Goal: Task Accomplishment & Management: Use online tool/utility

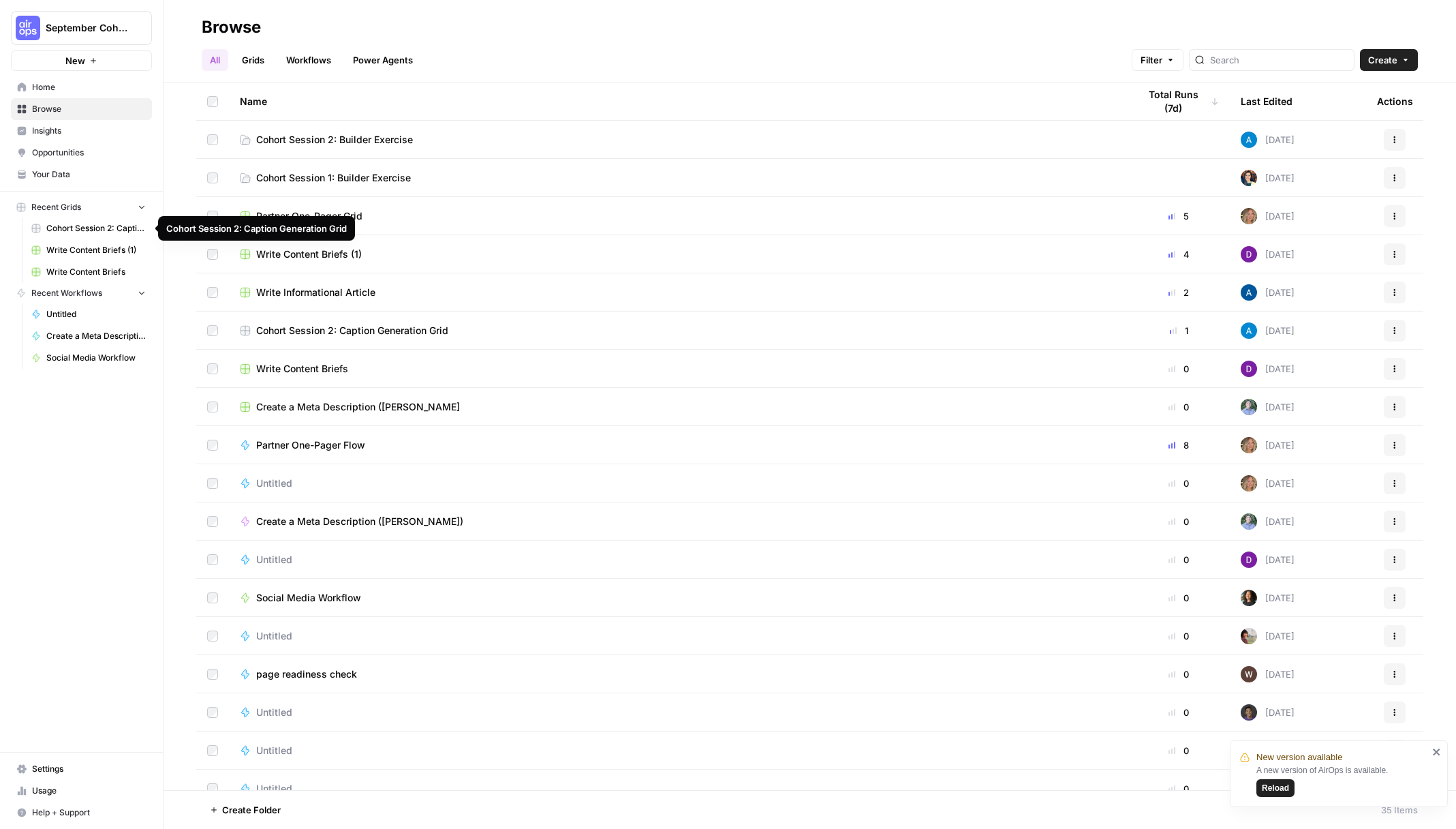
click at [89, 221] on link "Cohort Session 2: Caption Generation Grid" at bounding box center [89, 227] width 127 height 22
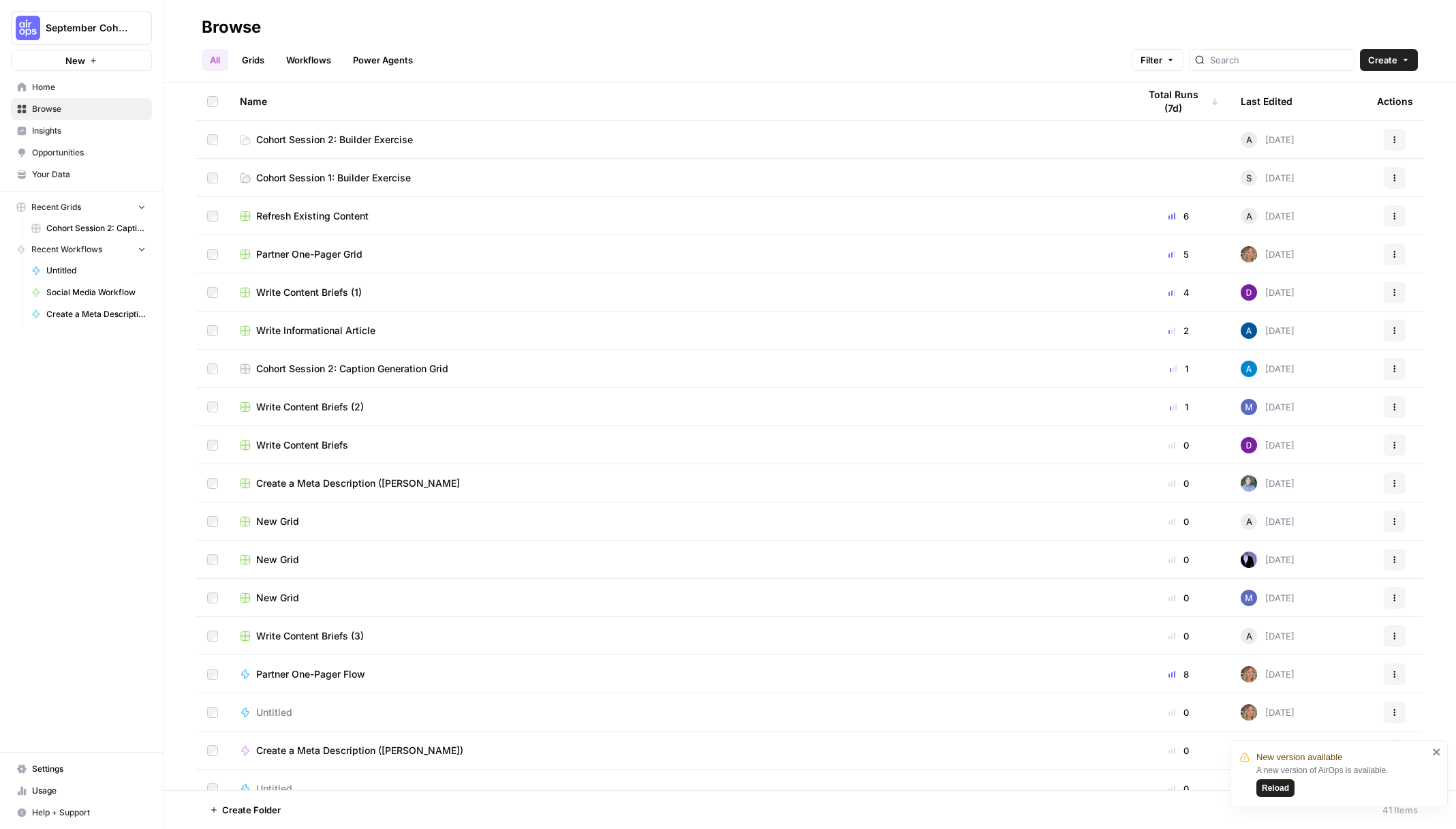
click at [376, 143] on span "Cohort Session 2: Builder Exercise" at bounding box center [334, 140] width 156 height 14
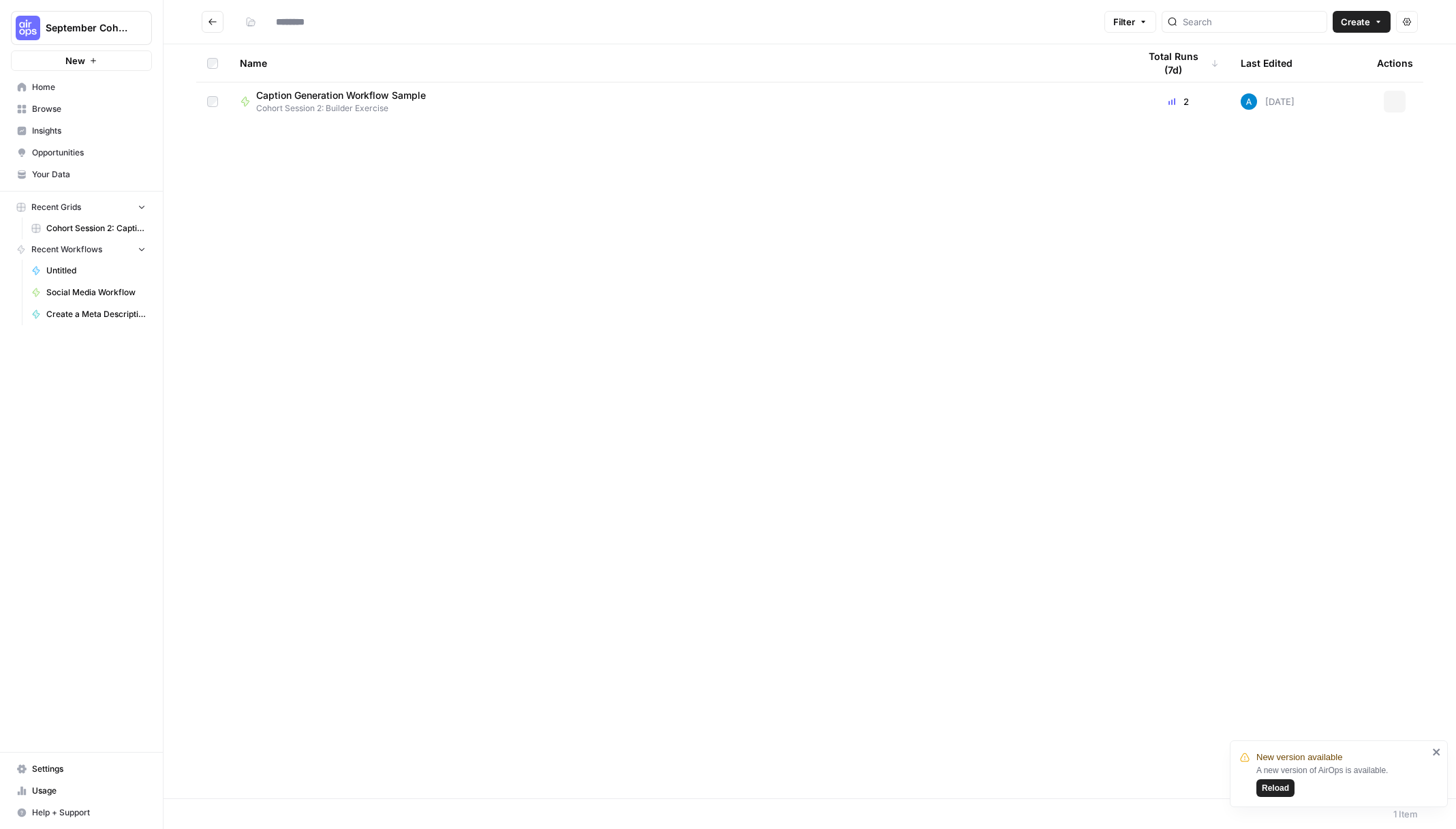
type input "**********"
click at [338, 95] on span "Caption Generation Workflow Sample" at bounding box center [341, 95] width 170 height 14
type input "**********"
click at [480, 99] on div "Caption Generation Workflow Sample Cohort Session 2: Builder Exercise" at bounding box center [678, 101] width 877 height 26
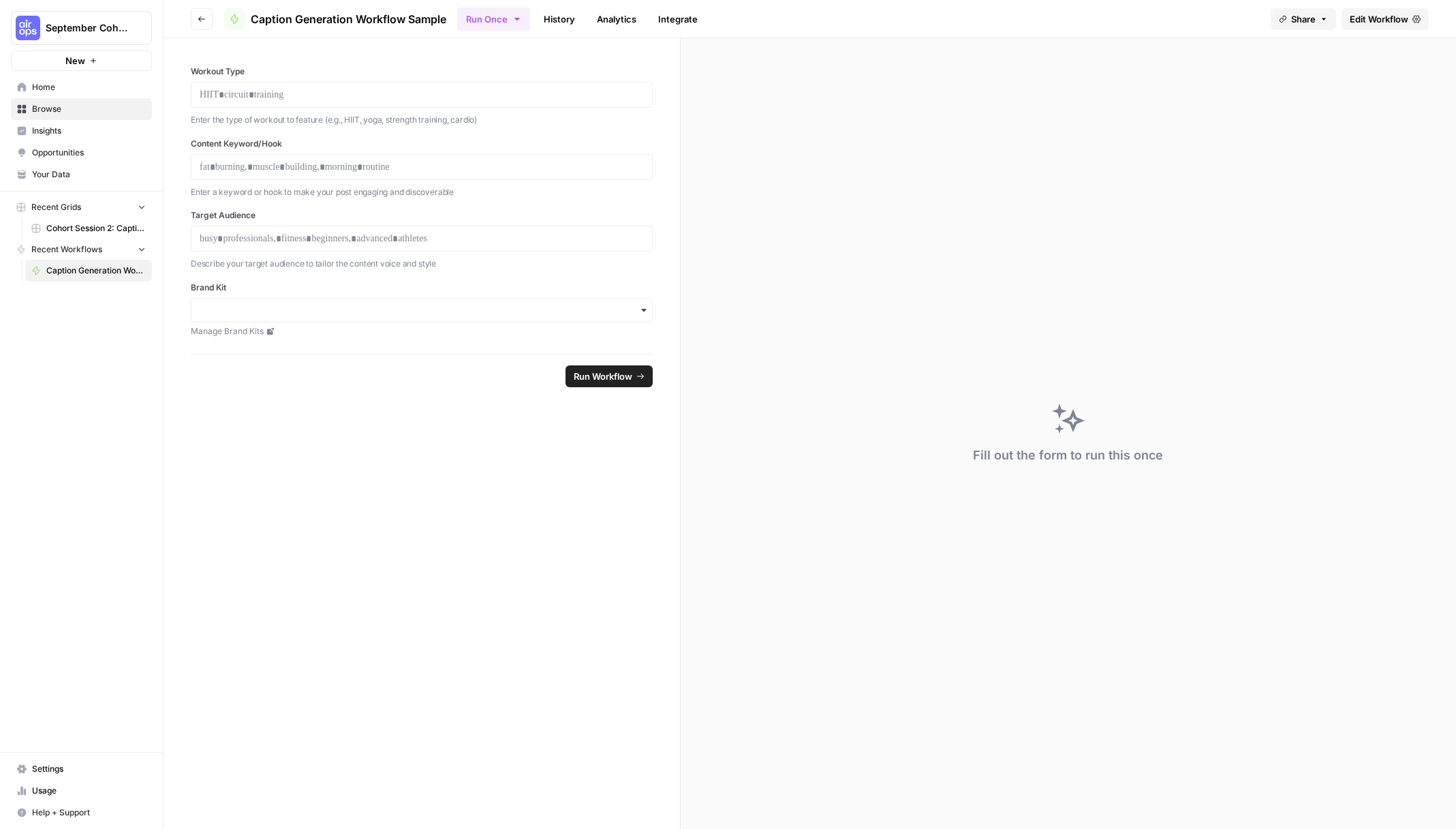
click at [99, 225] on span "Cohort Session 2: Caption Generation Grid" at bounding box center [96, 227] width 100 height 12
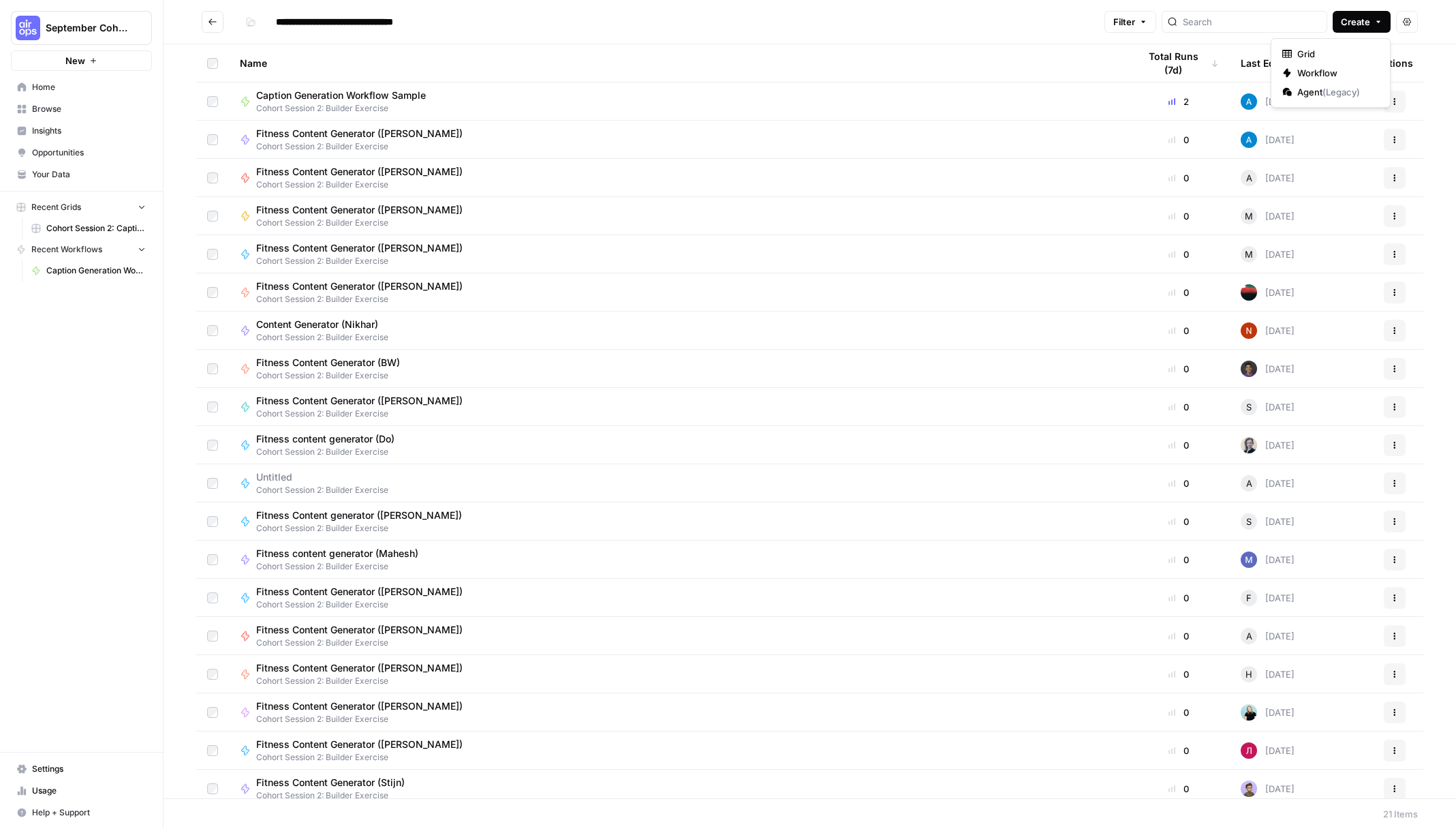
click at [1359, 26] on span "Create" at bounding box center [1355, 22] width 30 height 14
click at [1335, 74] on span "Workflow" at bounding box center [1336, 73] width 77 height 14
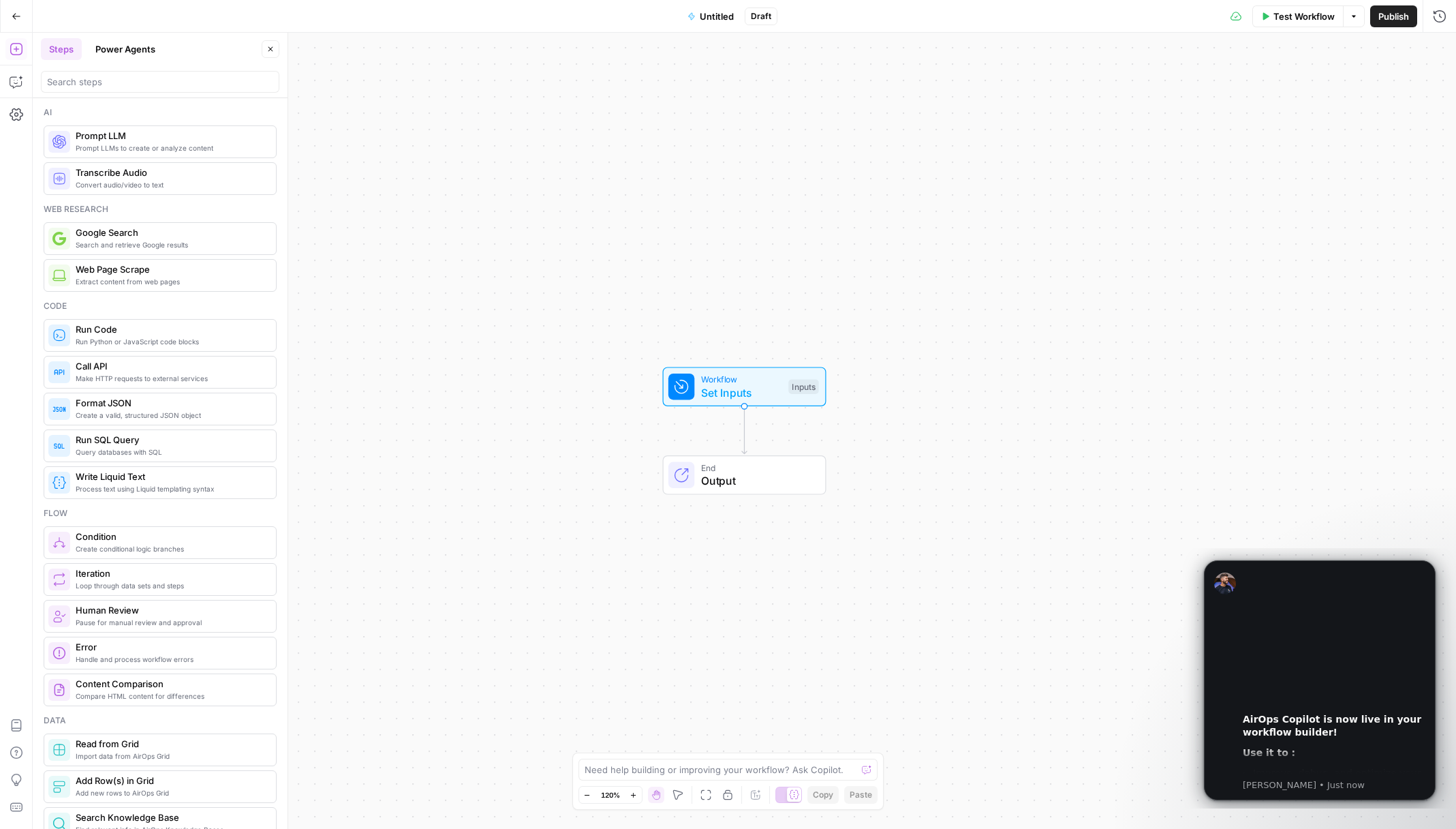
click at [727, 15] on span "Untitled" at bounding box center [716, 16] width 34 height 14
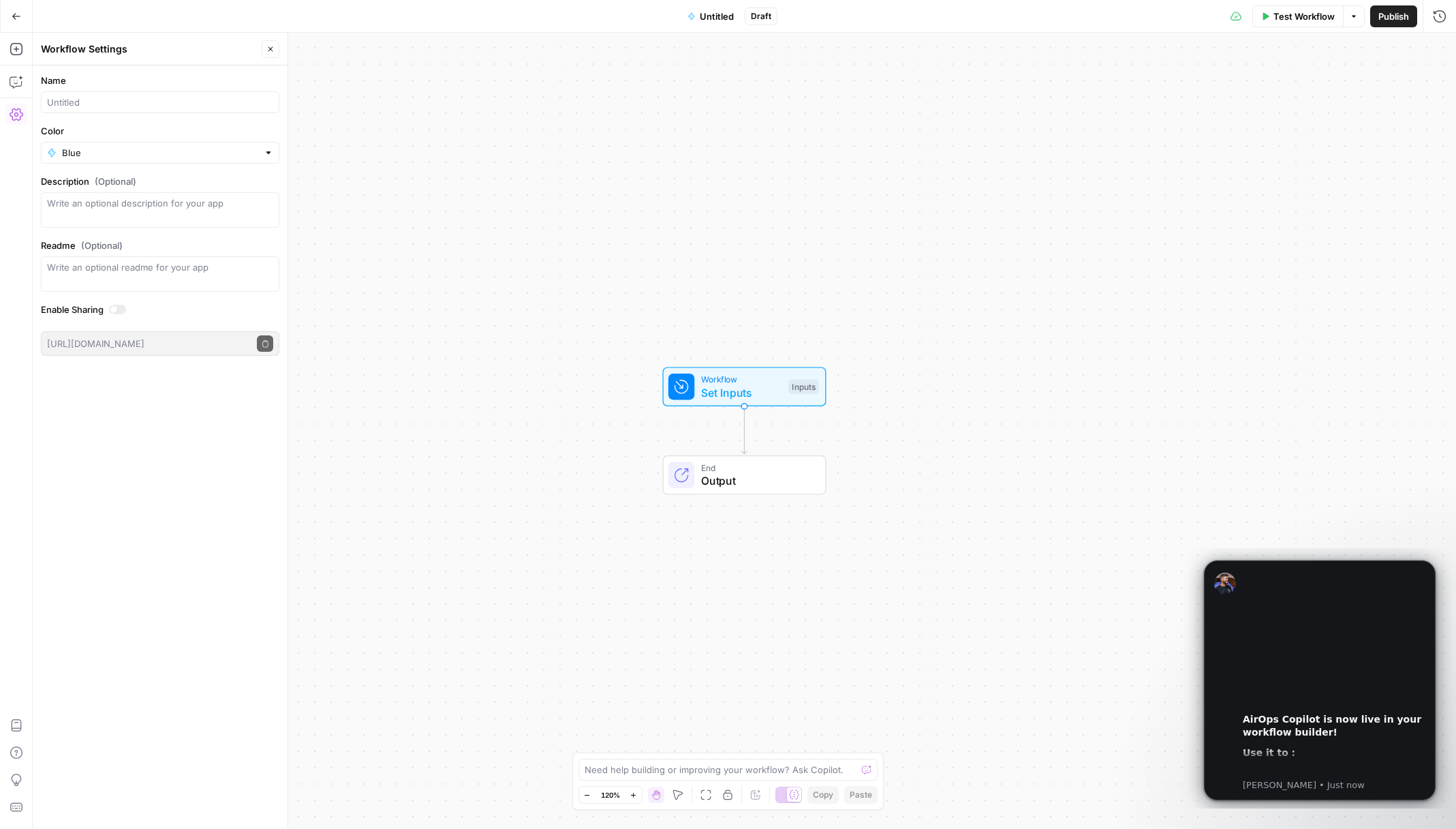
click at [218, 112] on div at bounding box center [160, 101] width 239 height 22
type input "Fitness Generator (Brit)"
click at [197, 149] on input "Color" at bounding box center [160, 152] width 196 height 14
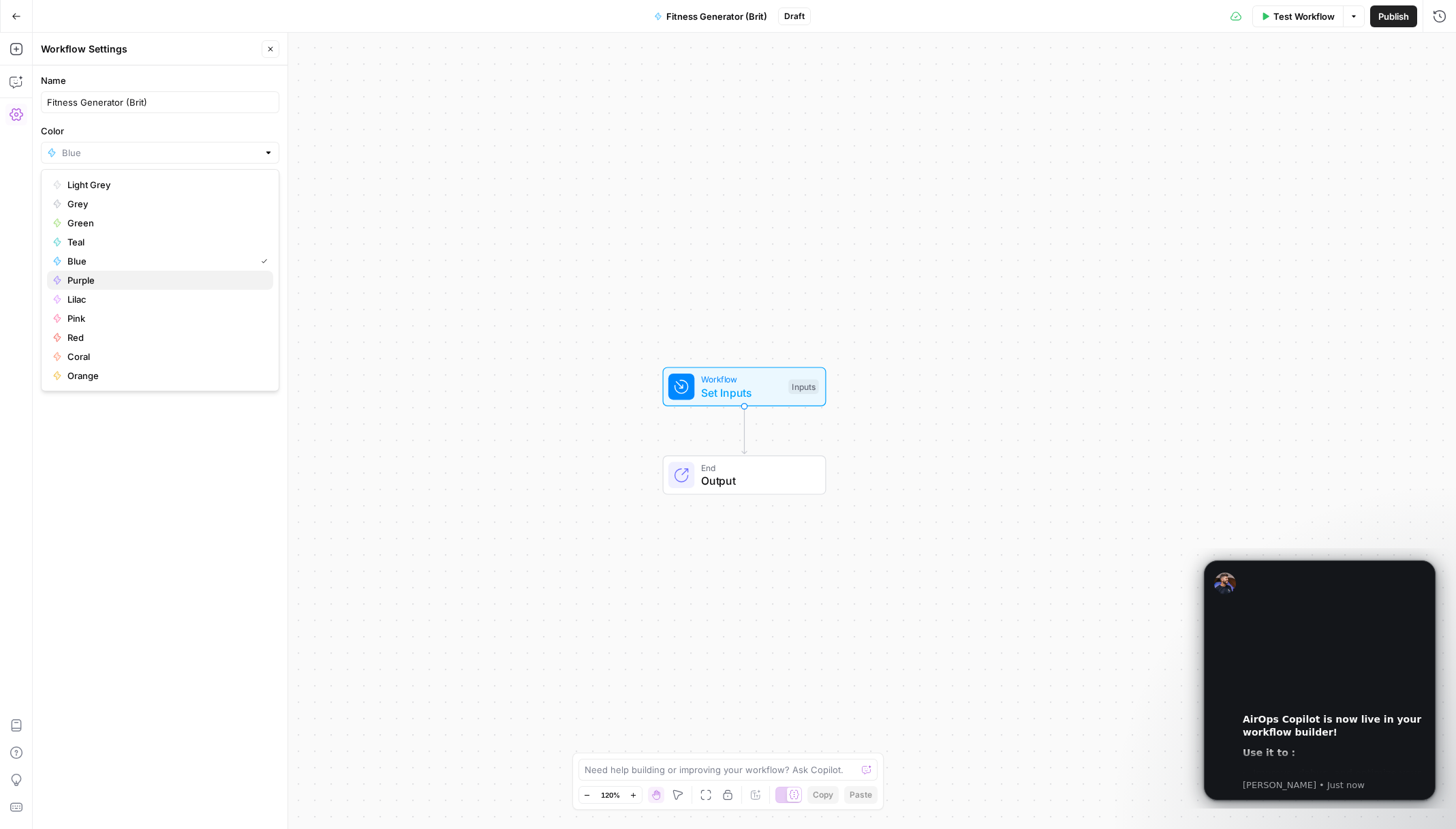
click at [194, 281] on span "Purple" at bounding box center [165, 279] width 195 height 14
type input "Purple"
click at [1390, 25] on button "Publish" at bounding box center [1394, 16] width 47 height 22
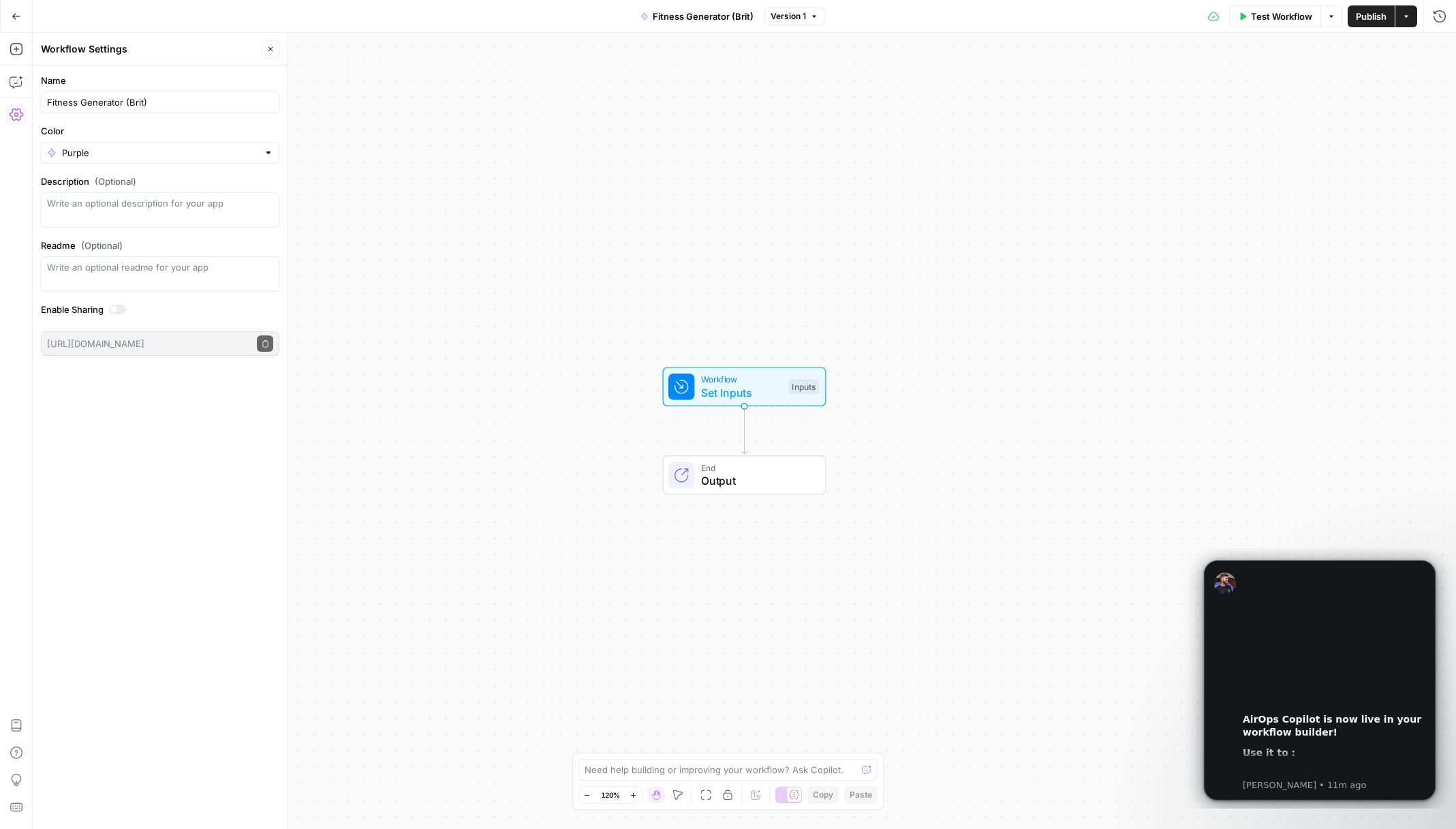
click at [18, 119] on icon "button" at bounding box center [16, 114] width 14 height 14
click at [11, 78] on icon "button" at bounding box center [16, 81] width 14 height 14
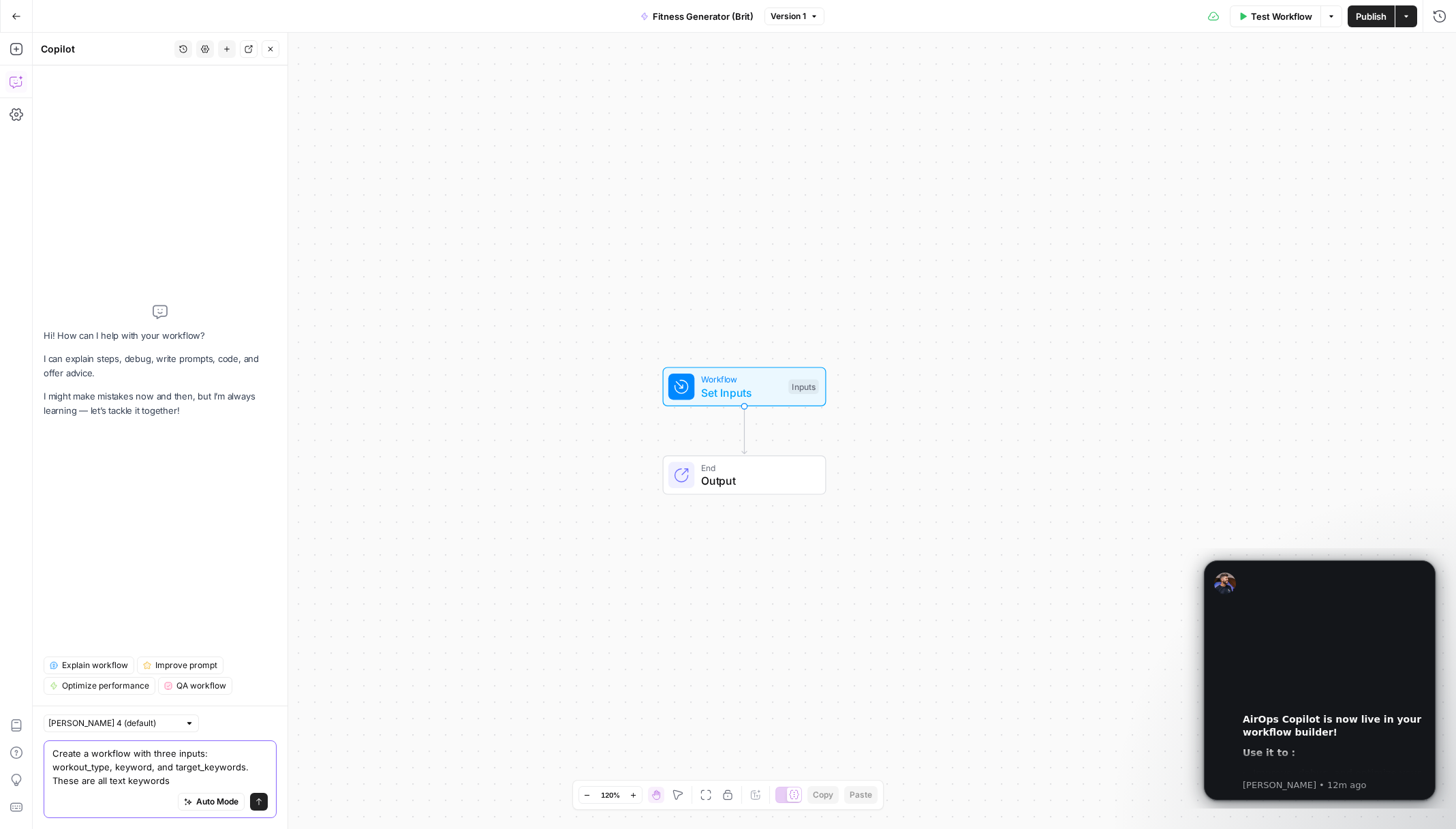
click at [72, 784] on textarea "Create a workflow with three inputs: workout_type, keyword, and target_keywords…" at bounding box center [160, 766] width 215 height 41
drag, startPoint x: 188, startPoint y: 768, endPoint x: 189, endPoint y: 782, distance: 14.0
click at [189, 782] on textarea "Create a workflow with three inputs: workout_type, keyword, and target_keywords…" at bounding box center [160, 766] width 215 height 41
paste textarea "Add an LLM step where workout_type is the subject, keyword is the hook, and tar…"
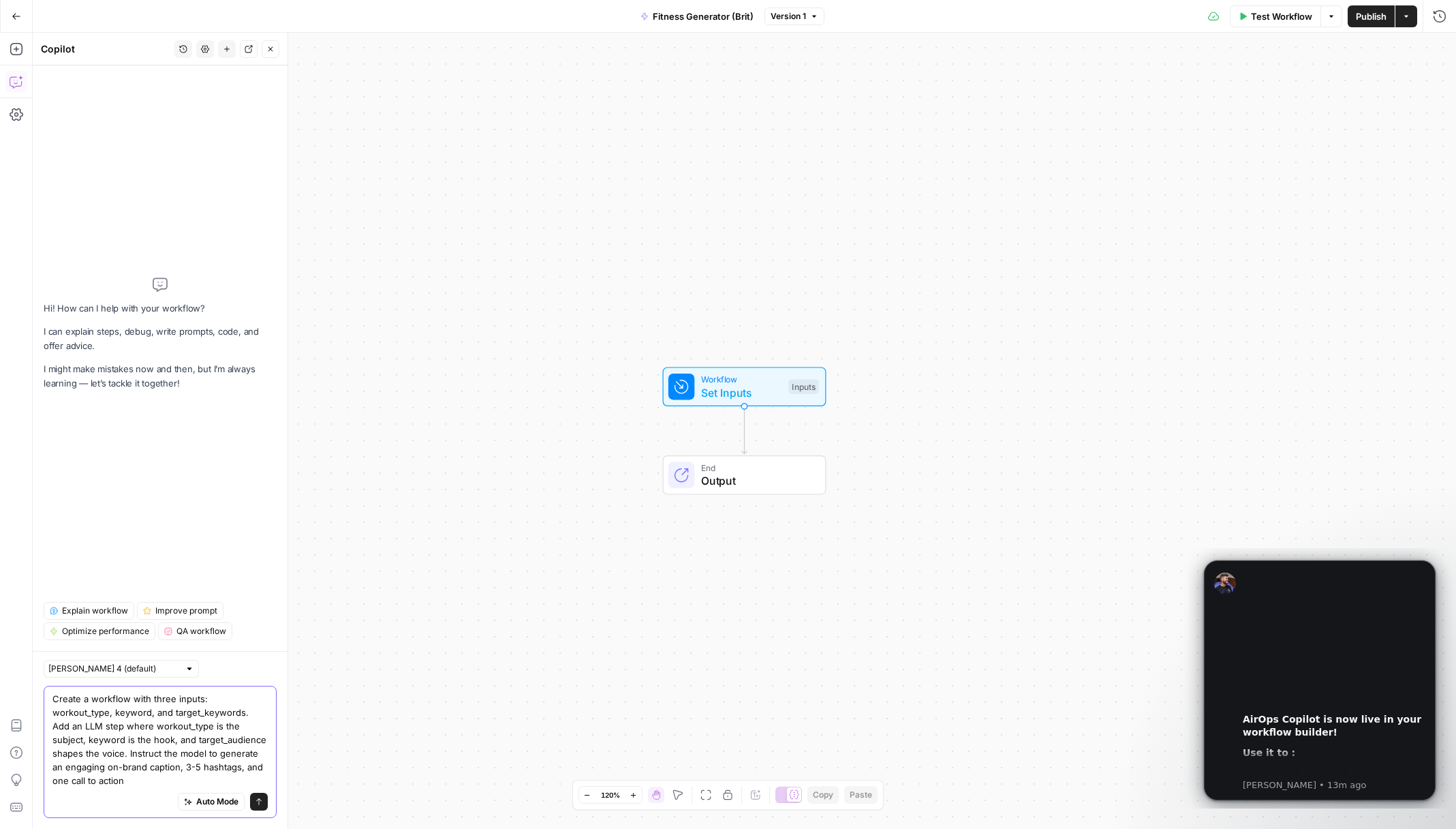
type textarea "Create a workflow with three inputs: workout_type, keyword, and target_keywords…"
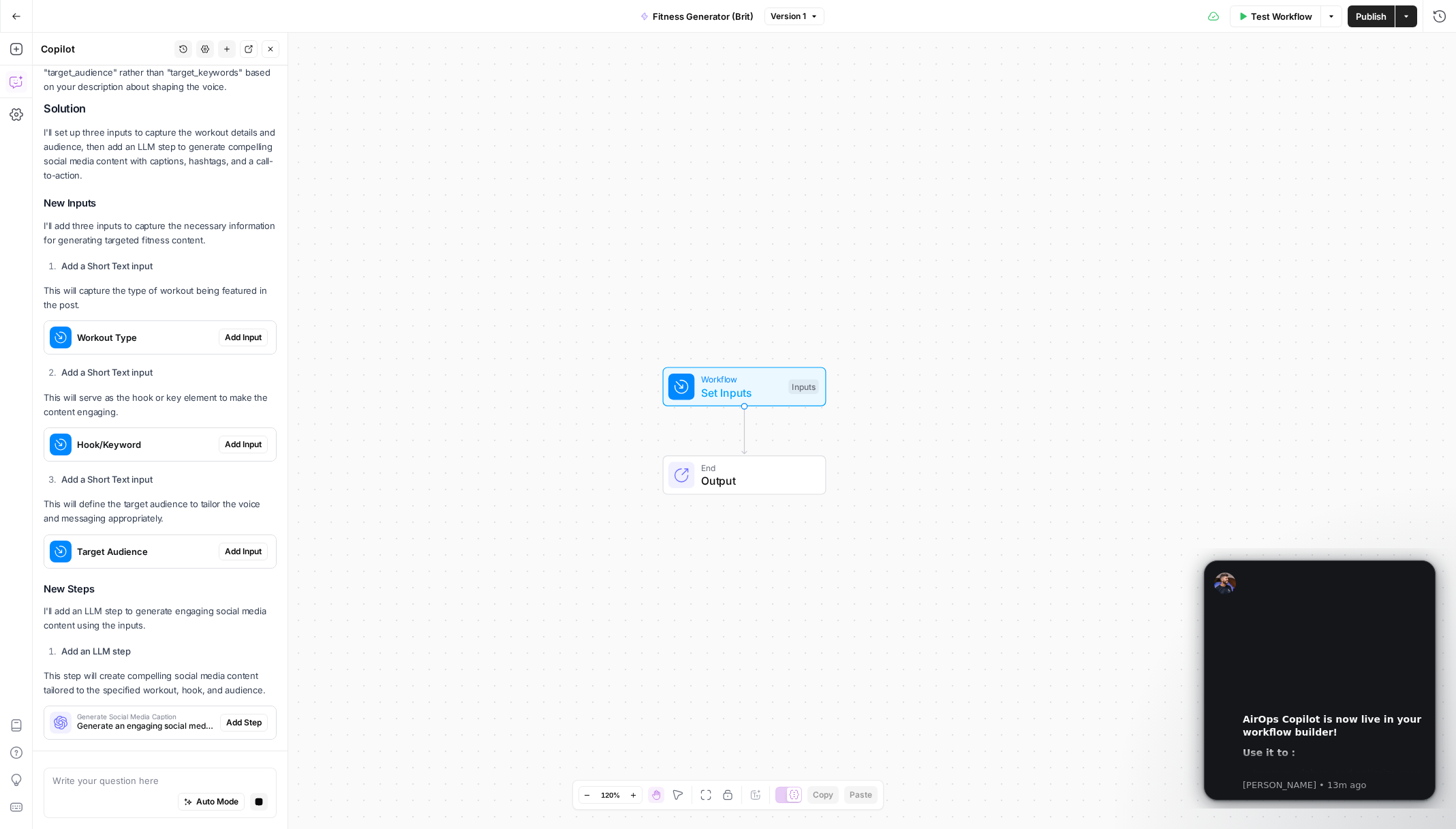
scroll to position [341, 0]
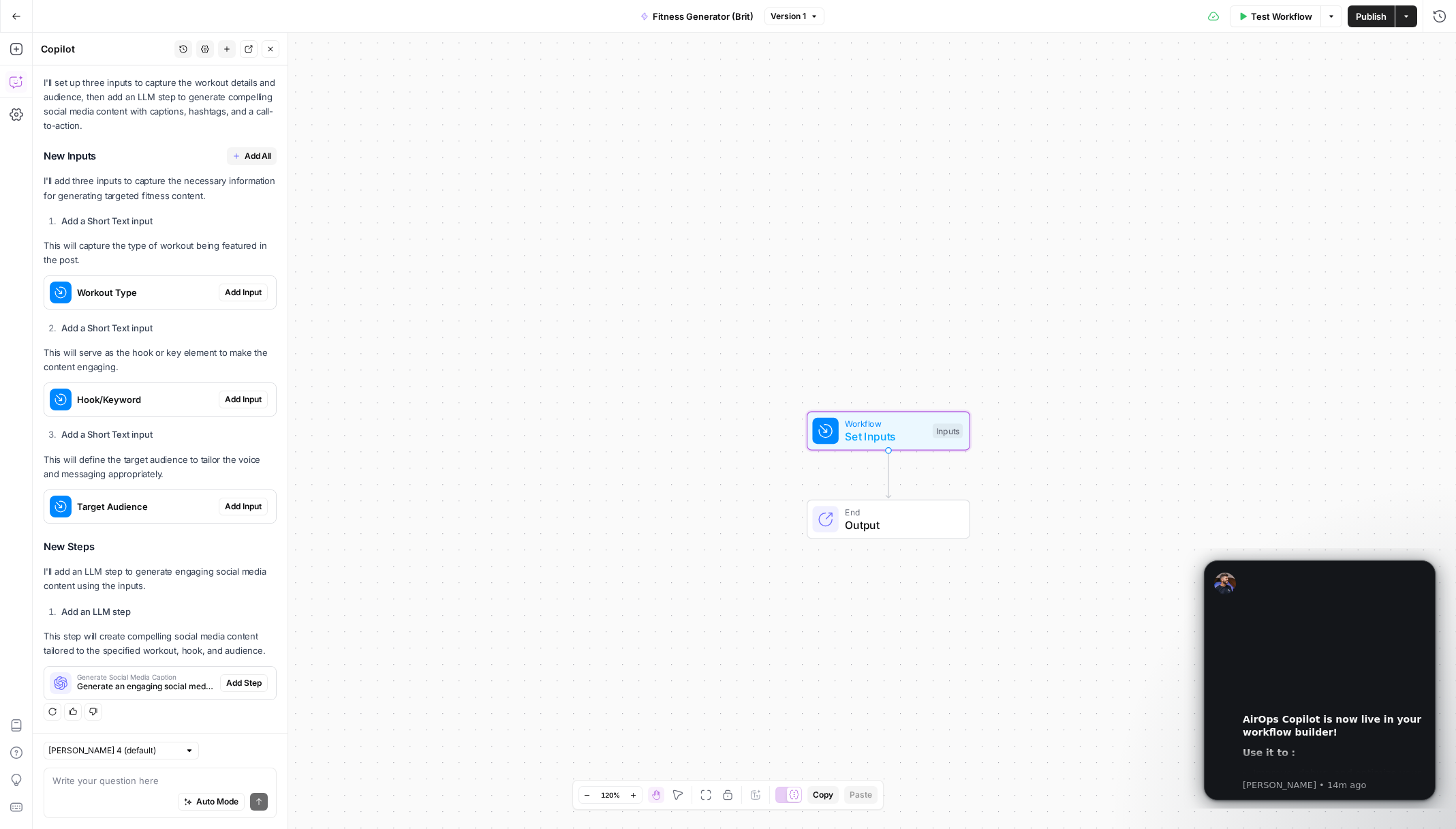
click at [236, 294] on span "Add Input" at bounding box center [243, 292] width 37 height 12
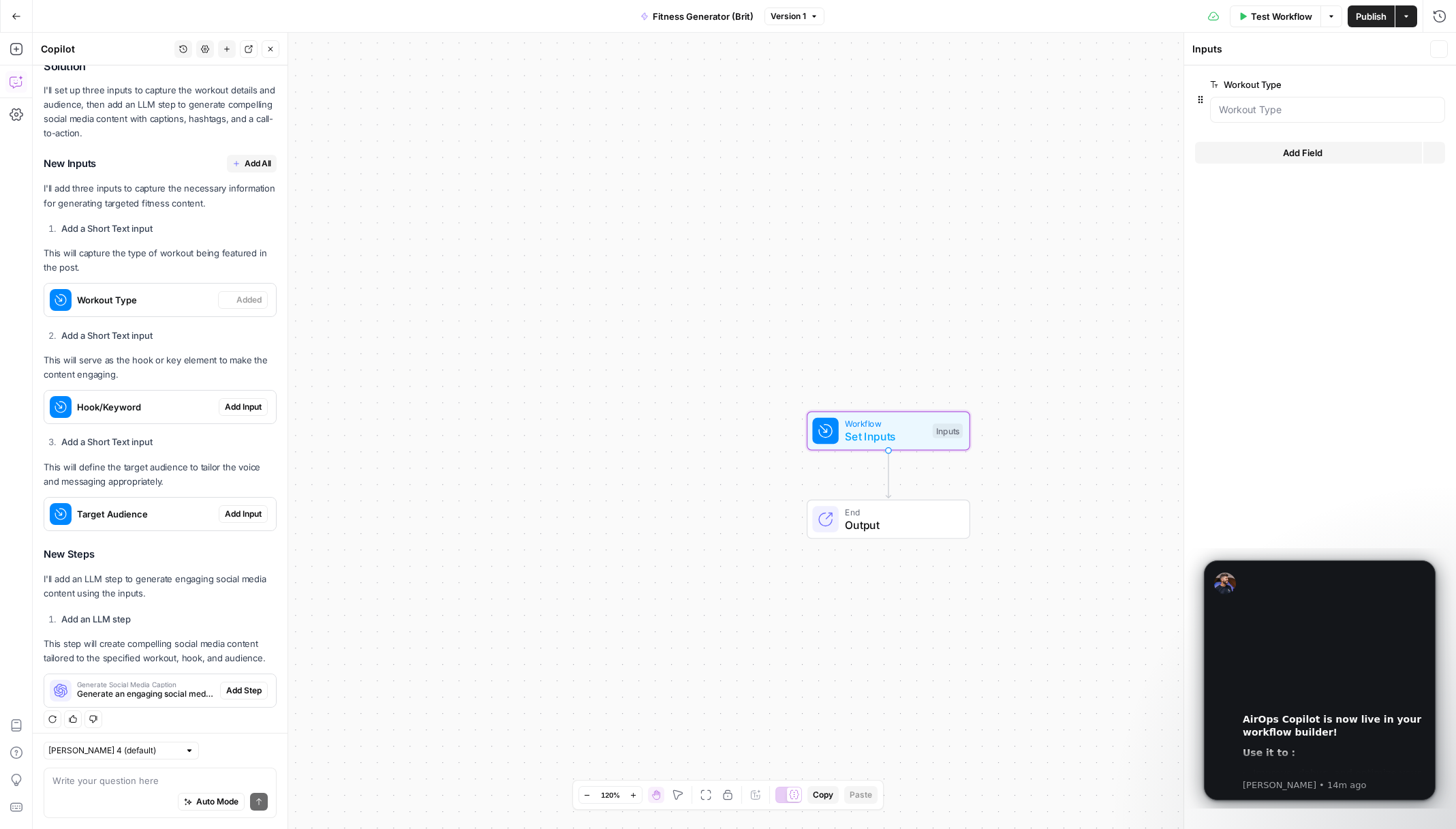
scroll to position [362, 0]
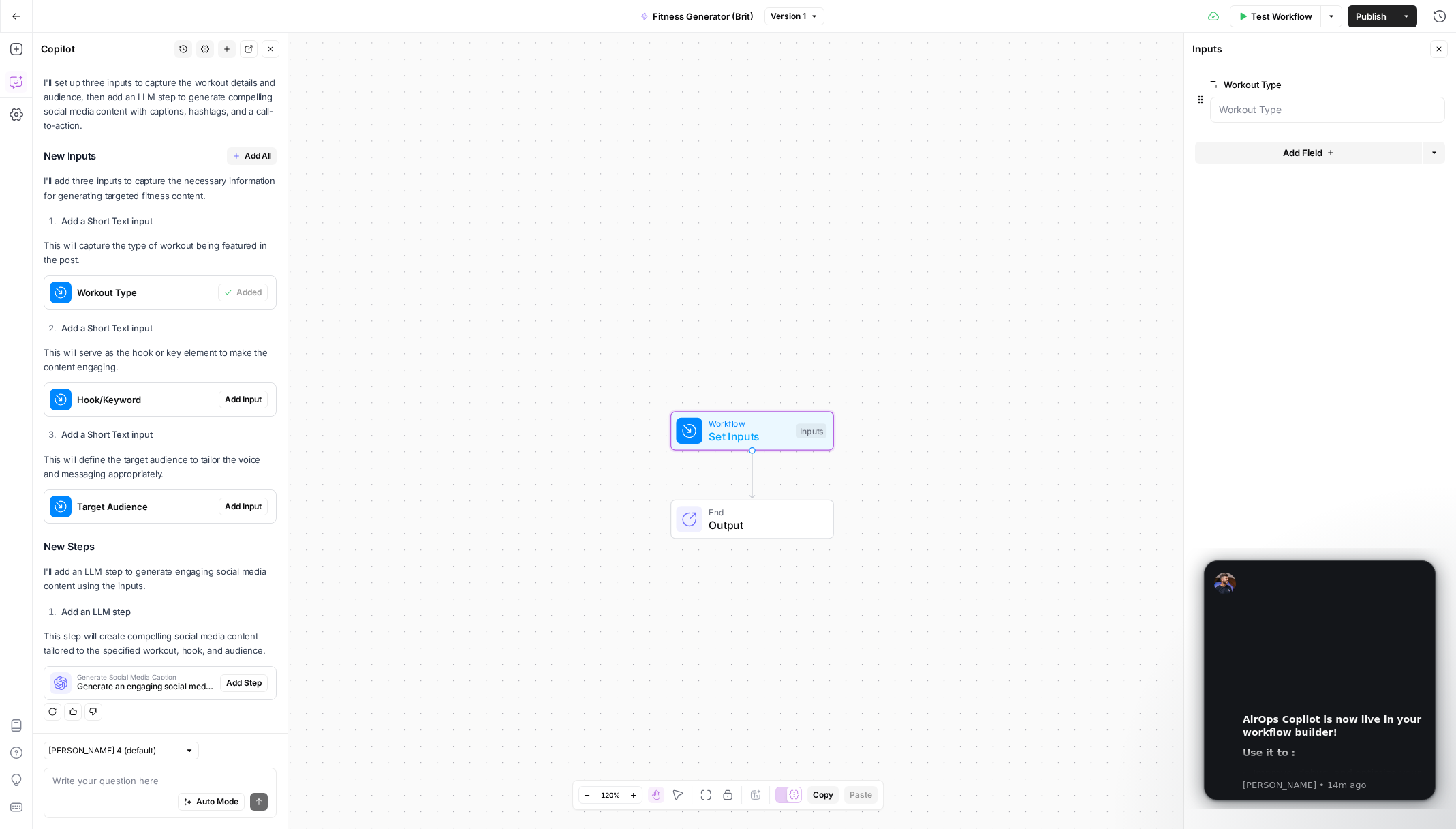
click at [239, 398] on span "Add Input" at bounding box center [243, 399] width 37 height 12
click at [231, 502] on span "Add Input" at bounding box center [243, 506] width 37 height 12
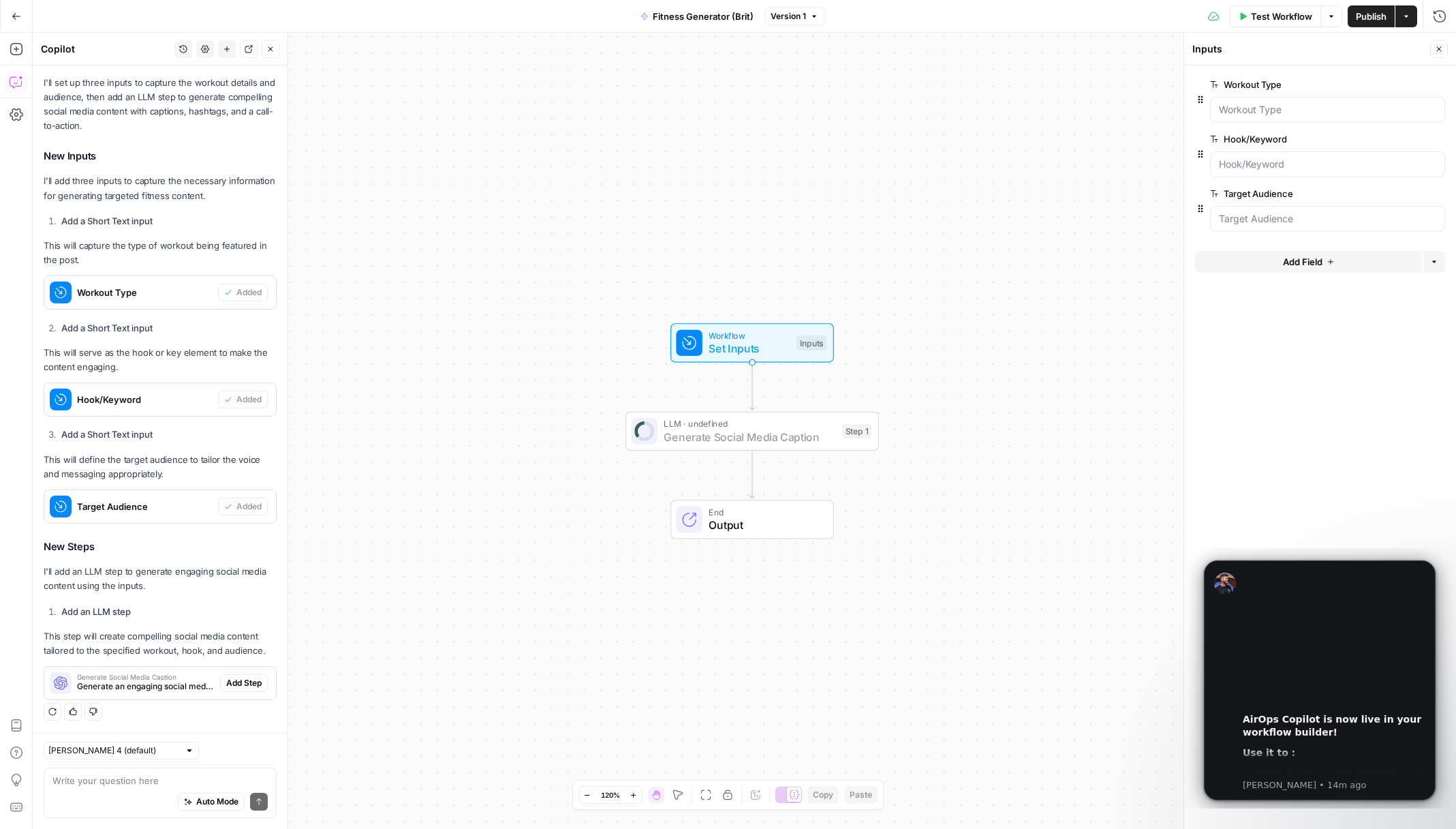
click at [227, 685] on span "Add Step" at bounding box center [244, 682] width 35 height 12
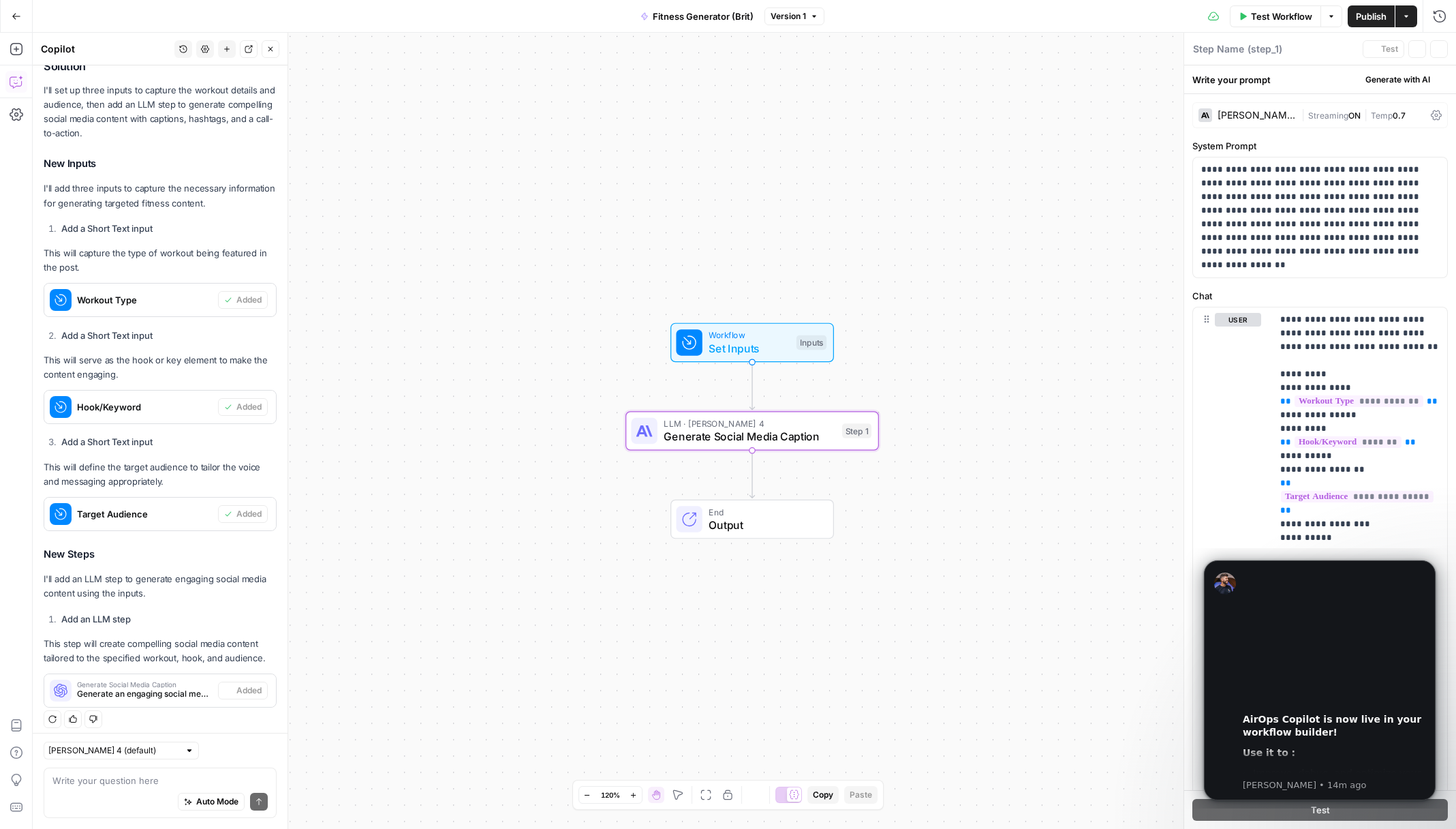
type textarea "Generate Social Media Caption"
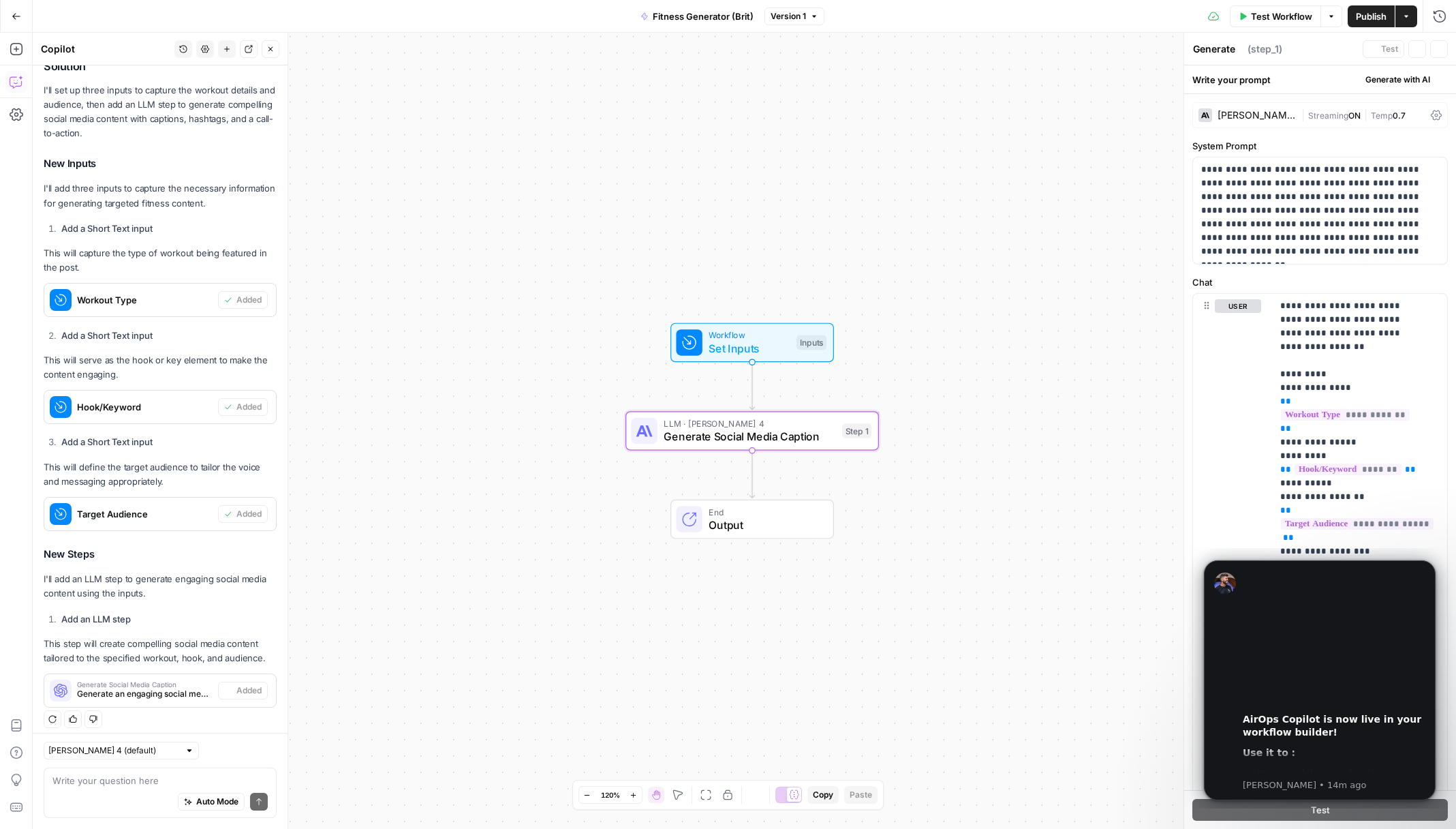
scroll to position [362, 0]
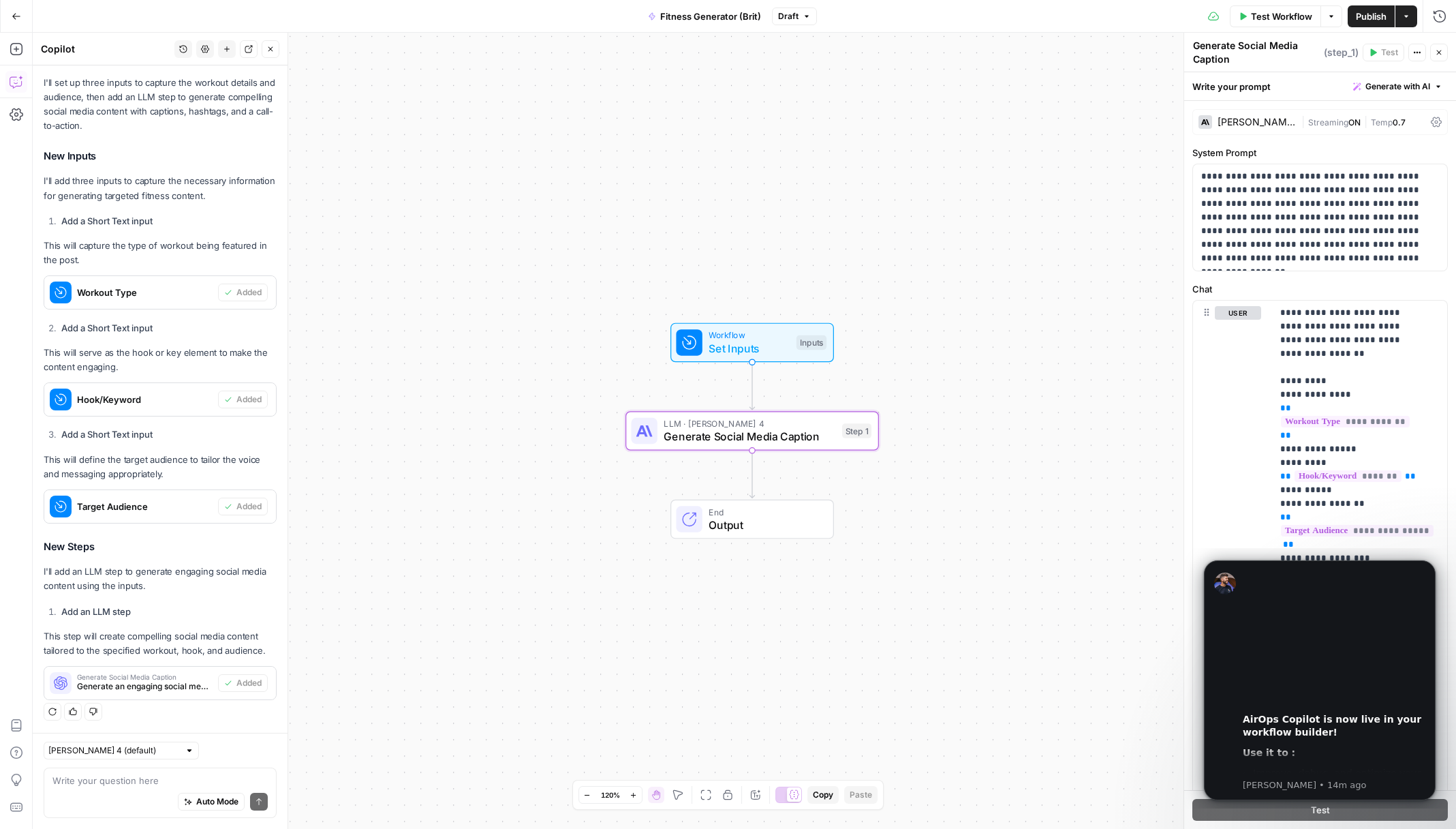
click at [140, 680] on span "Generate an engaging social media caption with hashtags and call-to-action for …" at bounding box center [145, 685] width 136 height 12
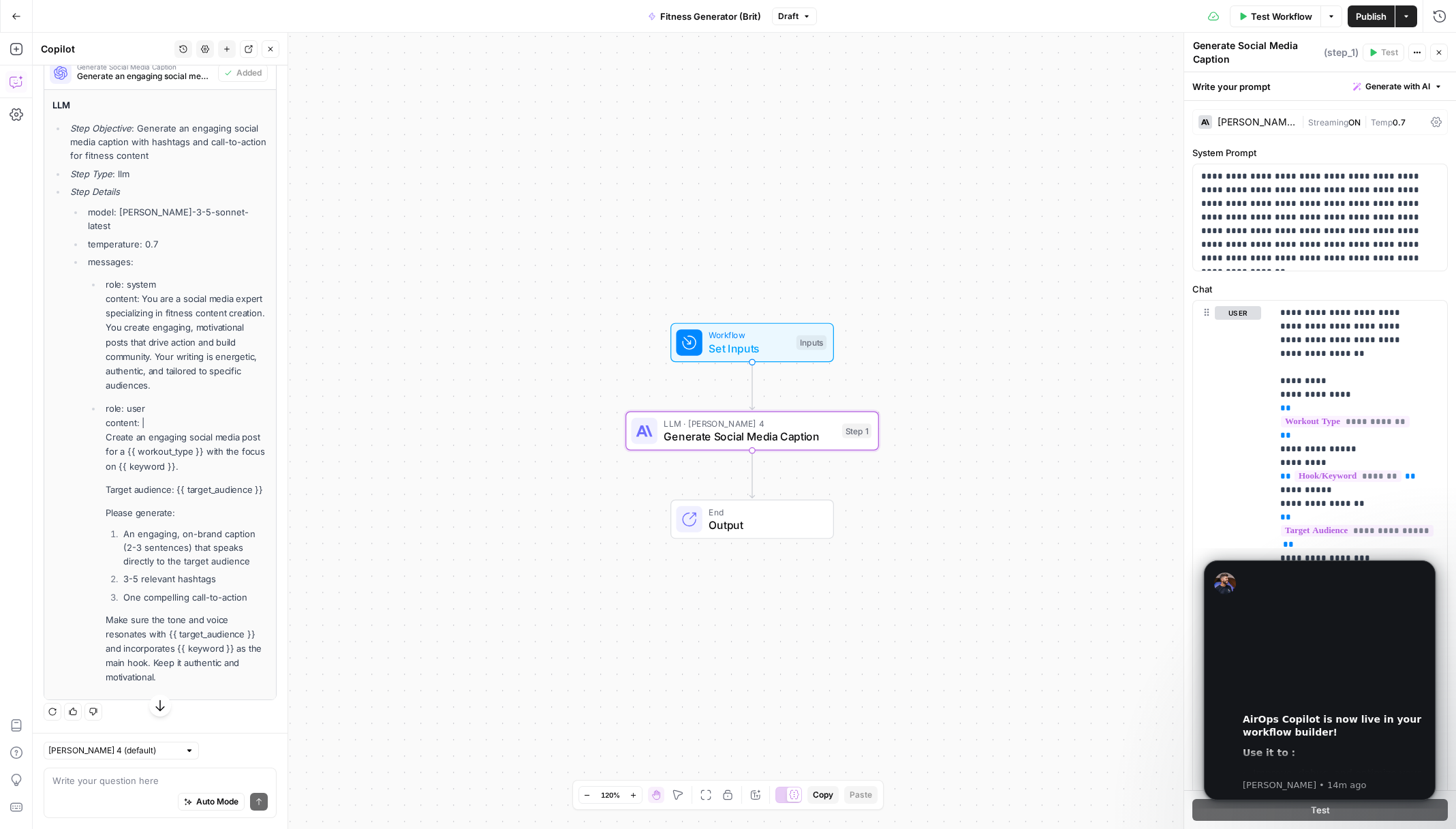
scroll to position [973, 0]
click at [1430, 565] on icon "Dismiss notification" at bounding box center [1431, 564] width 5 height 5
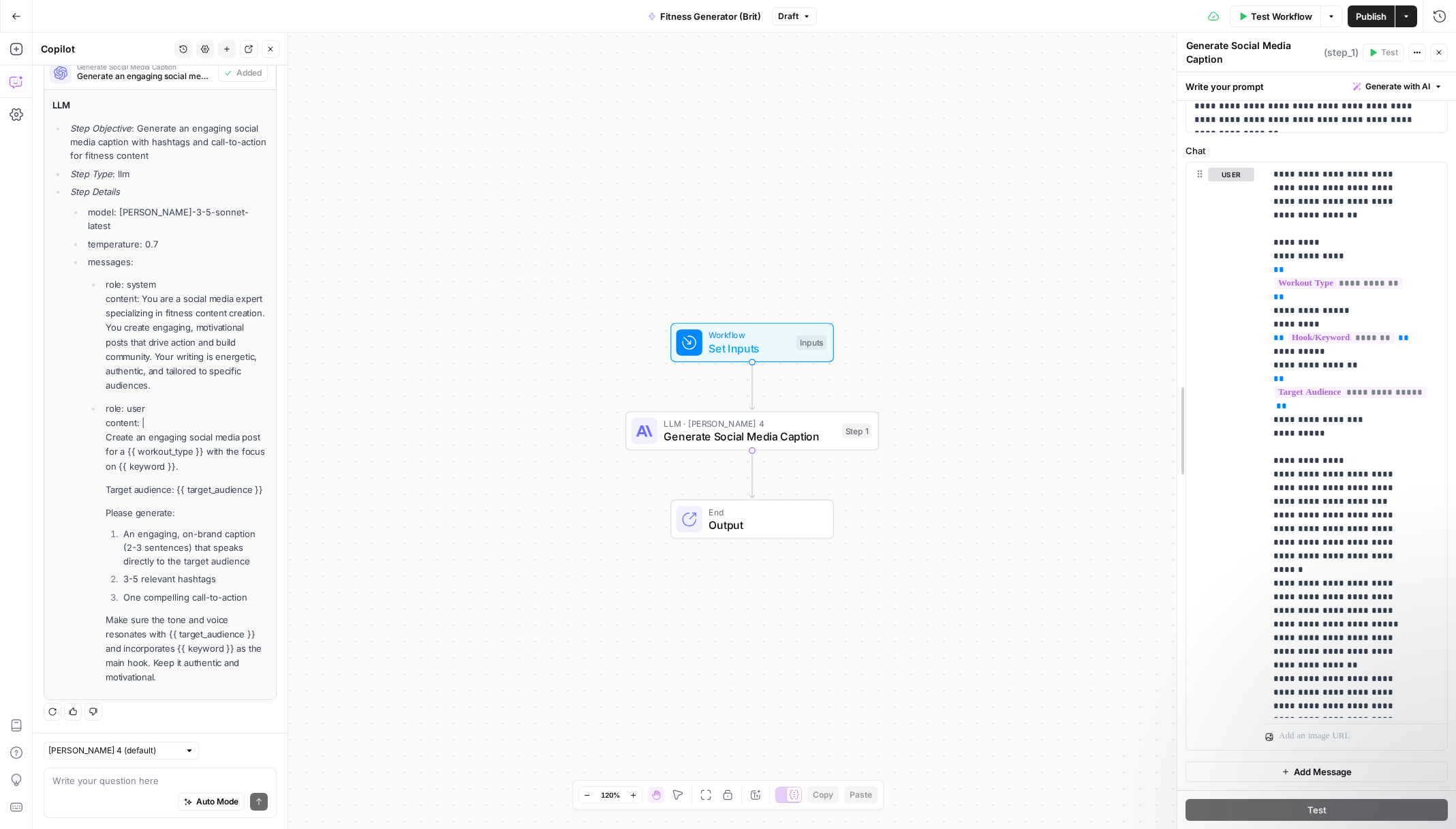
scroll to position [105, 0]
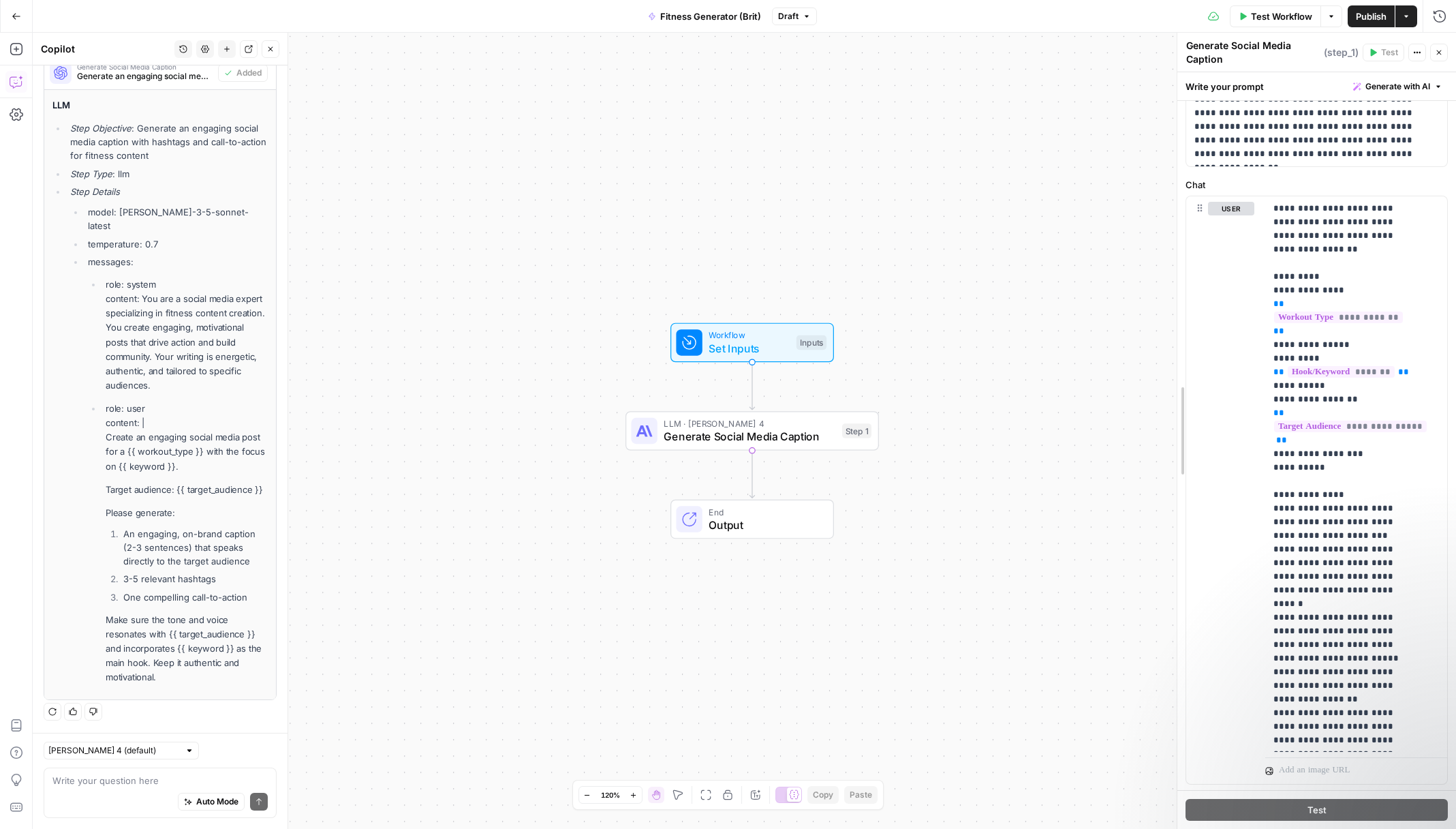
drag, startPoint x: 1184, startPoint y: 351, endPoint x: 1105, endPoint y: 361, distance: 79.6
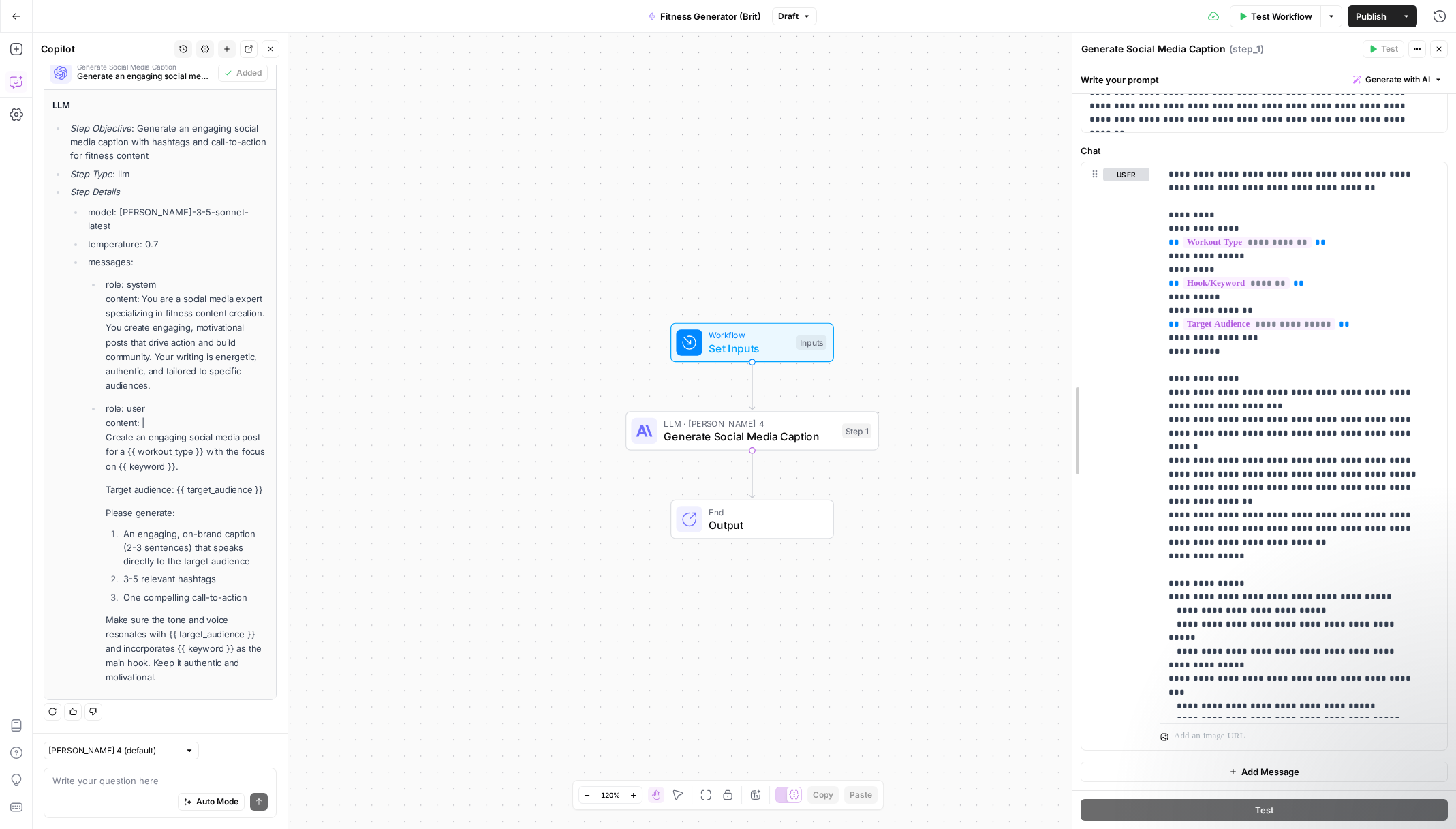
scroll to position [91, 0]
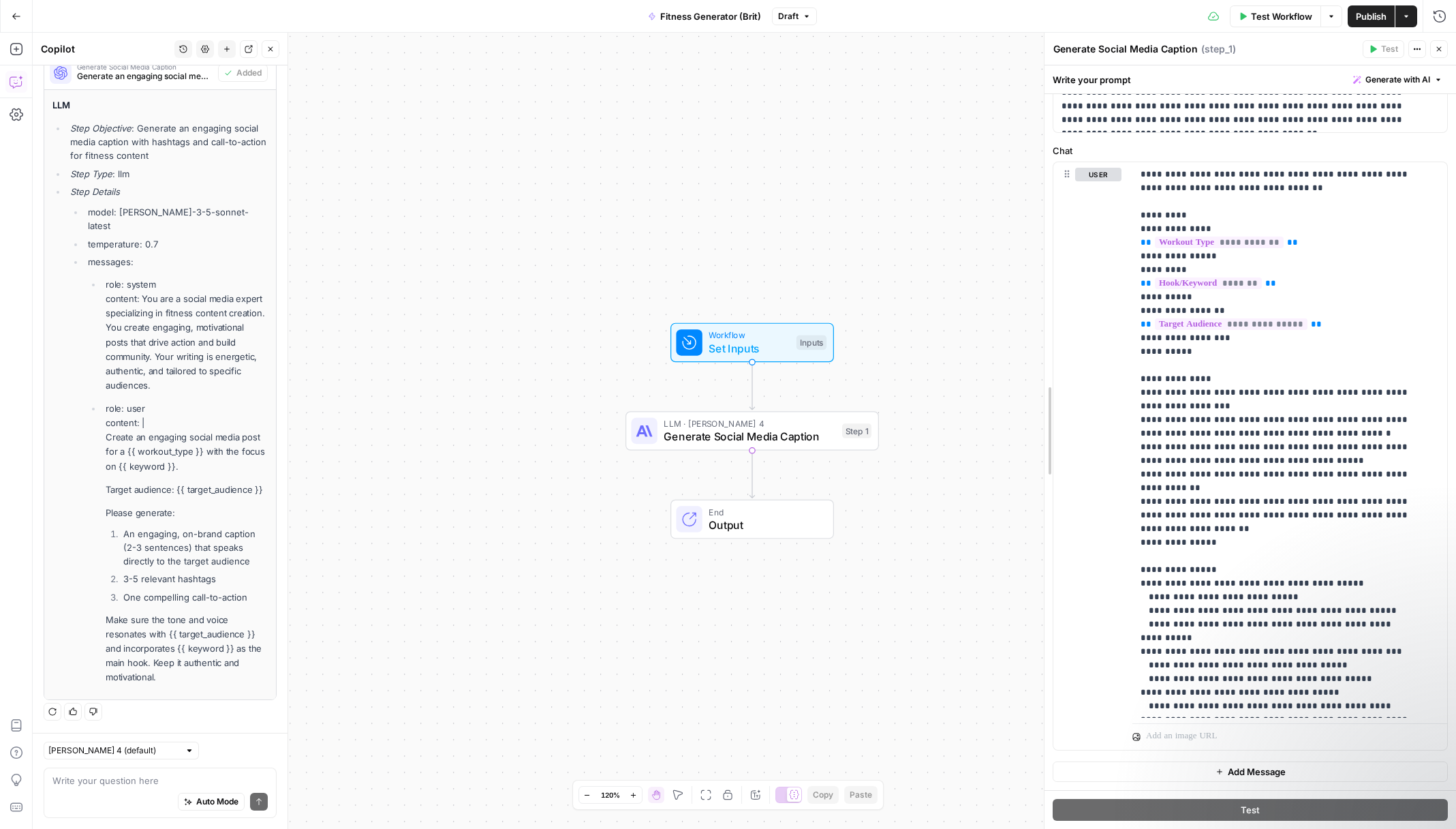
drag, startPoint x: 1104, startPoint y: 361, endPoint x: 1043, endPoint y: 369, distance: 61.5
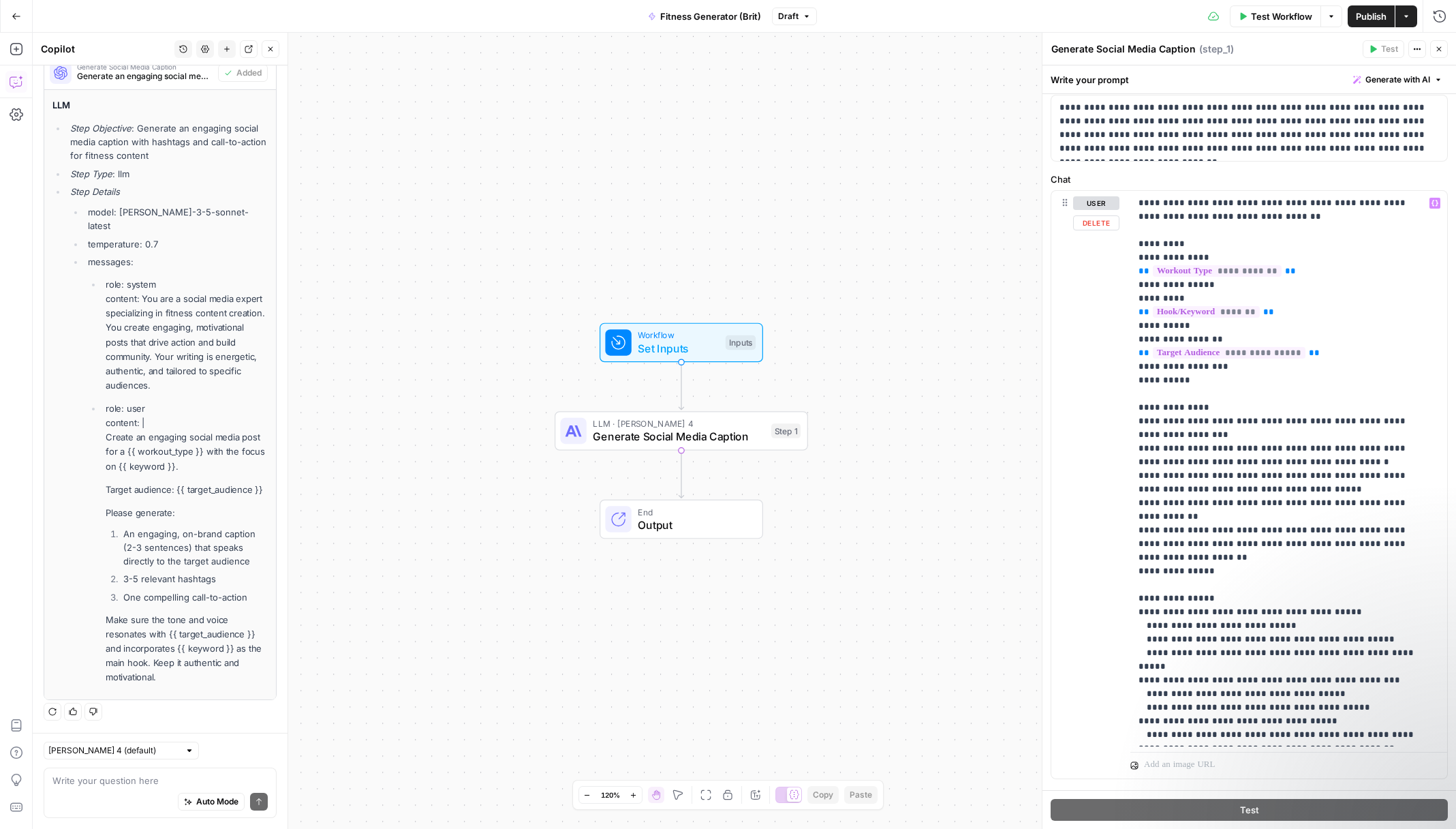
scroll to position [0, 0]
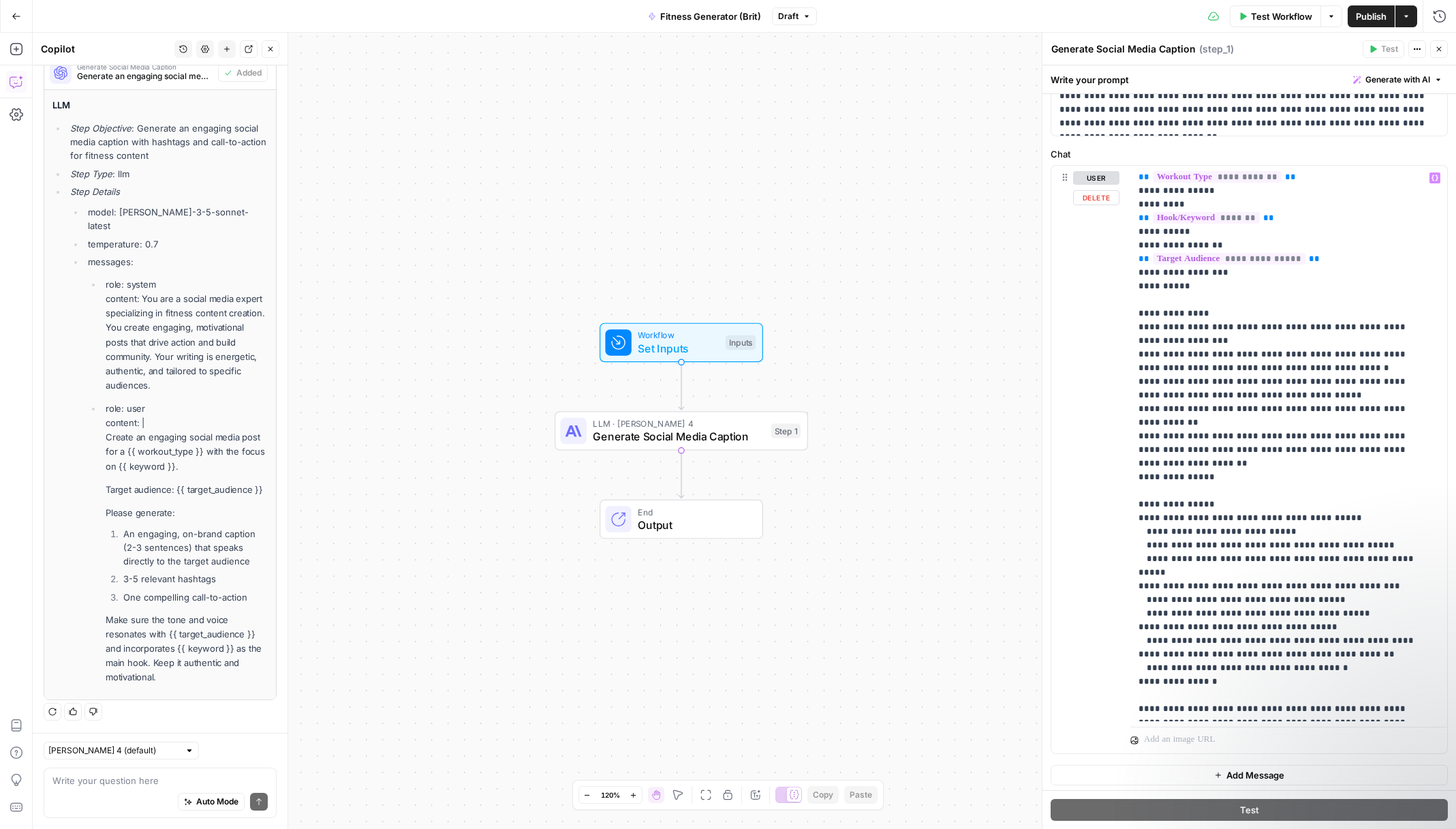
scroll to position [91, 0]
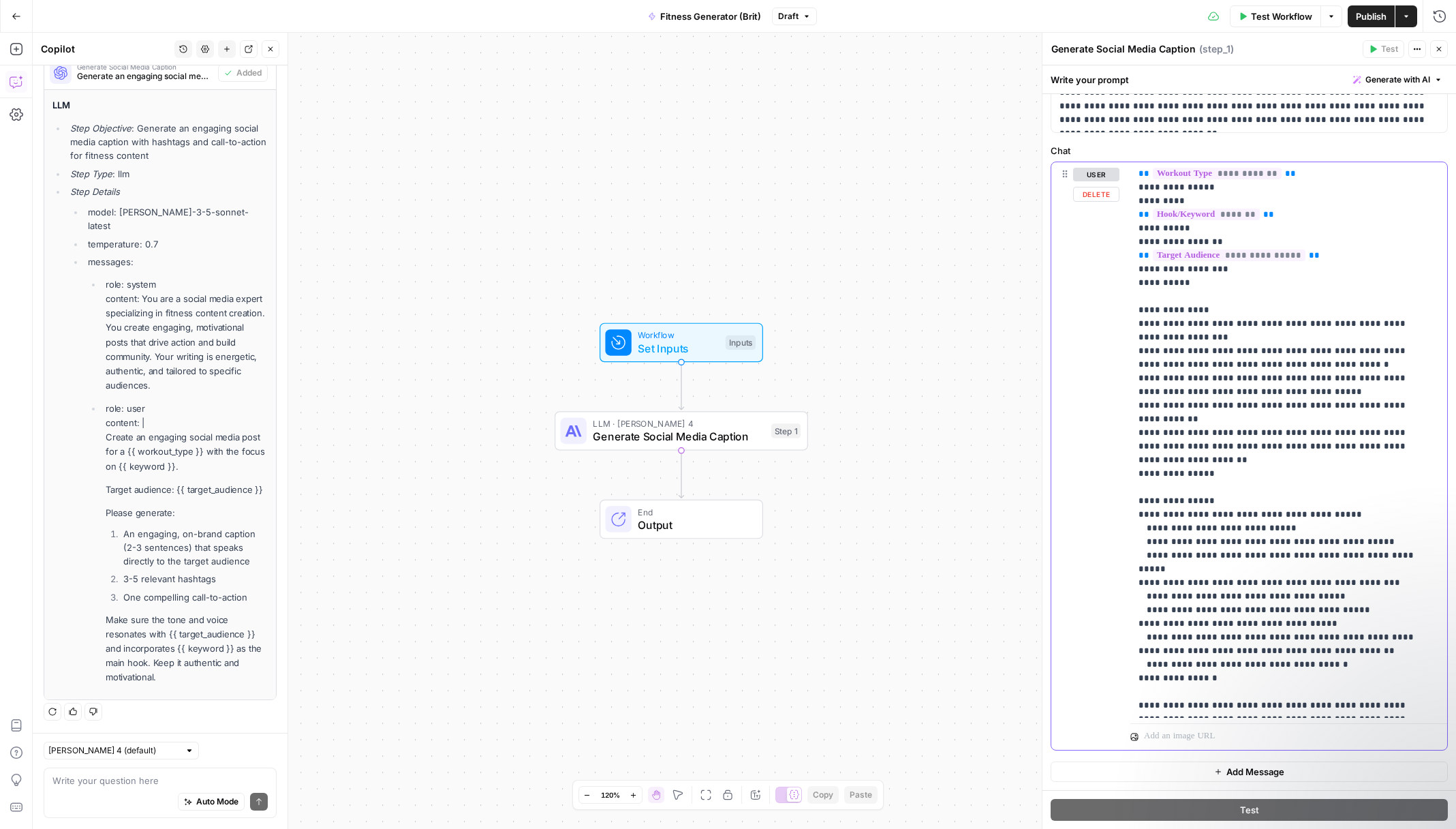
click at [1093, 175] on button "user" at bounding box center [1096, 174] width 46 height 14
click at [1093, 175] on button "assistant" at bounding box center [1102, 174] width 57 height 14
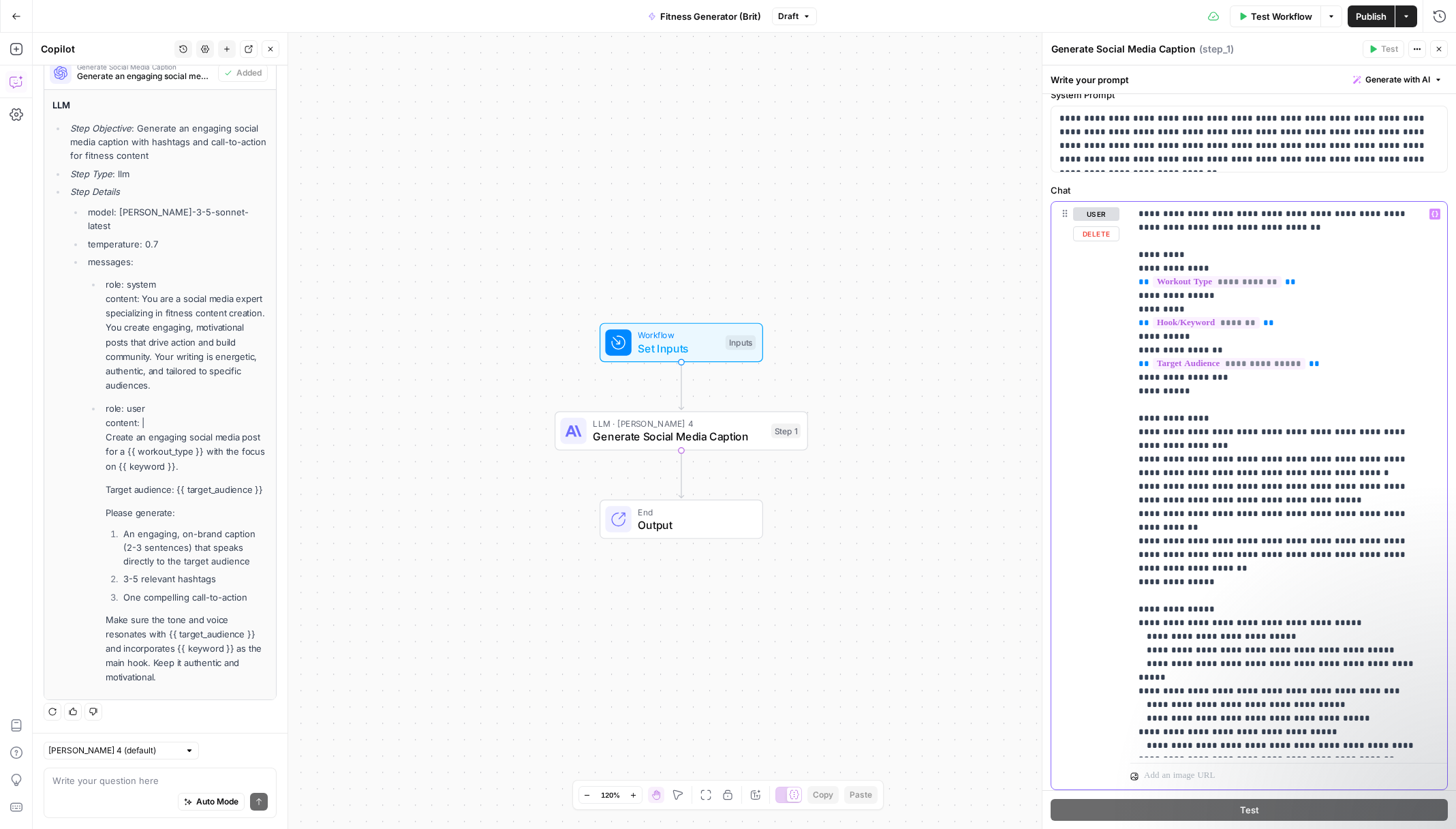
scroll to position [0, 0]
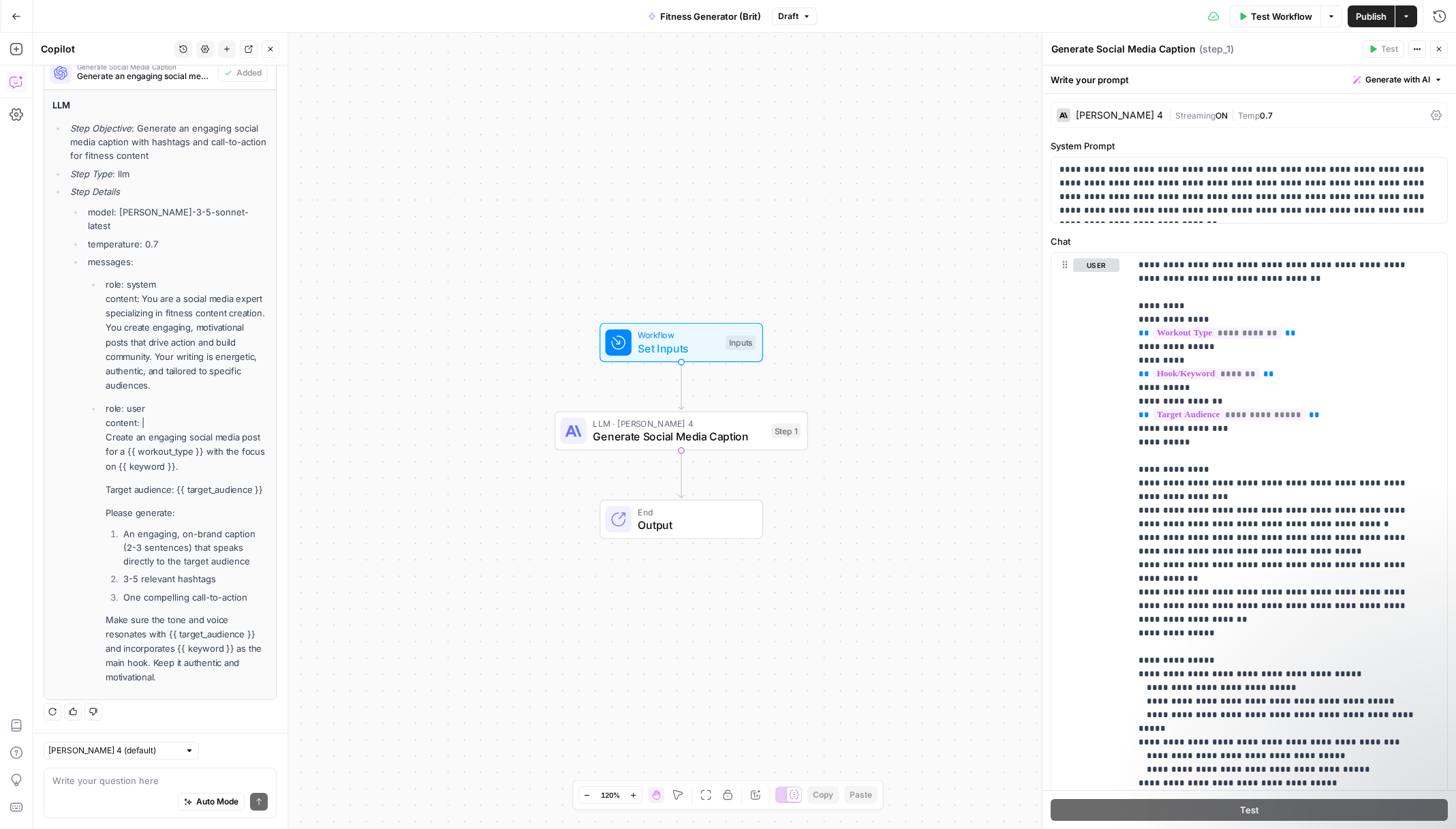
click at [1309, 139] on label "System Prompt" at bounding box center [1249, 145] width 397 height 14
click at [1431, 116] on icon at bounding box center [1437, 116] width 11 height 11
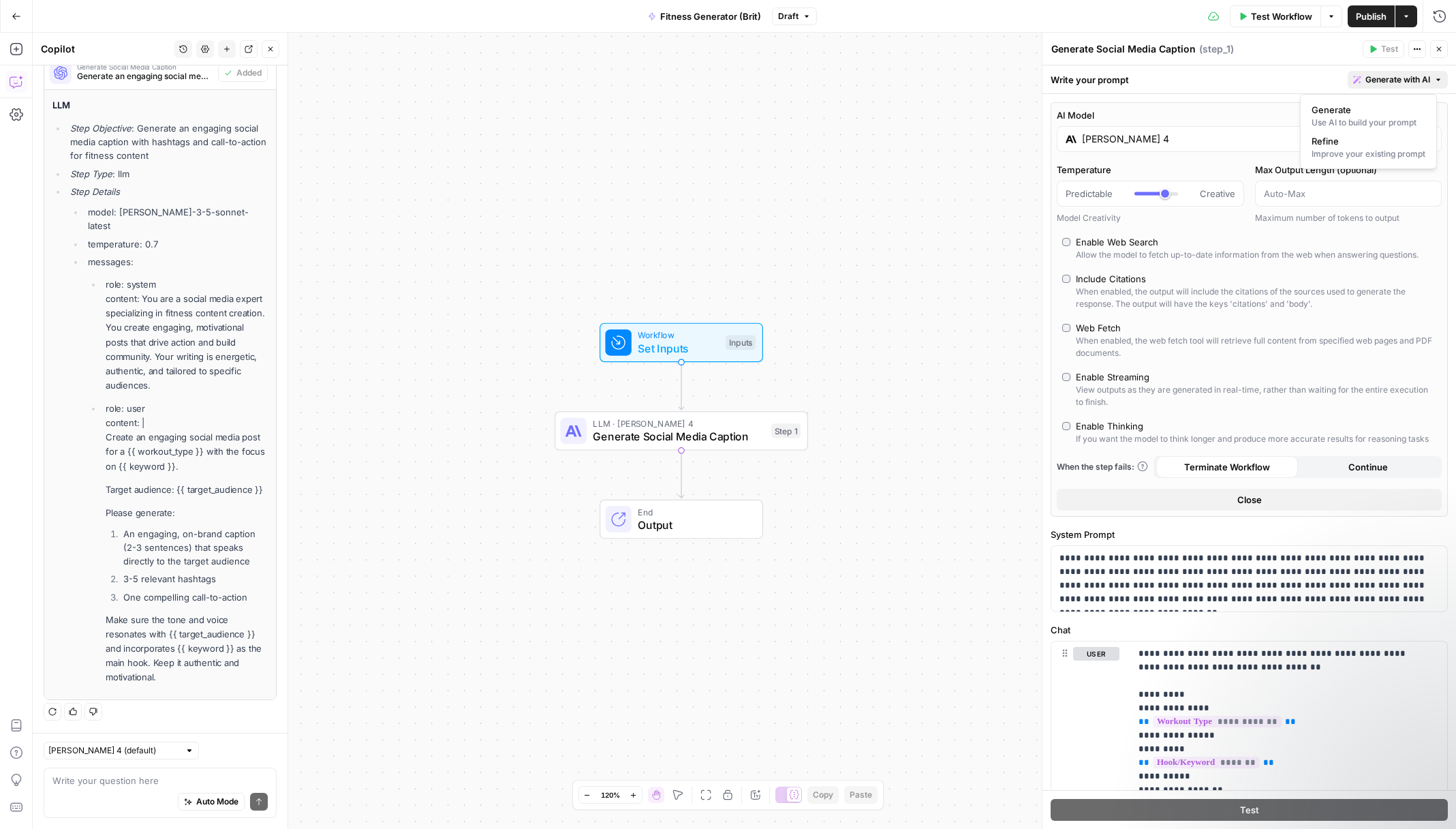
click at [1434, 81] on icon "button" at bounding box center [1438, 80] width 8 height 8
click at [1253, 81] on div "Write your prompt Generate with AI" at bounding box center [1249, 79] width 413 height 28
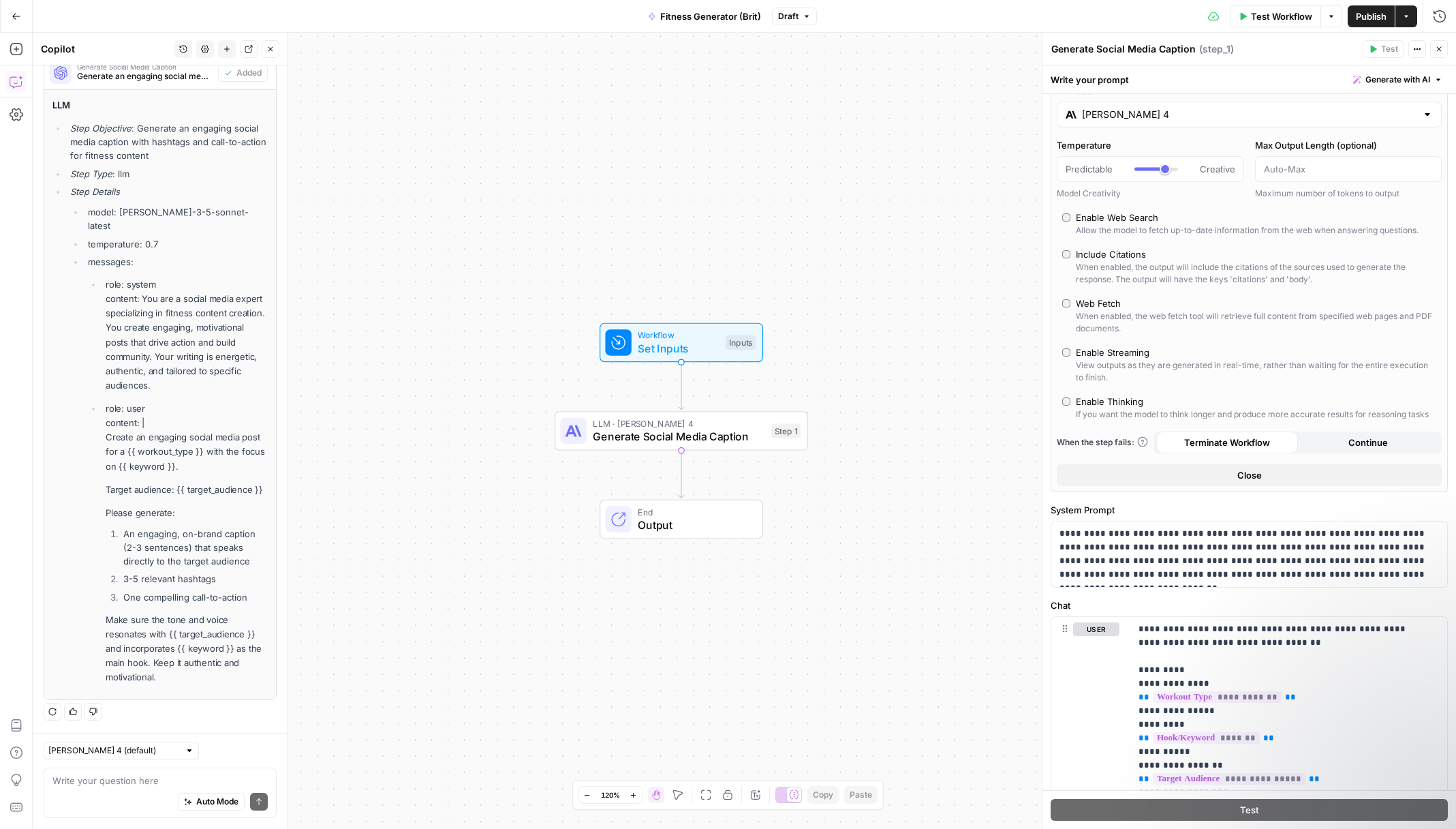
scroll to position [226, 0]
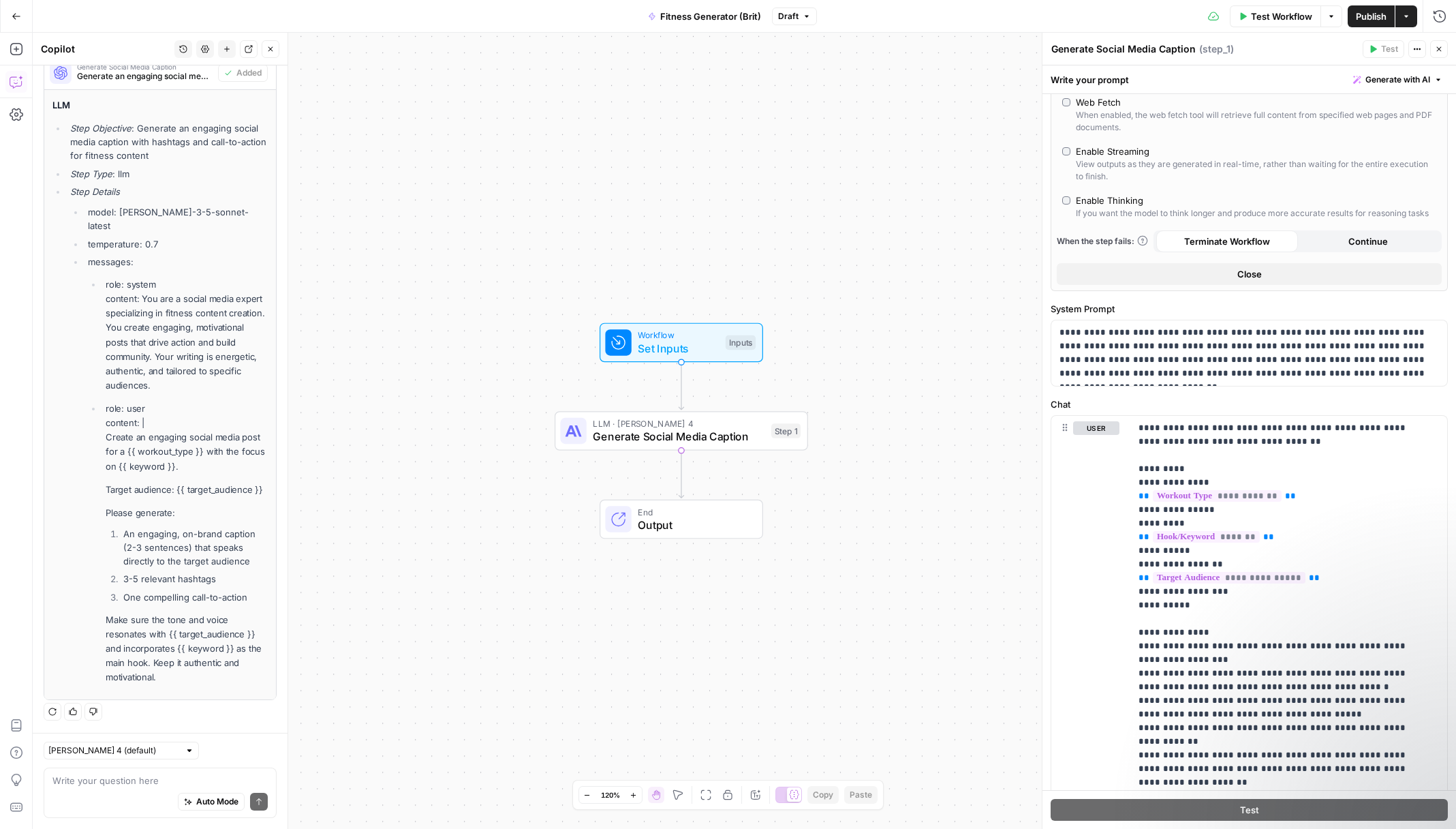
click at [1247, 281] on span "Close" at bounding box center [1249, 274] width 25 height 14
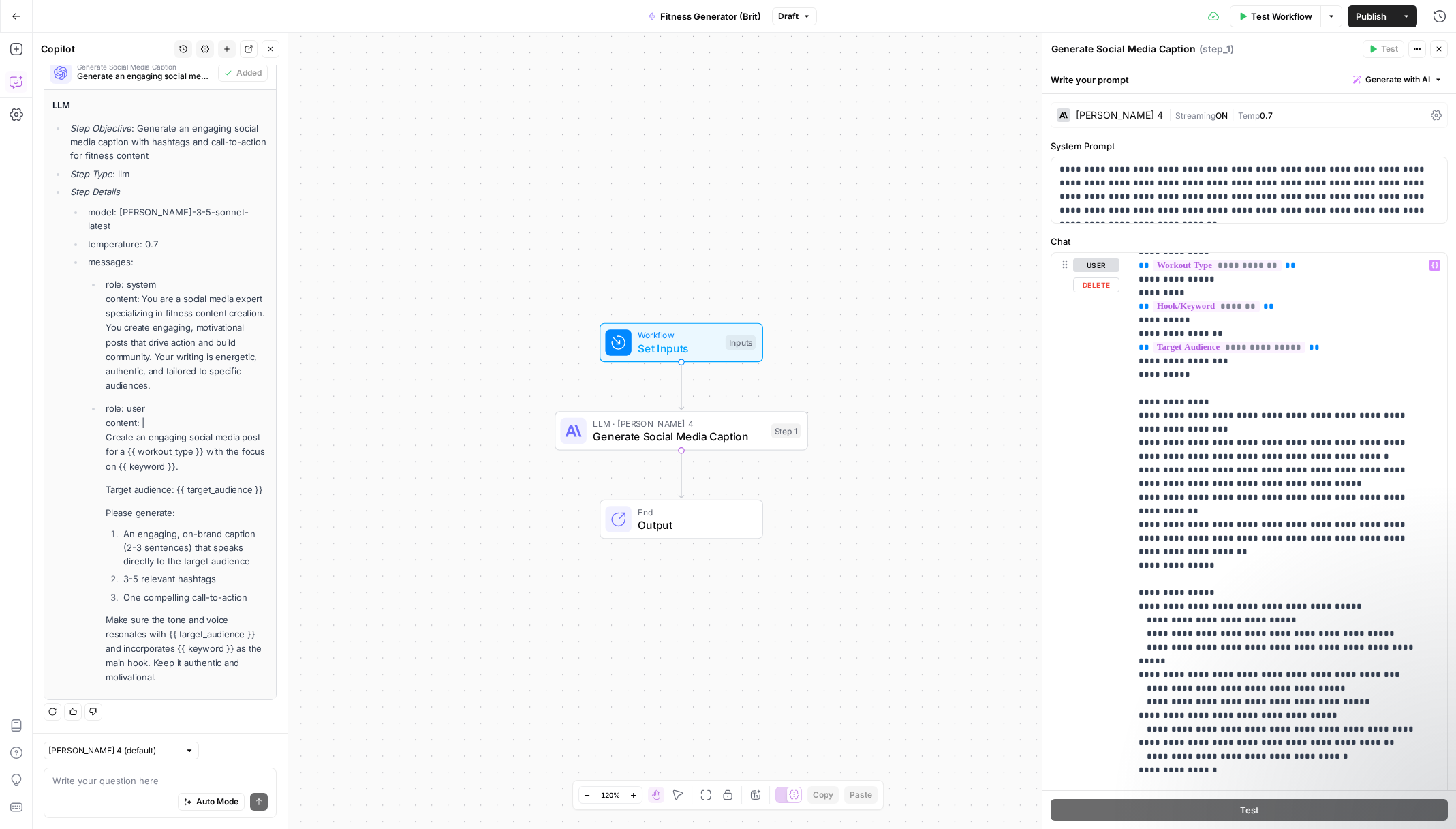
scroll to position [69, 0]
click at [1207, 523] on p "**********" at bounding box center [1278, 495] width 280 height 614
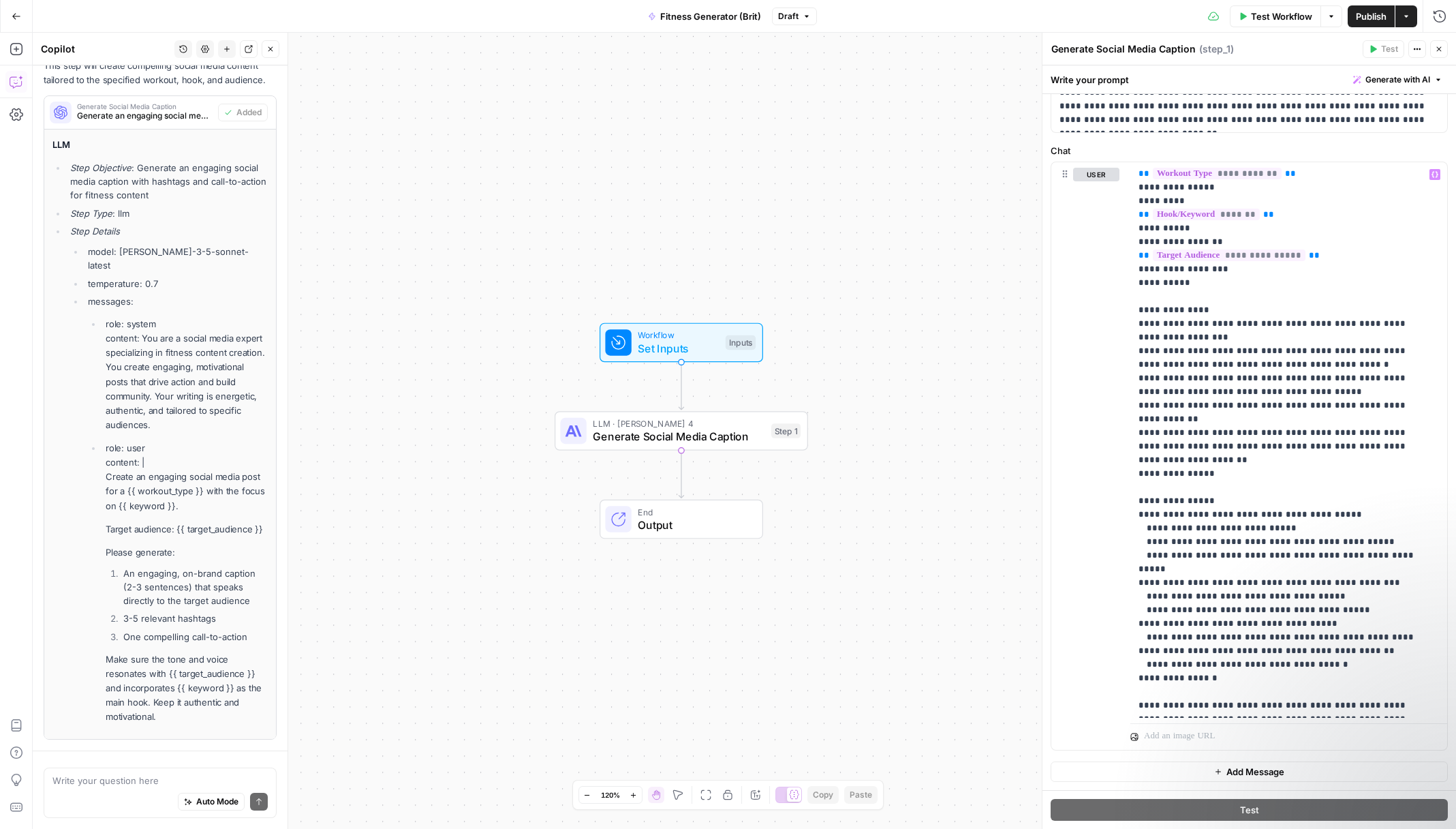
scroll to position [973, 0]
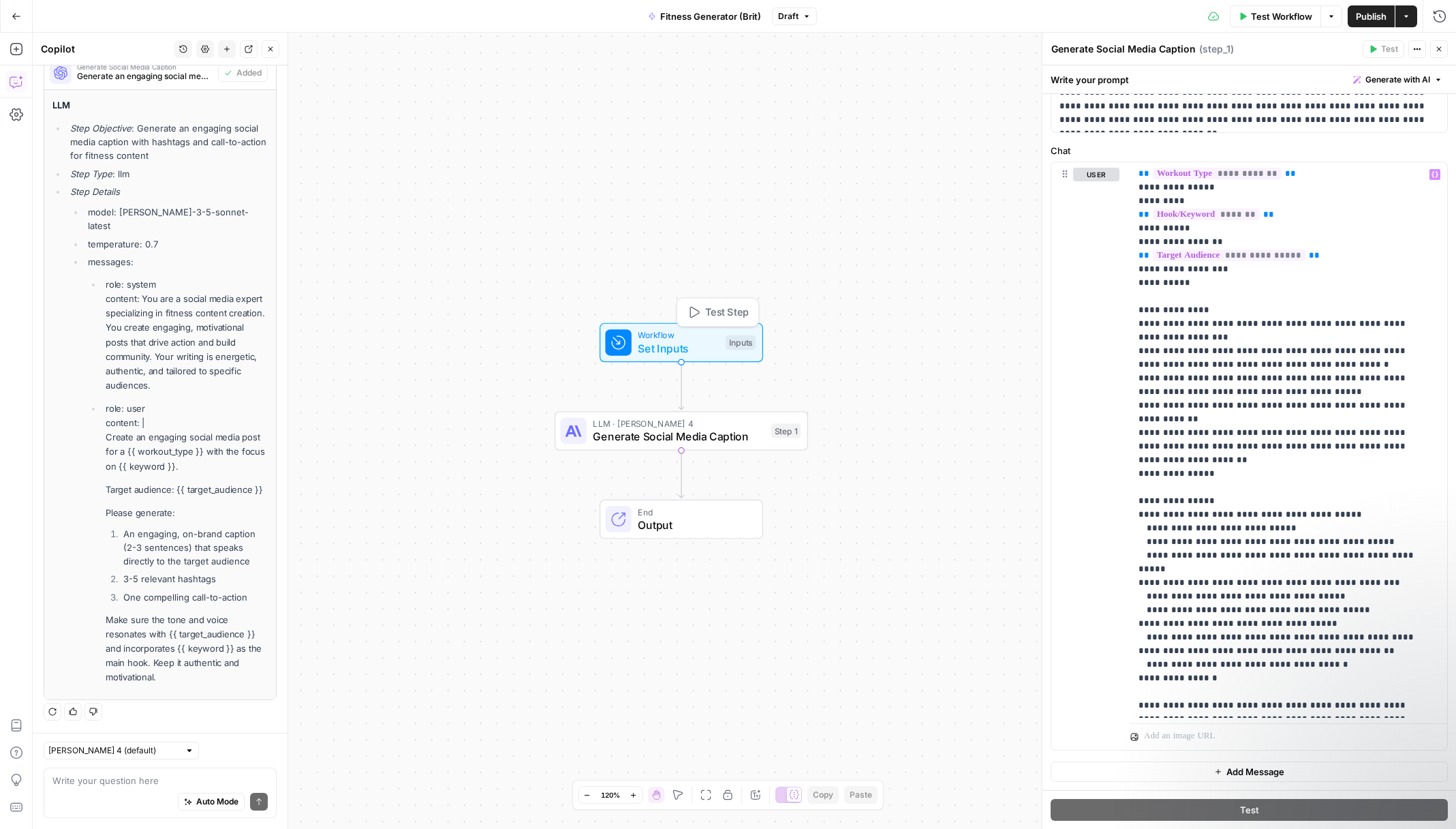
click at [703, 349] on span "Set Inputs" at bounding box center [678, 348] width 81 height 16
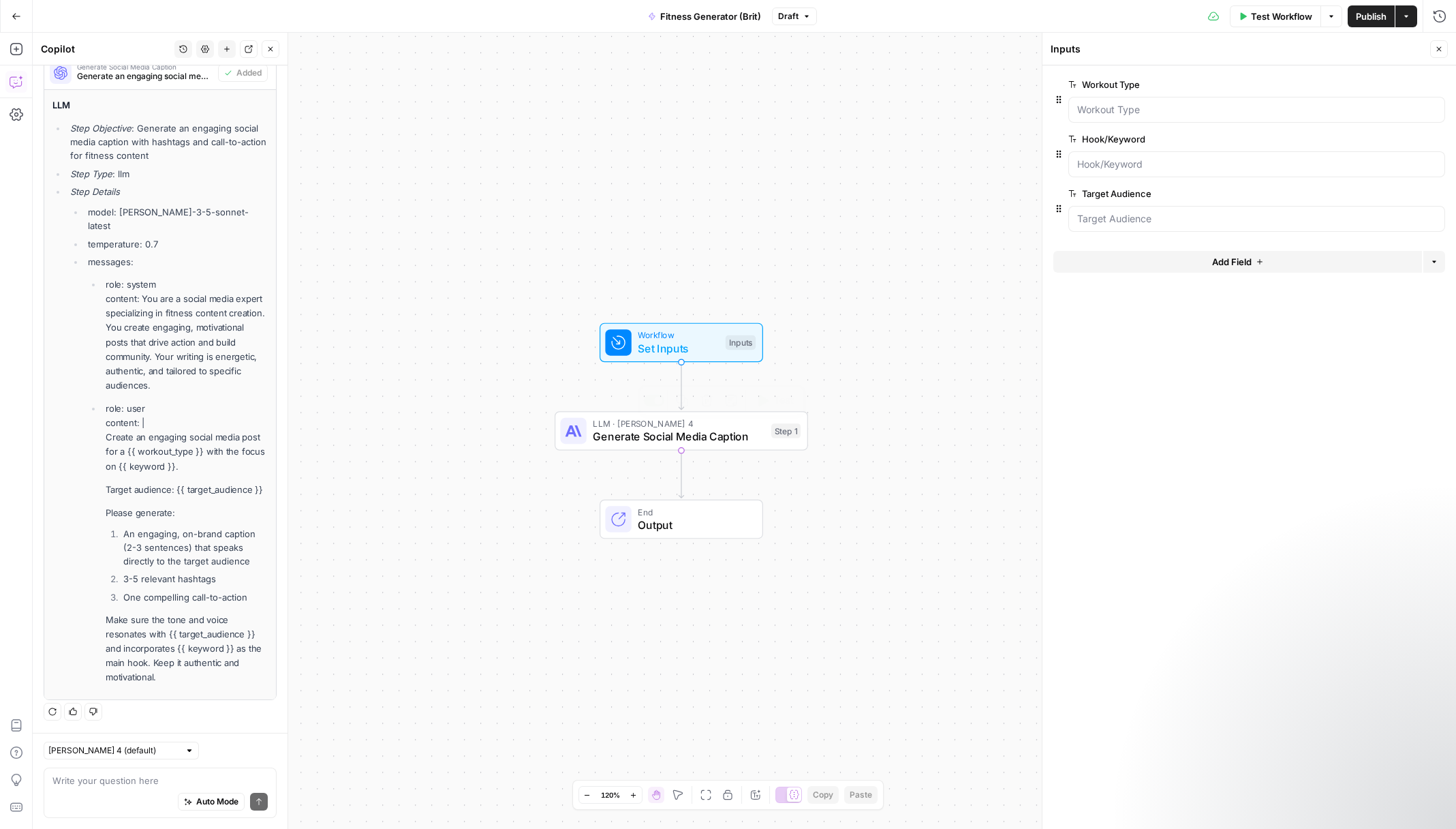
click at [680, 428] on span "Generate Social Media Caption" at bounding box center [678, 436] width 172 height 16
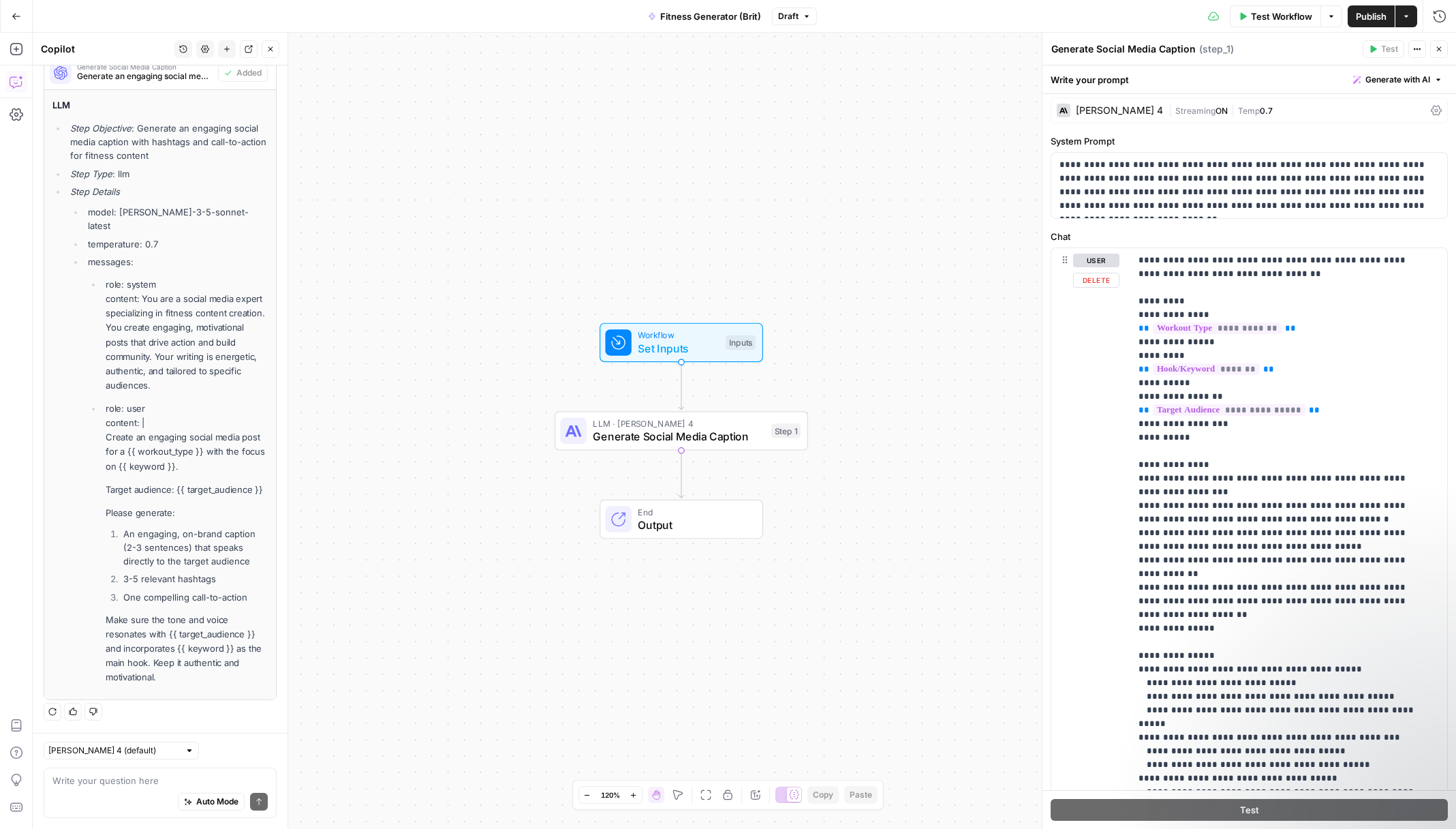
scroll to position [0, 0]
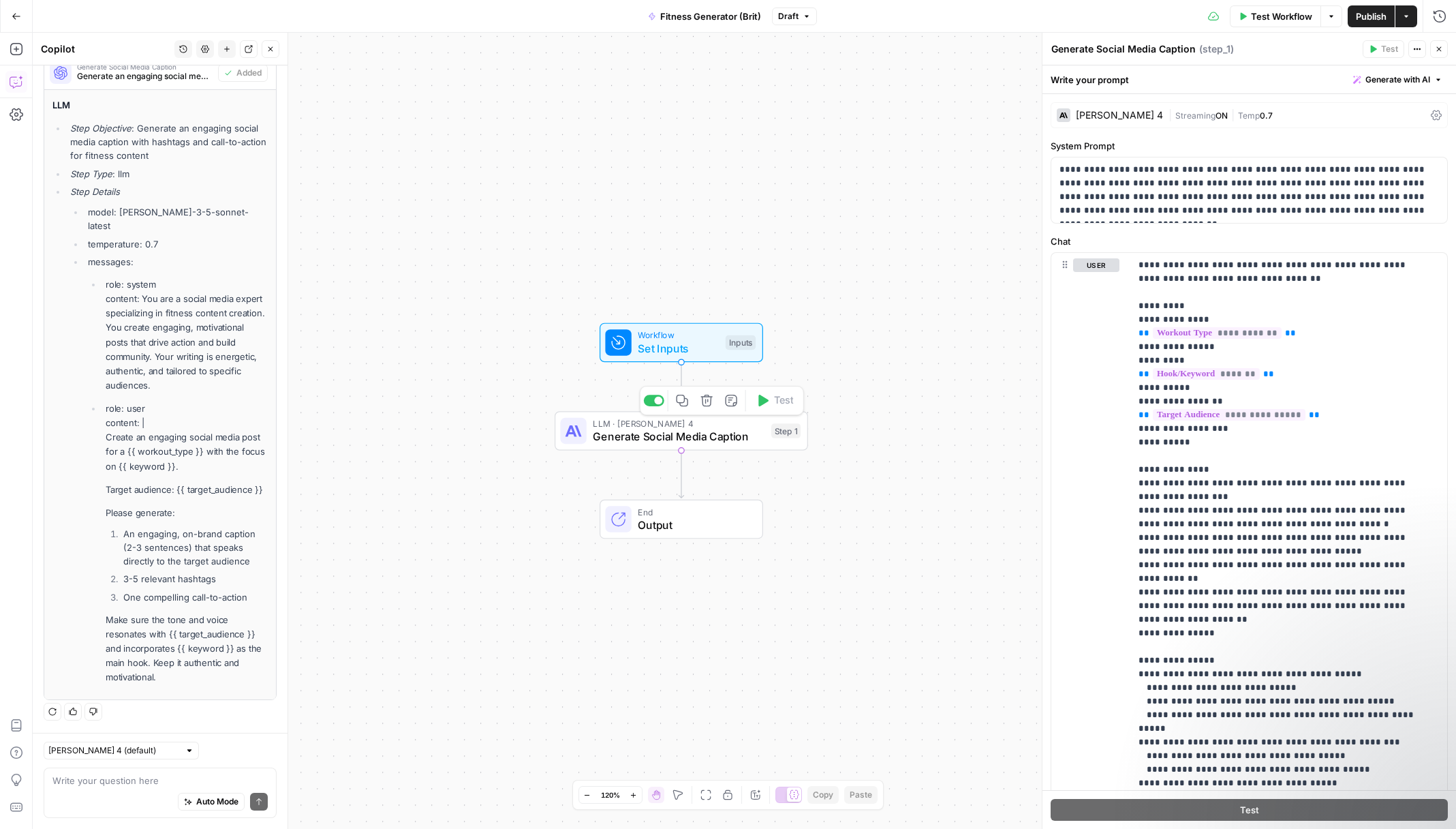
click at [651, 438] on span "Generate Social Media Caption" at bounding box center [678, 436] width 172 height 16
click at [691, 446] on div "LLM · Claude Sonnet 4 Generate Social Media Caption Step 1 Copy step Delete ste…" at bounding box center [681, 431] width 254 height 40
click at [1263, 20] on span "Test Workflow" at bounding box center [1281, 16] width 61 height 14
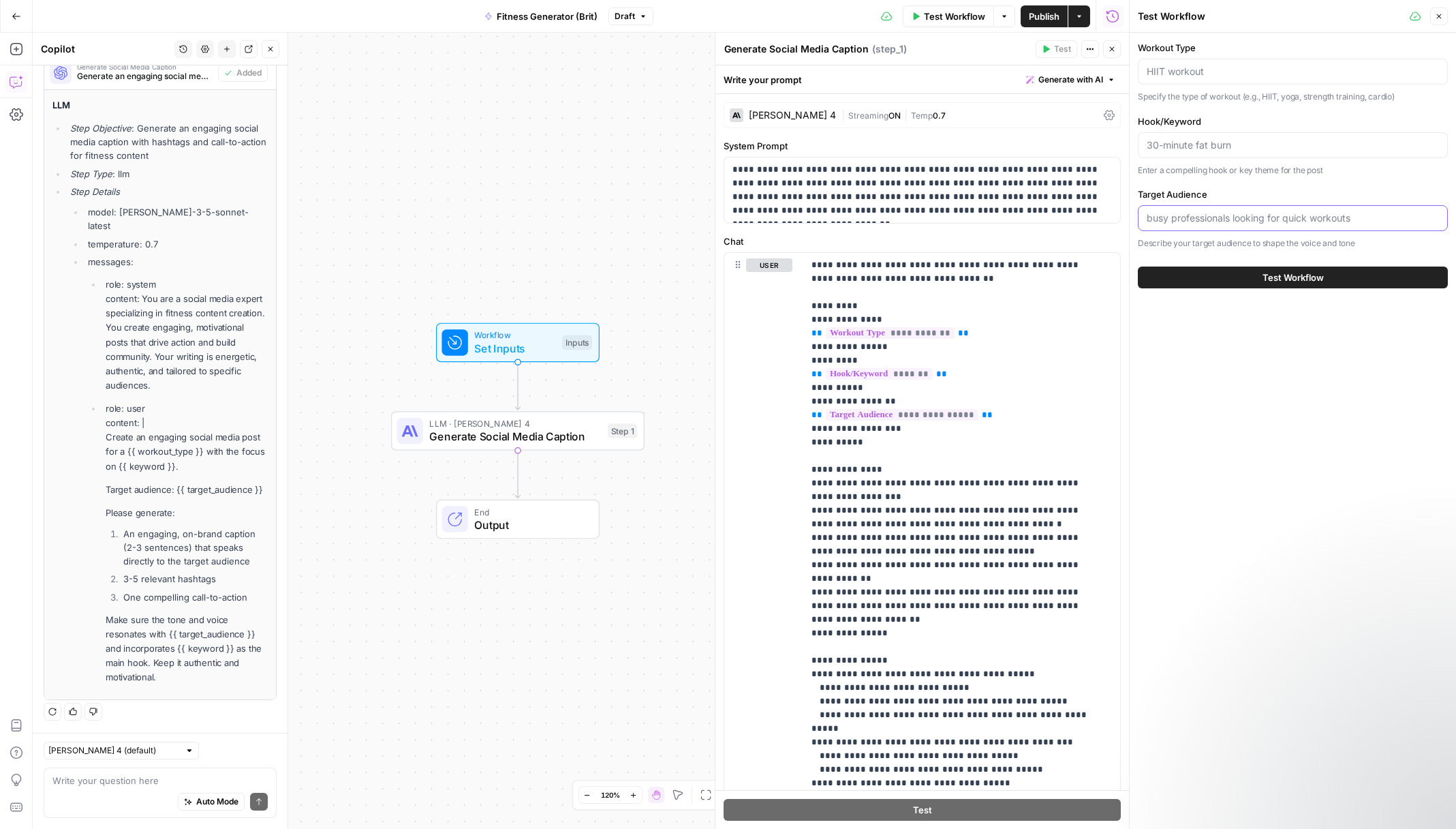
click at [1310, 221] on input "Target Audience" at bounding box center [1292, 218] width 292 height 14
click at [1204, 79] on div at bounding box center [1292, 71] width 310 height 26
type input "hiit workout"
click at [1213, 154] on div at bounding box center [1292, 145] width 310 height 26
type input "morning motivation"
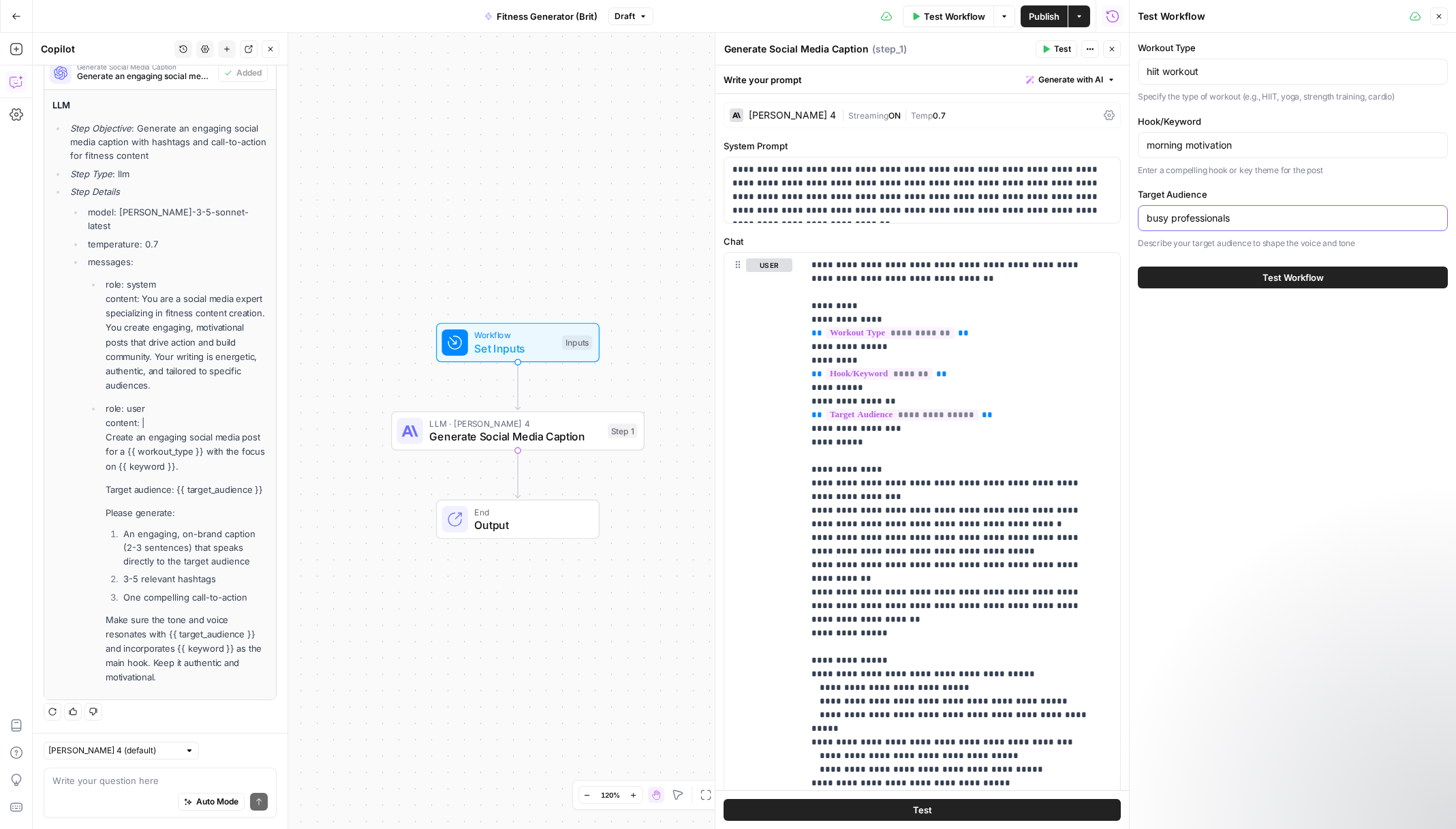
type input "busy professionals"
click at [1202, 280] on button "Test Workflow" at bounding box center [1292, 277] width 310 height 22
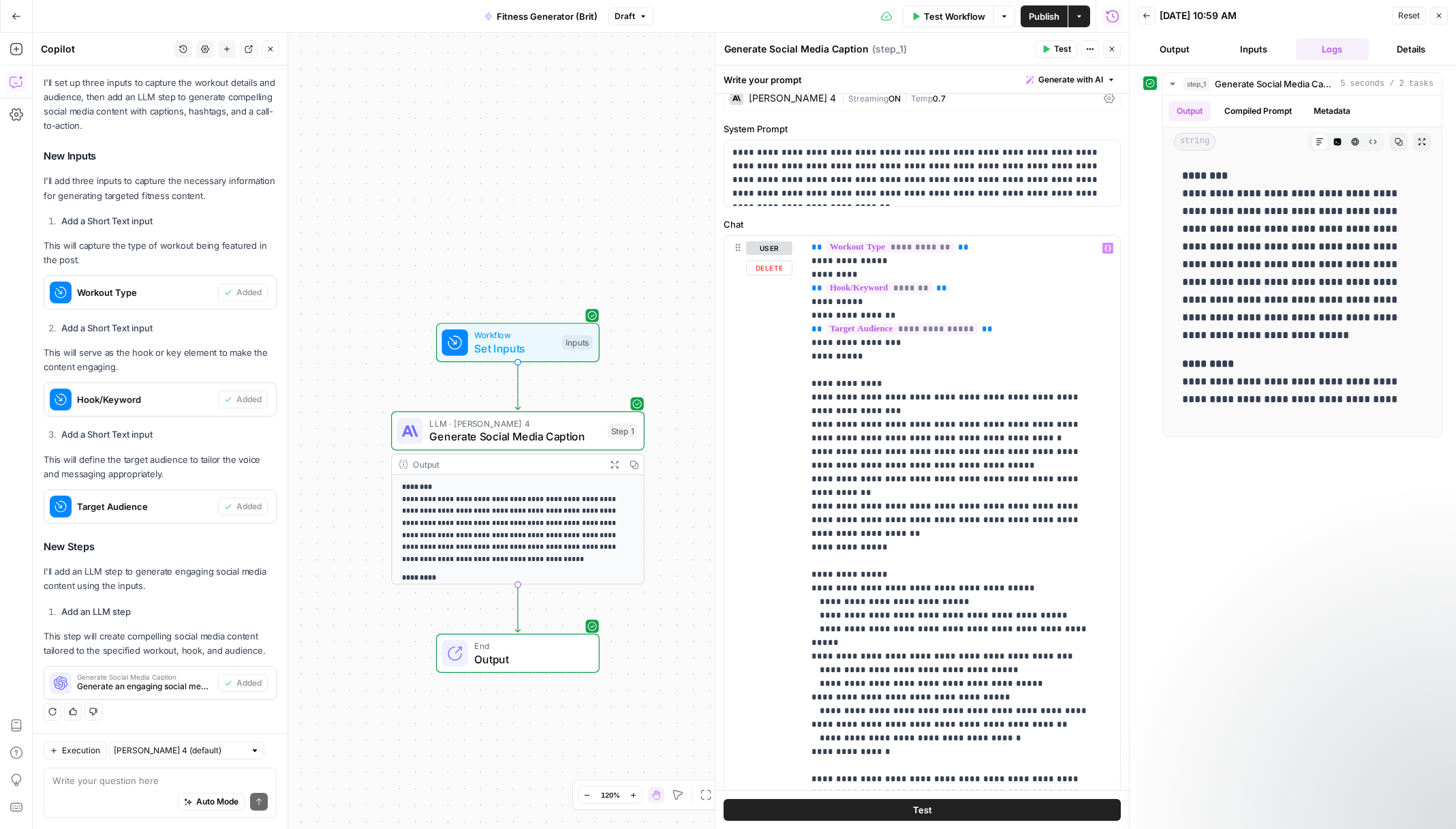
scroll to position [91, 0]
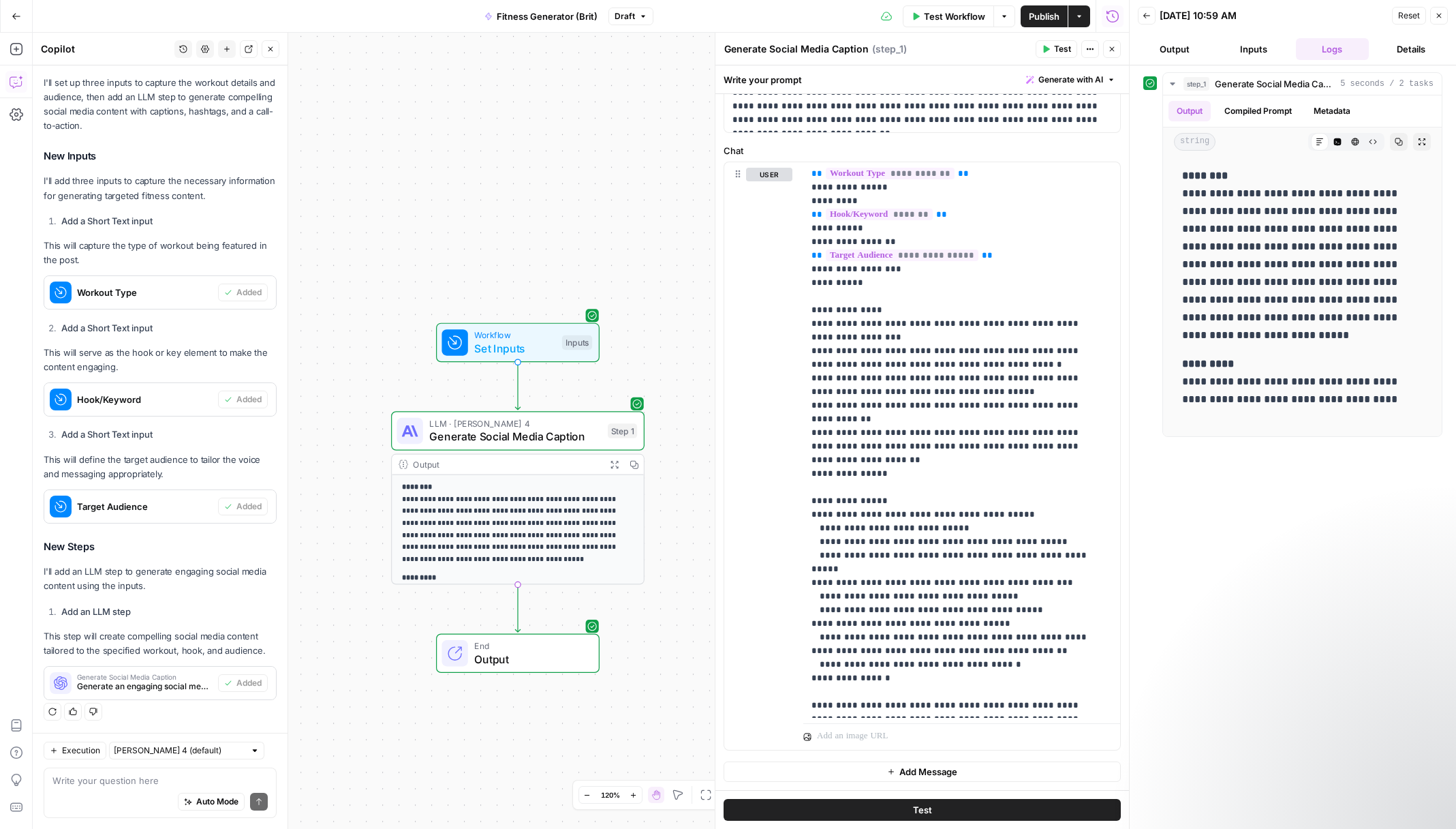
click at [1019, 807] on button "Test" at bounding box center [922, 809] width 397 height 22
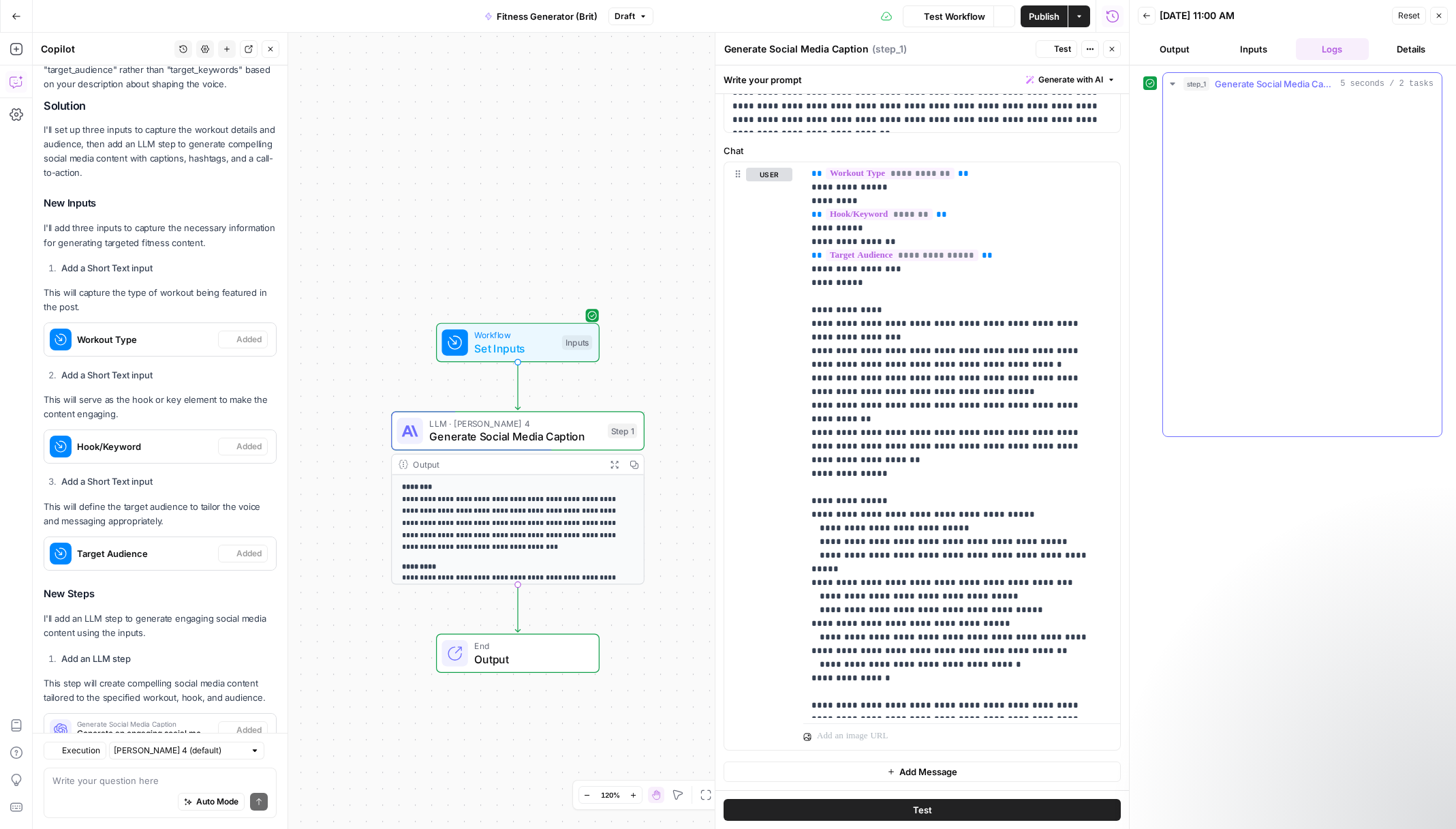
scroll to position [362, 0]
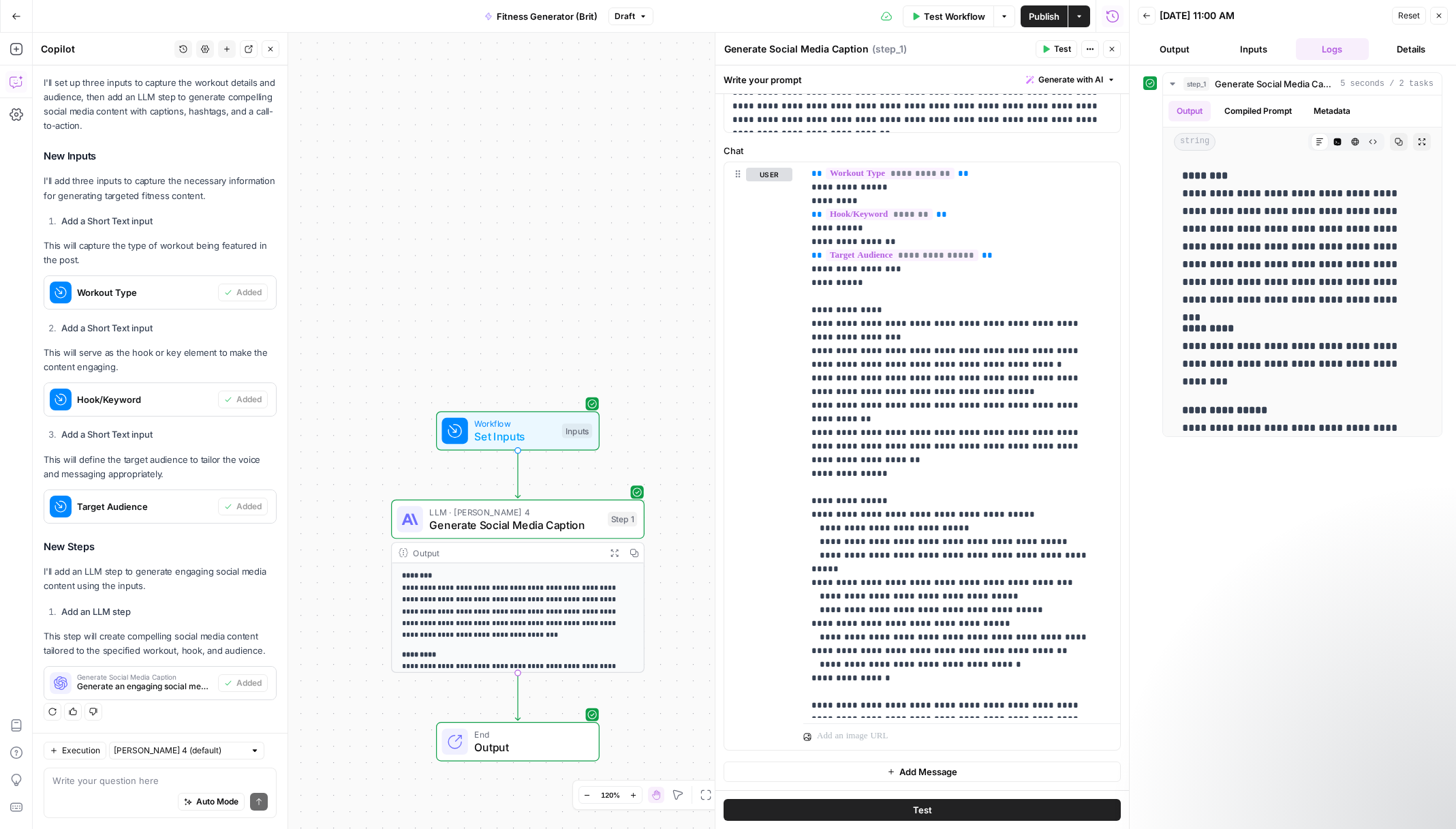
click at [1039, 23] on button "Publish" at bounding box center [1044, 16] width 47 height 22
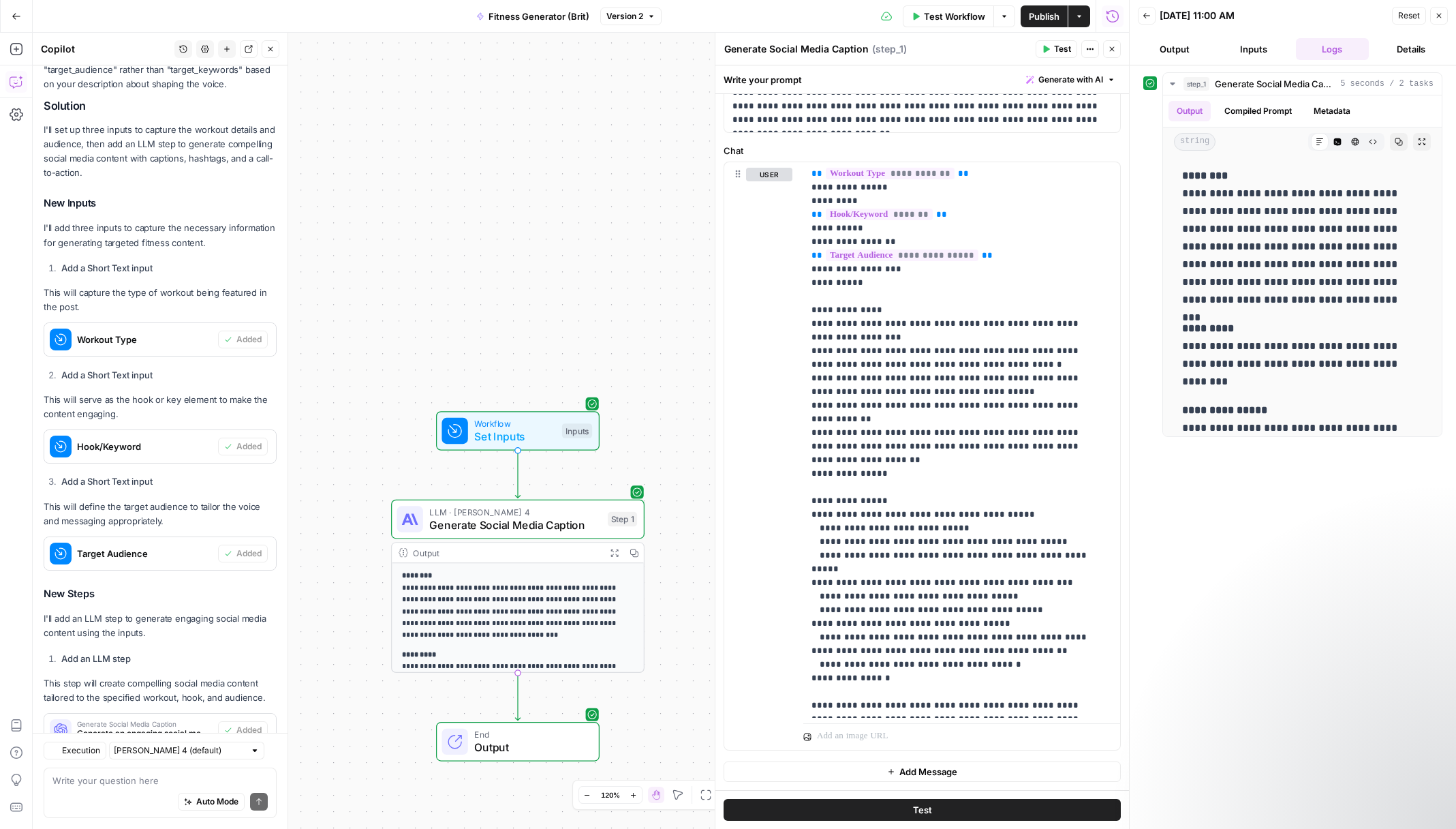
scroll to position [362, 0]
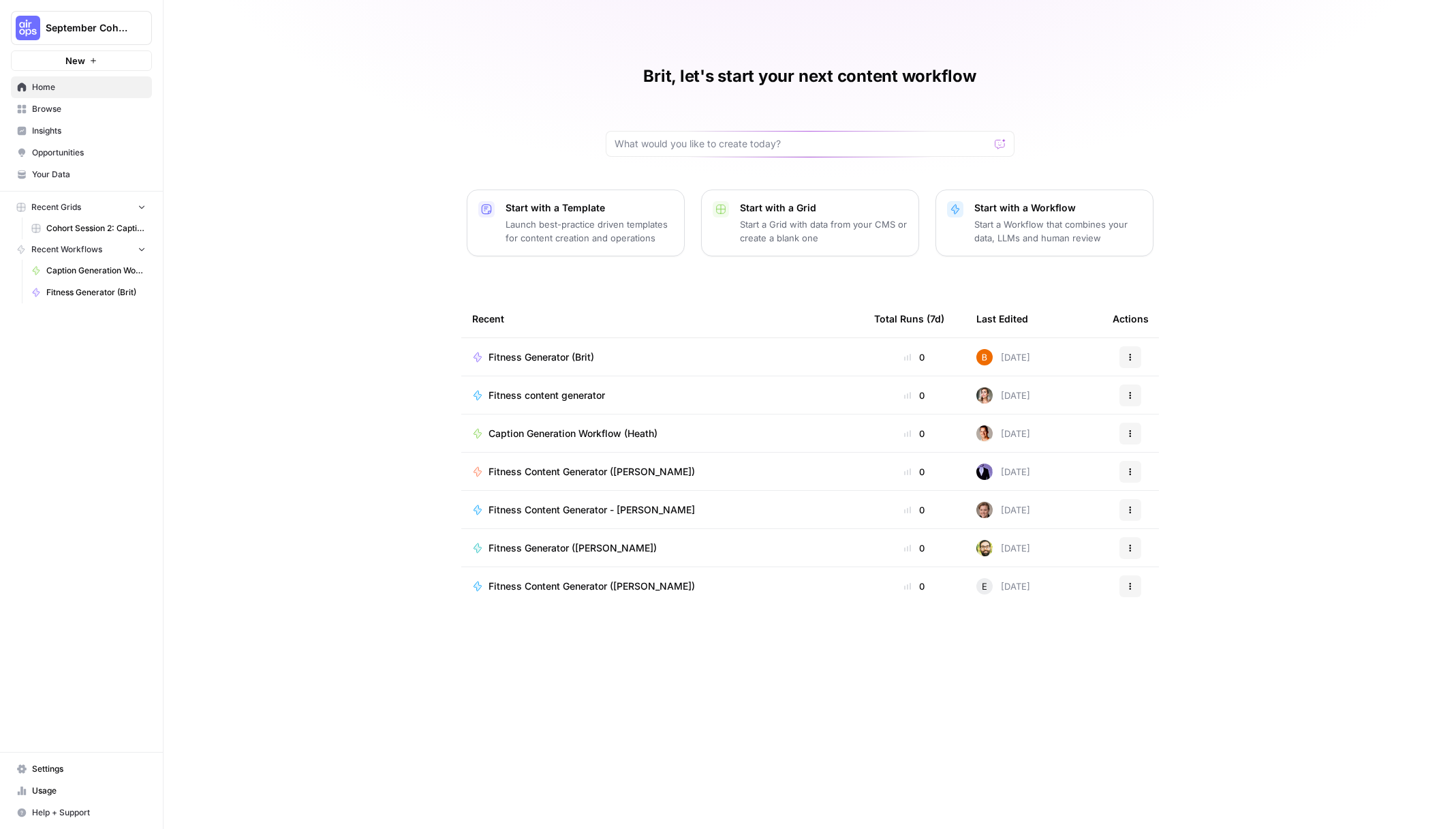
click at [60, 180] on link "Your Data" at bounding box center [81, 174] width 141 height 22
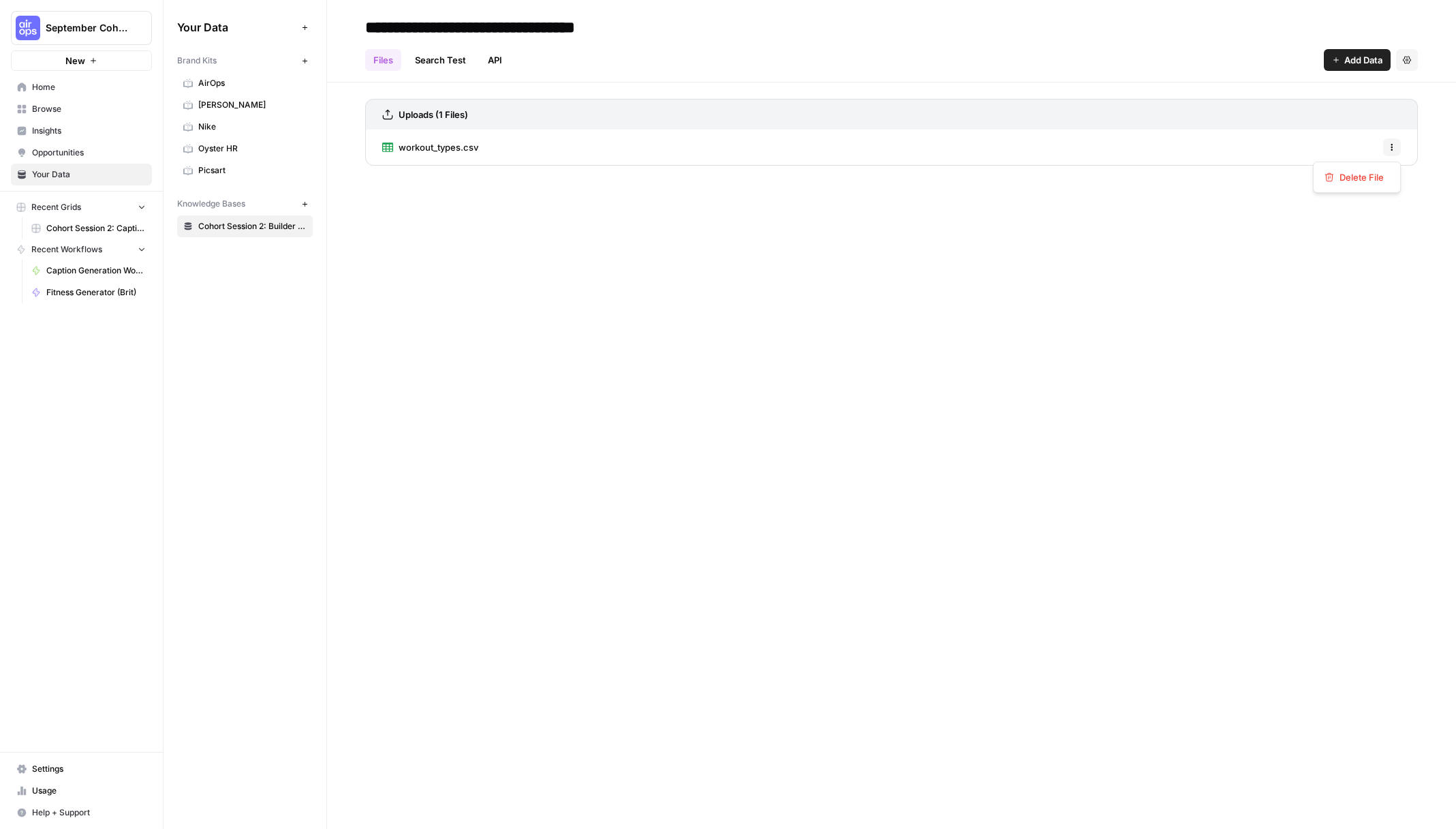
click at [1394, 152] on button "Options" at bounding box center [1392, 147] width 18 height 18
drag, startPoint x: 1173, startPoint y: 231, endPoint x: 1161, endPoint y: 227, distance: 12.6
click at [1173, 231] on div "**********" at bounding box center [891, 414] width 1129 height 829
click at [606, 140] on div "workout_types.csv Options" at bounding box center [892, 147] width 1053 height 35
click at [465, 148] on span "workout_types.csv" at bounding box center [439, 147] width 80 height 14
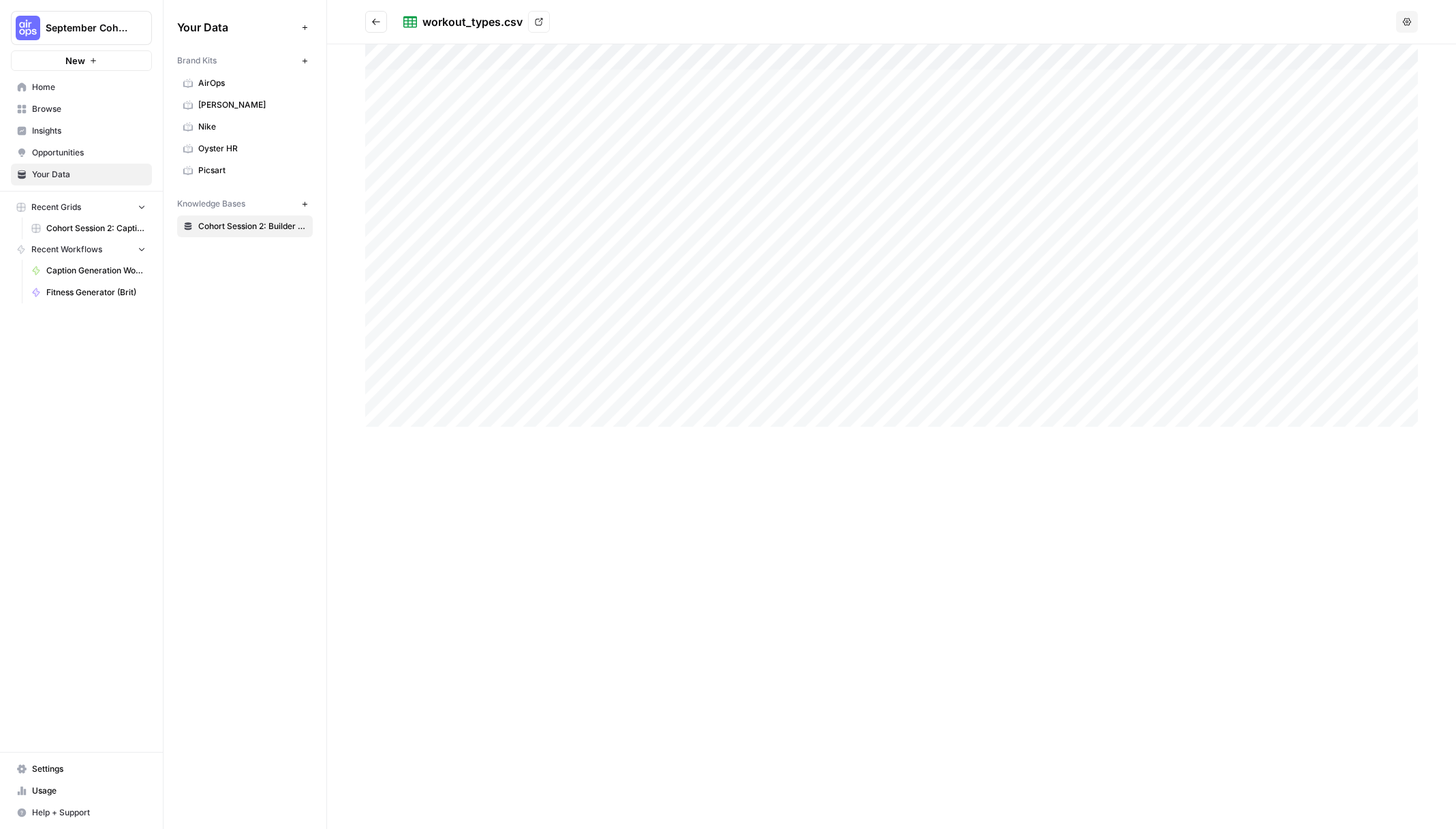
click at [384, 19] on button "Go back" at bounding box center [376, 22] width 22 height 22
click at [454, 149] on span "workout_types.csv" at bounding box center [439, 147] width 80 height 14
click at [379, 30] on button "Go back" at bounding box center [376, 22] width 22 height 22
click at [1397, 144] on button "Options" at bounding box center [1392, 147] width 18 height 18
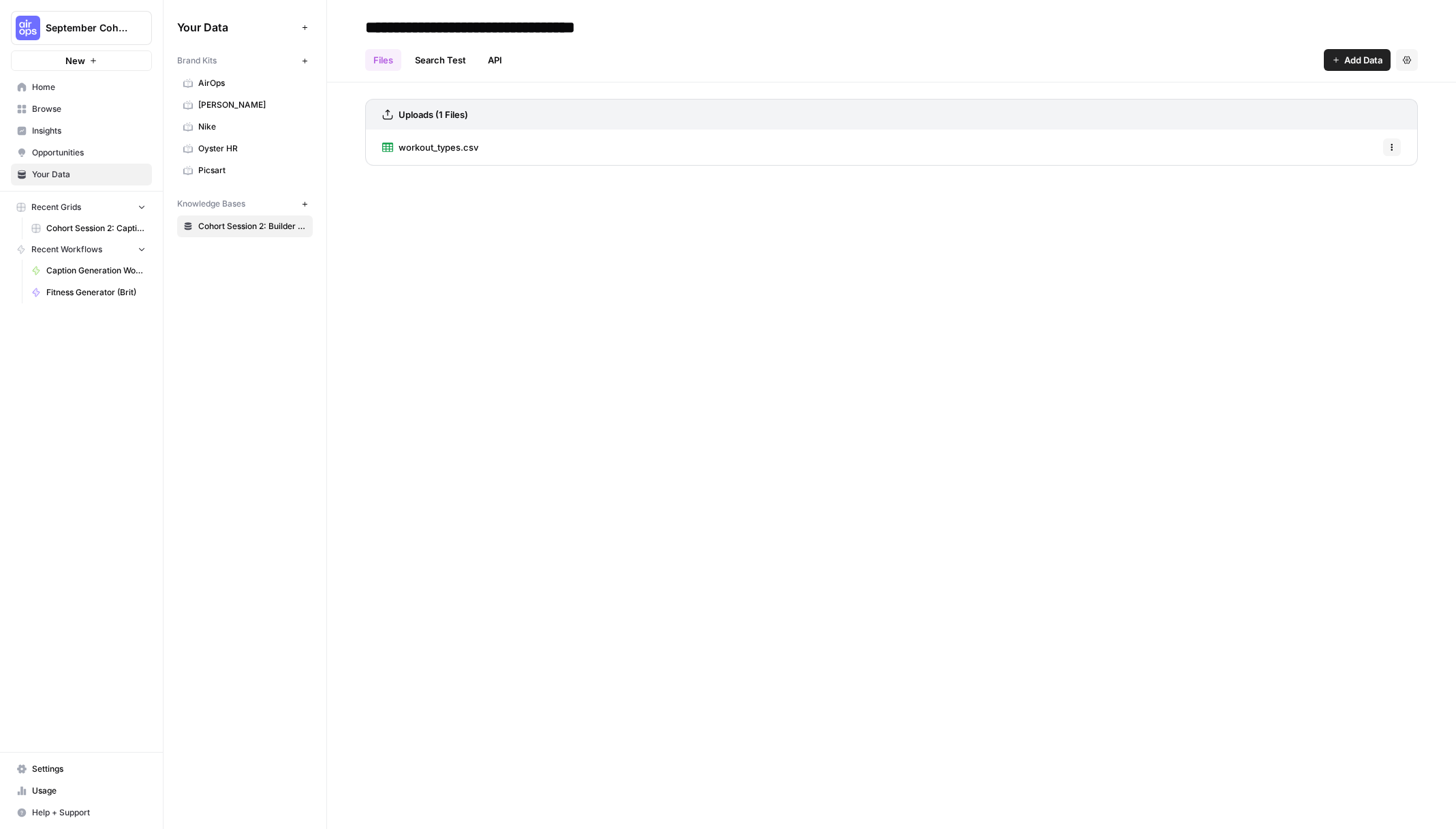
click at [518, 146] on div "workout_types.csv Options" at bounding box center [892, 147] width 1053 height 35
click at [474, 154] on link "workout_types.csv" at bounding box center [430, 147] width 96 height 35
click at [545, 27] on link "View" at bounding box center [539, 22] width 22 height 22
click at [101, 120] on link "Insights" at bounding box center [81, 130] width 141 height 22
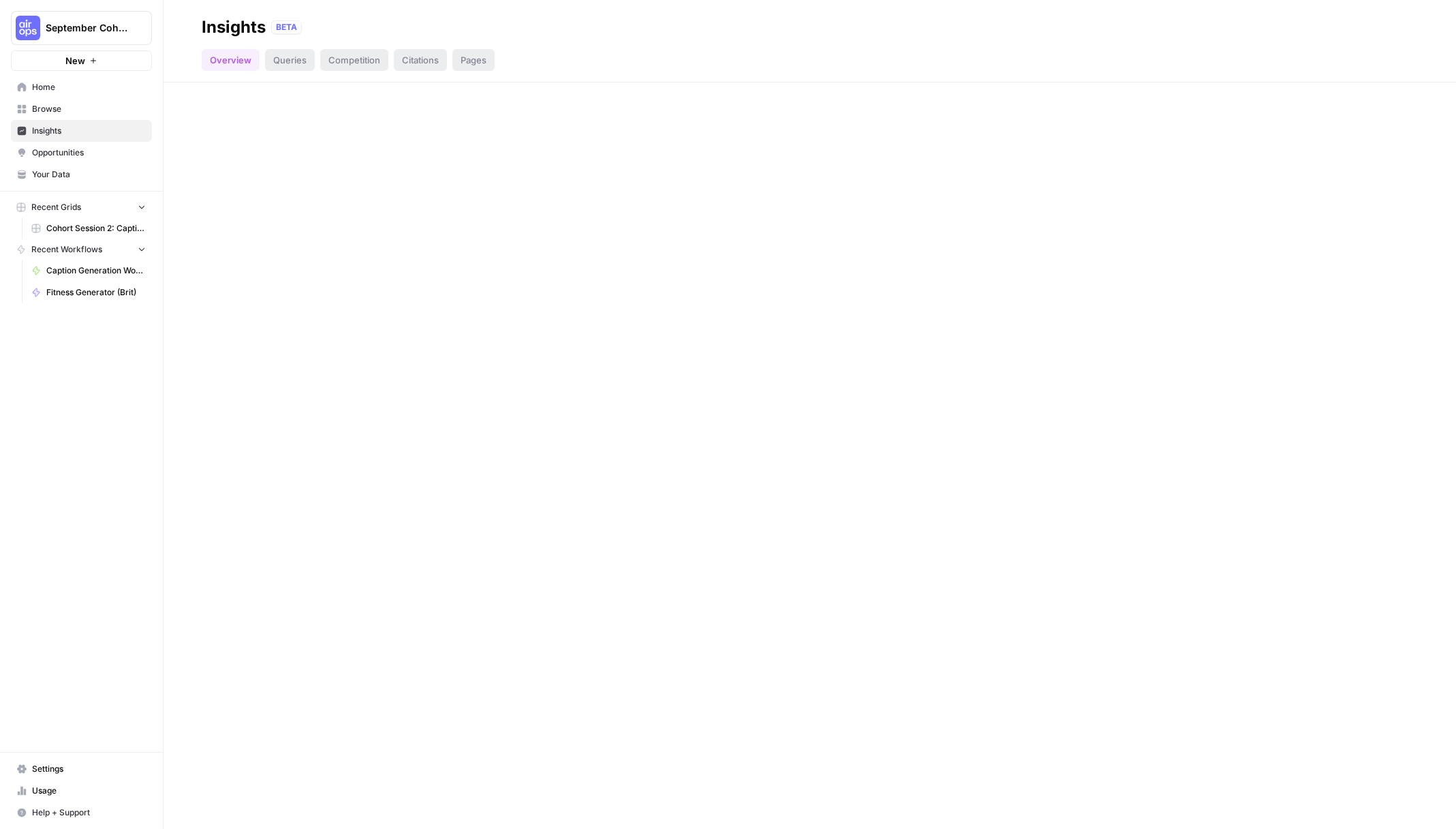
click at [101, 106] on span "Browse" at bounding box center [89, 109] width 114 height 12
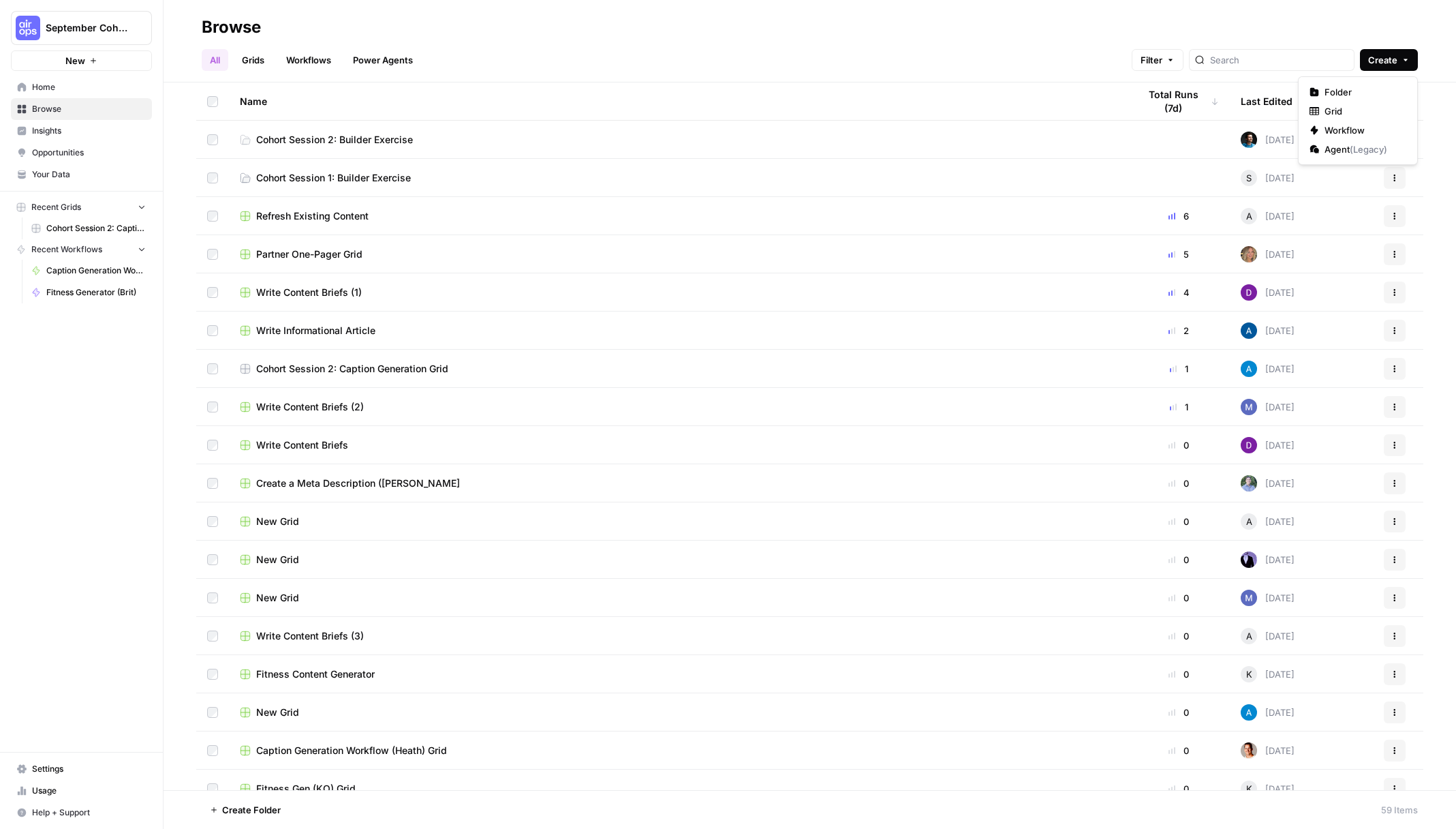
click at [1390, 59] on span "Create" at bounding box center [1383, 60] width 30 height 14
click at [1369, 111] on span "Grid" at bounding box center [1363, 111] width 77 height 14
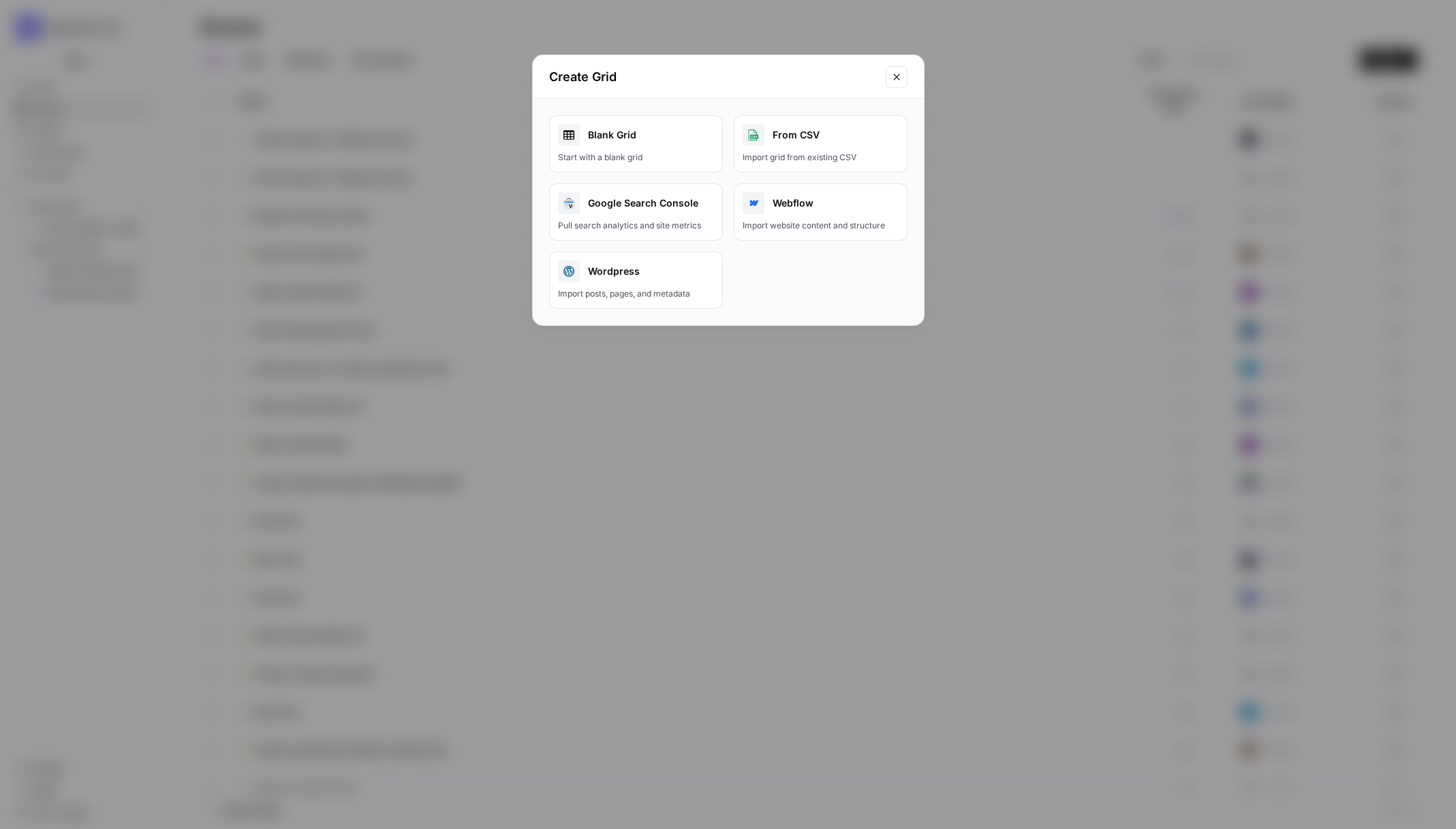
click at [608, 147] on link "Blank Grid Start with a blank grid" at bounding box center [636, 144] width 174 height 57
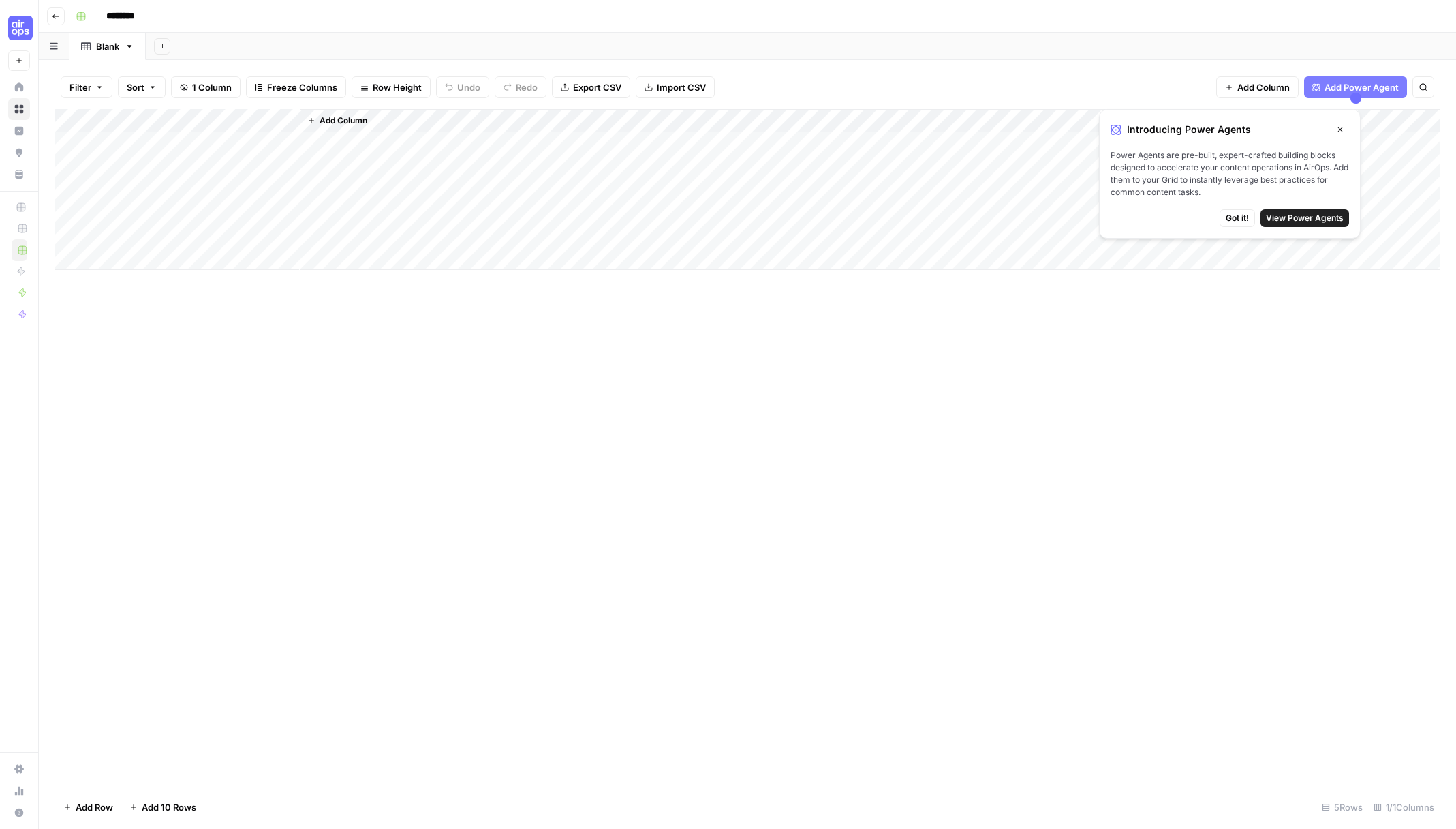
click at [140, 21] on input "********" at bounding box center [139, 16] width 77 height 22
click at [148, 18] on input "********" at bounding box center [139, 16] width 77 height 22
click at [148, 18] on input "********" at bounding box center [139, 16] width 77 height 22
type input "**********"
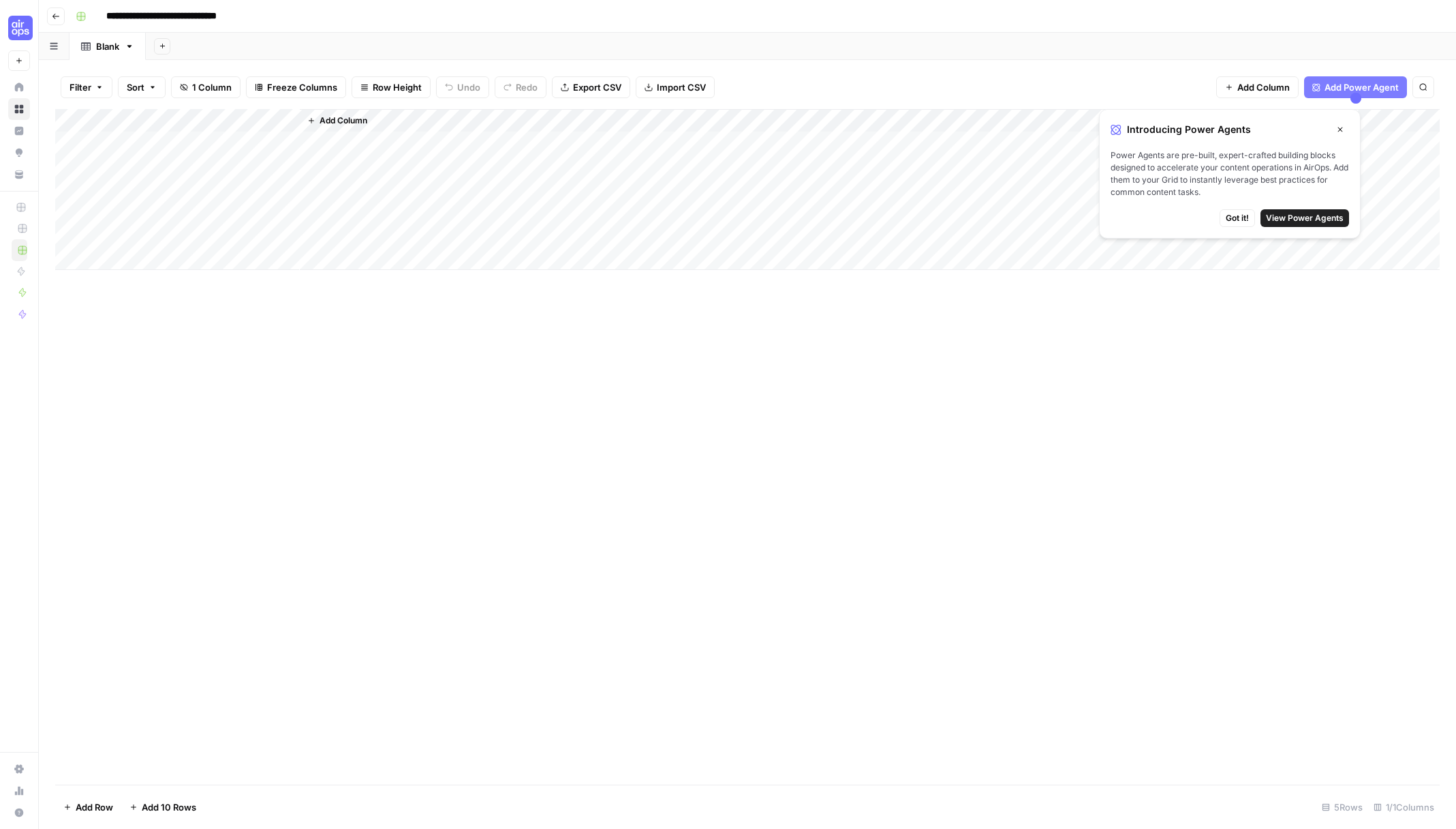
click at [689, 90] on span "Import CSV" at bounding box center [681, 87] width 49 height 14
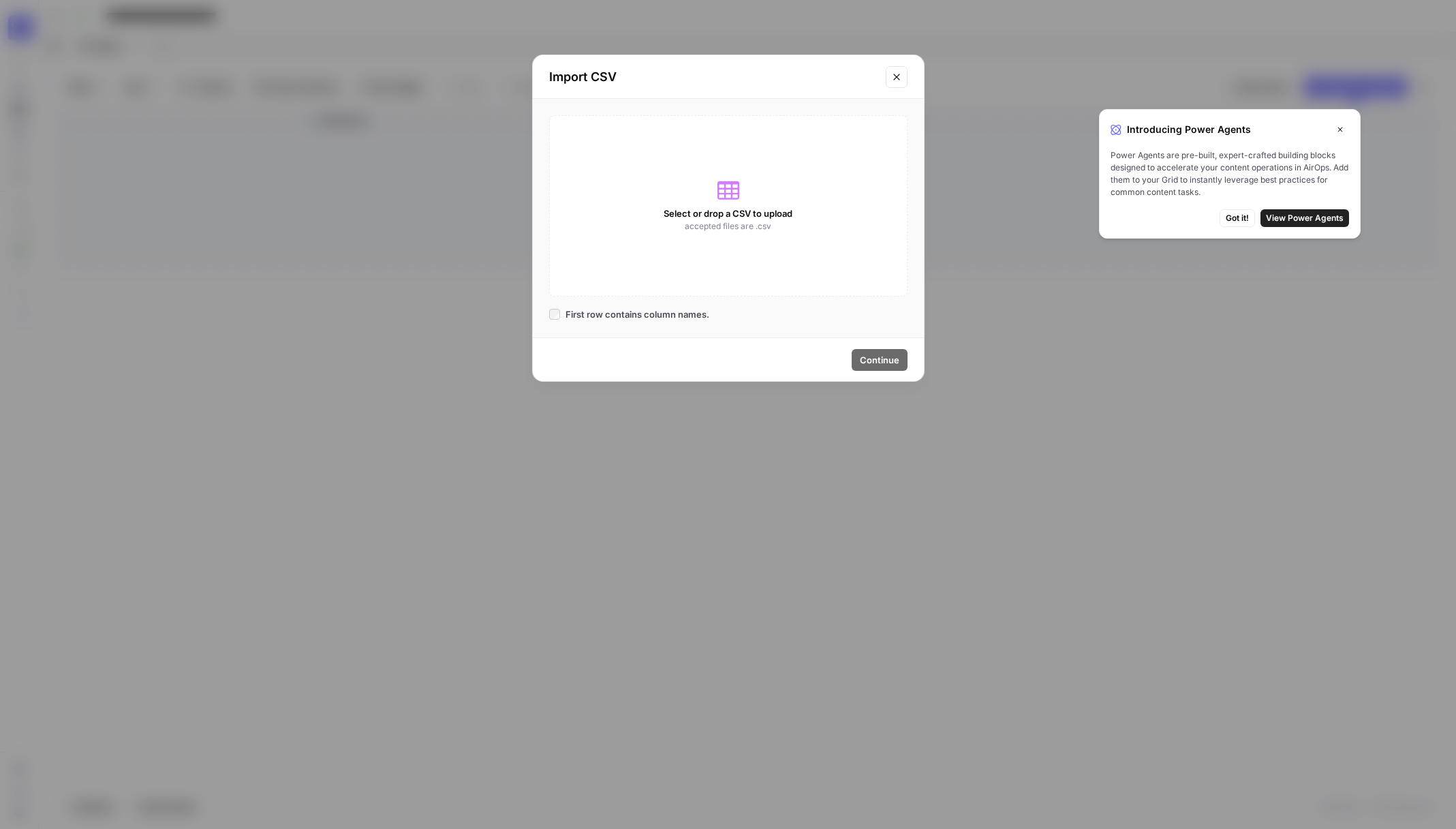
click at [771, 237] on div "Select or drop a CSV to upload accepted files are .csv" at bounding box center [728, 205] width 358 height 181
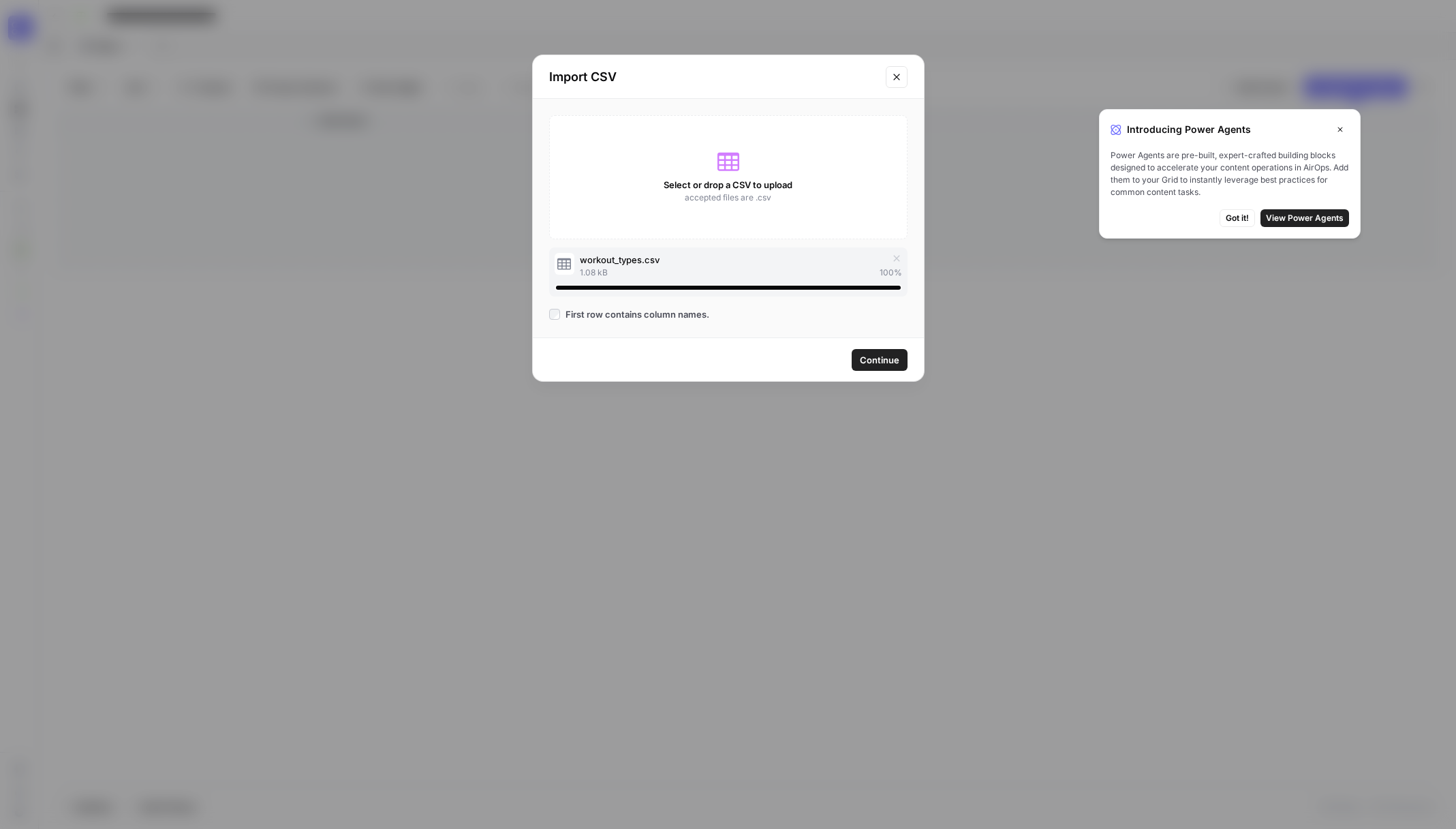
click at [879, 370] on button "Continue" at bounding box center [880, 359] width 56 height 22
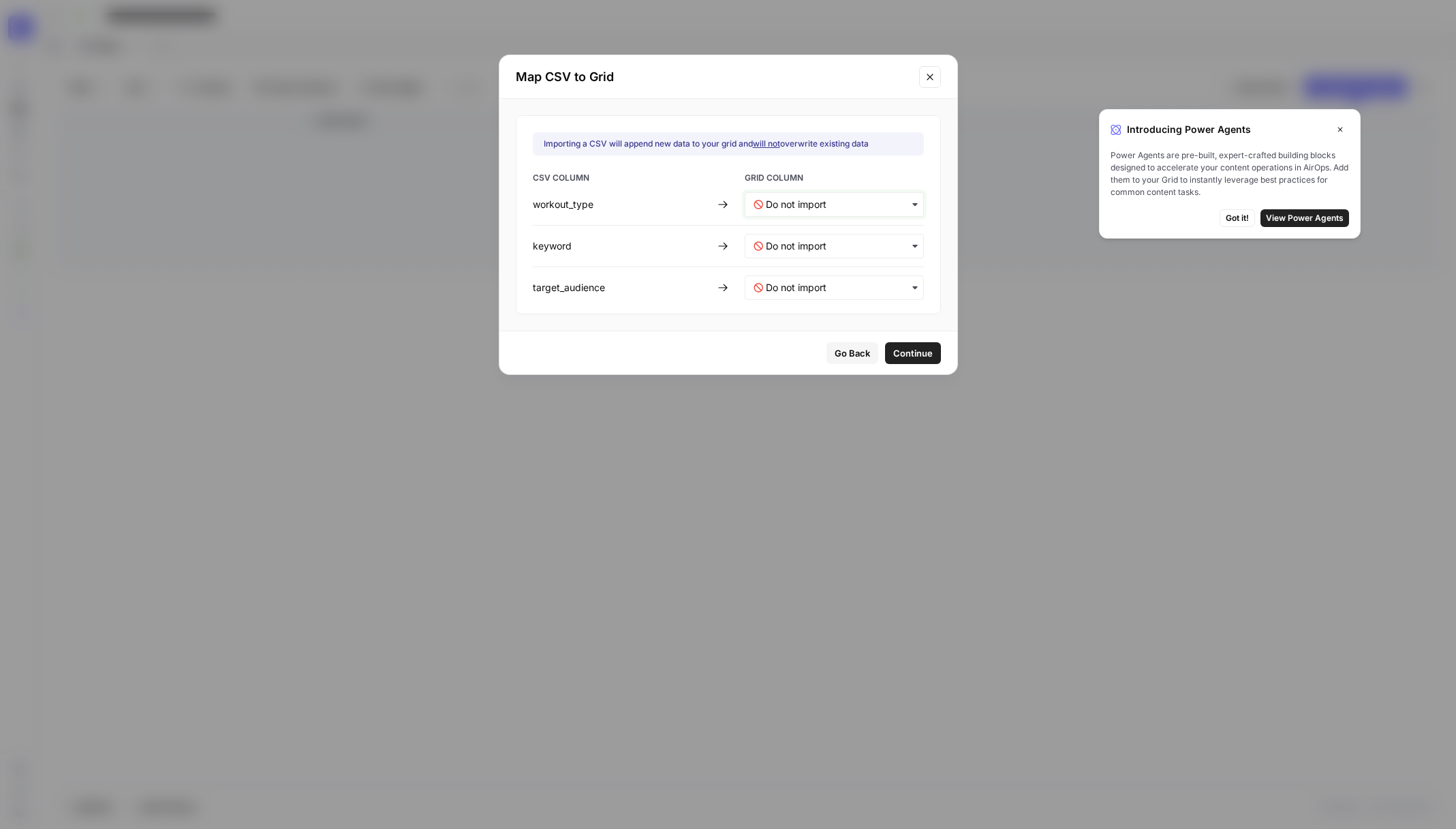
click at [816, 208] on input "text" at bounding box center [840, 204] width 149 height 14
click at [821, 267] on span "Create new column" at bounding box center [802, 265] width 76 height 12
click at [856, 251] on input "text" at bounding box center [840, 246] width 149 height 14
click at [842, 302] on div "Create new column" at bounding box center [824, 306] width 160 height 25
click at [842, 286] on input "text" at bounding box center [840, 287] width 149 height 14
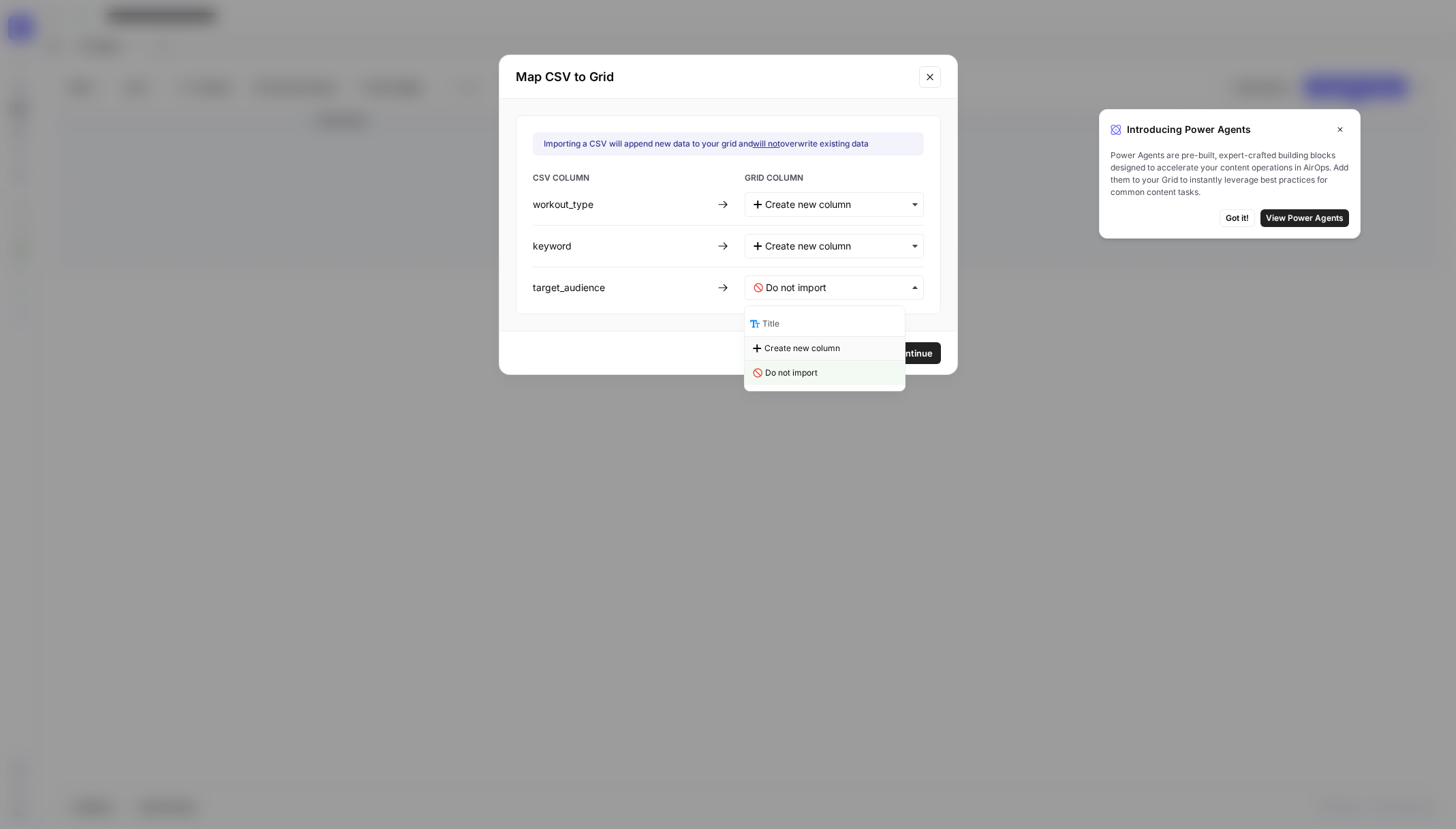
click at [838, 344] on span "Create new column" at bounding box center [802, 348] width 76 height 12
click at [893, 357] on span "Continue" at bounding box center [913, 353] width 40 height 14
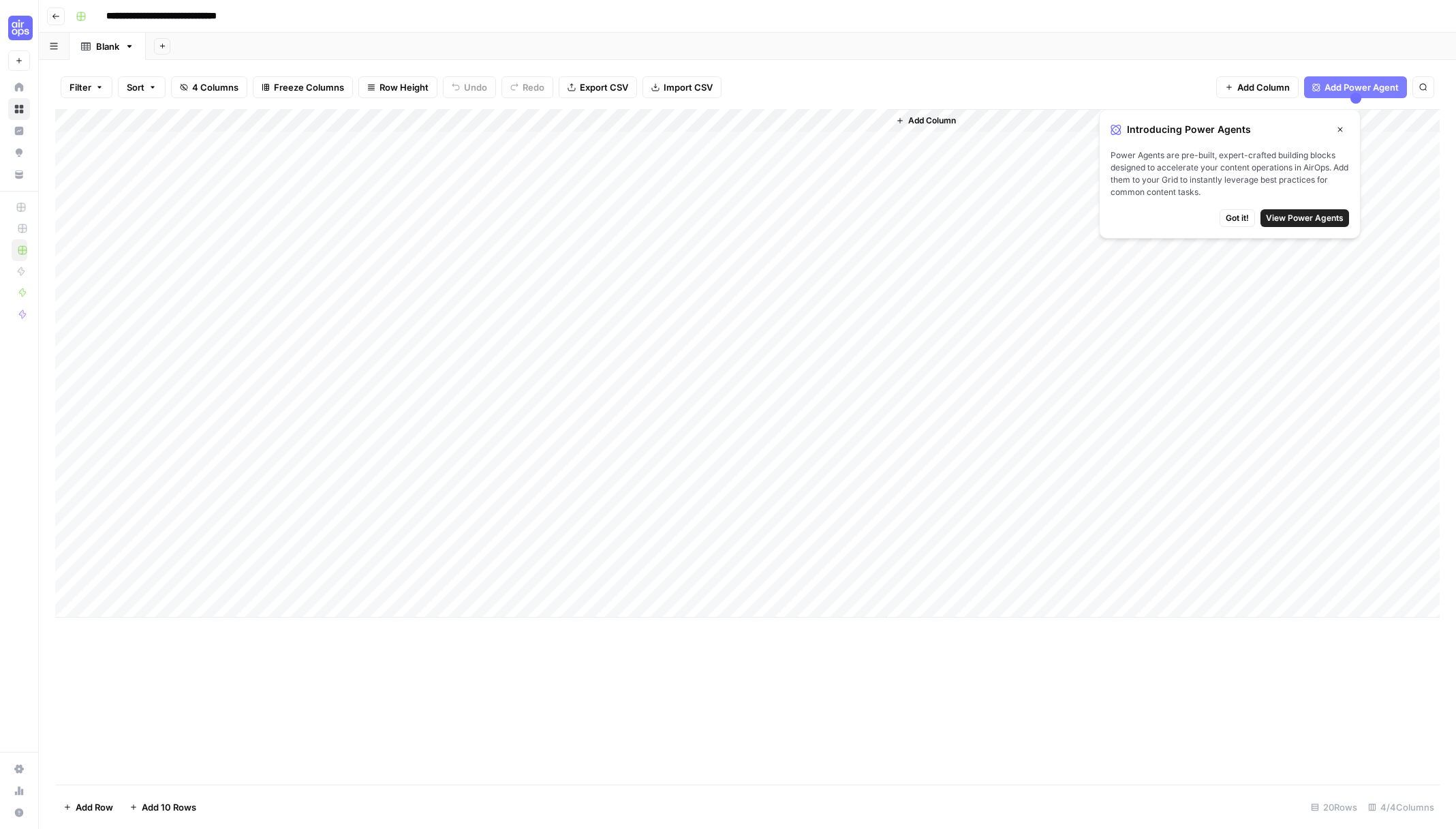
drag, startPoint x: 431, startPoint y: 259, endPoint x: 764, endPoint y: 579, distance: 461.8
click at [764, 579] on div "Add Column" at bounding box center [747, 363] width 1384 height 508
click at [175, 140] on div "Add Column" at bounding box center [747, 363] width 1384 height 508
click at [357, 160] on div "Add Column" at bounding box center [747, 363] width 1384 height 508
click at [363, 144] on div "Add Column" at bounding box center [747, 363] width 1384 height 508
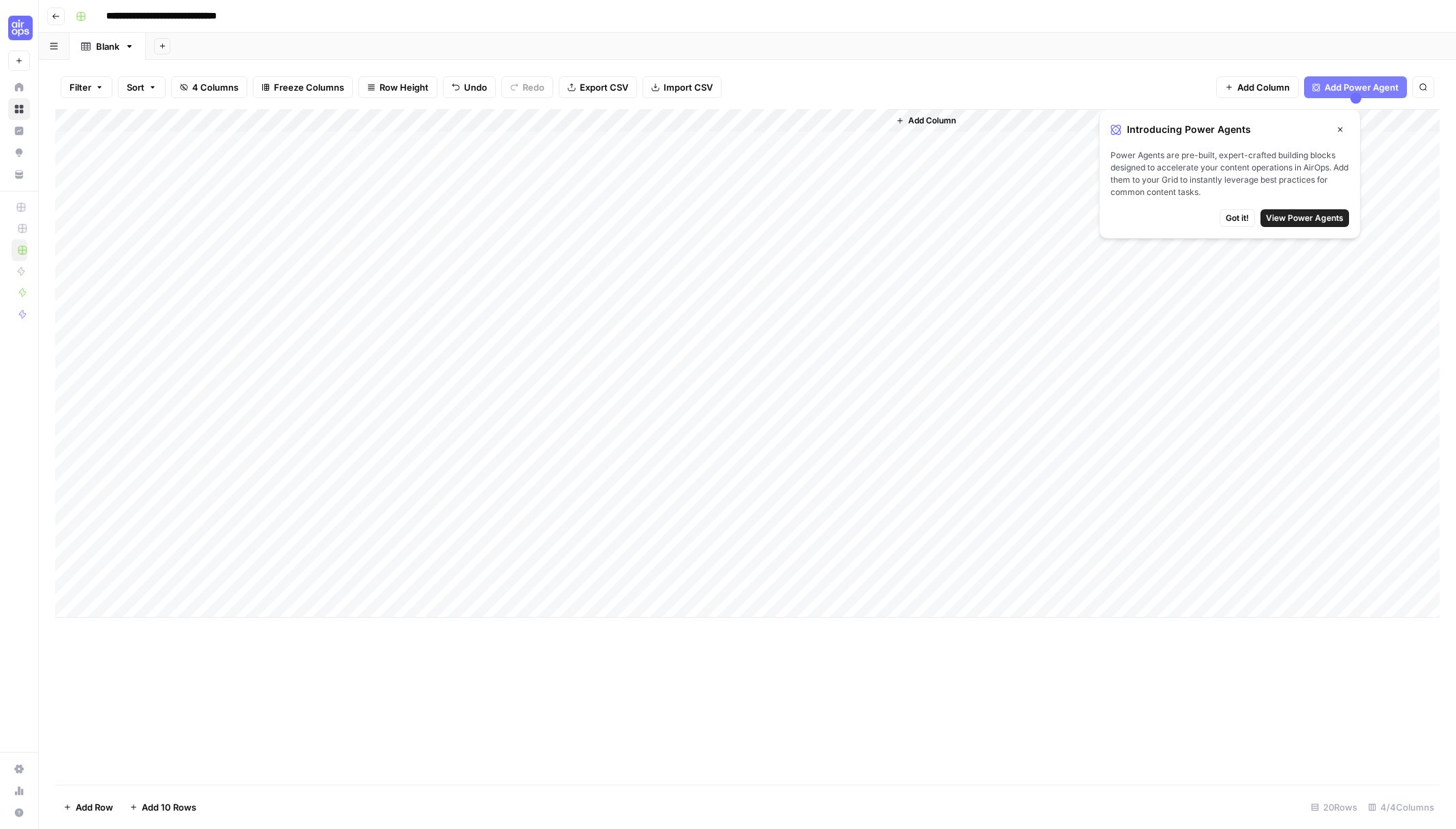
click at [227, 122] on div "Add Column" at bounding box center [747, 363] width 1384 height 508
click at [162, 305] on span "Remove Column" at bounding box center [188, 303] width 119 height 14
click at [682, 136] on span "Delete" at bounding box center [680, 140] width 30 height 14
click at [716, 120] on span "Add Column" at bounding box center [736, 120] width 48 height 12
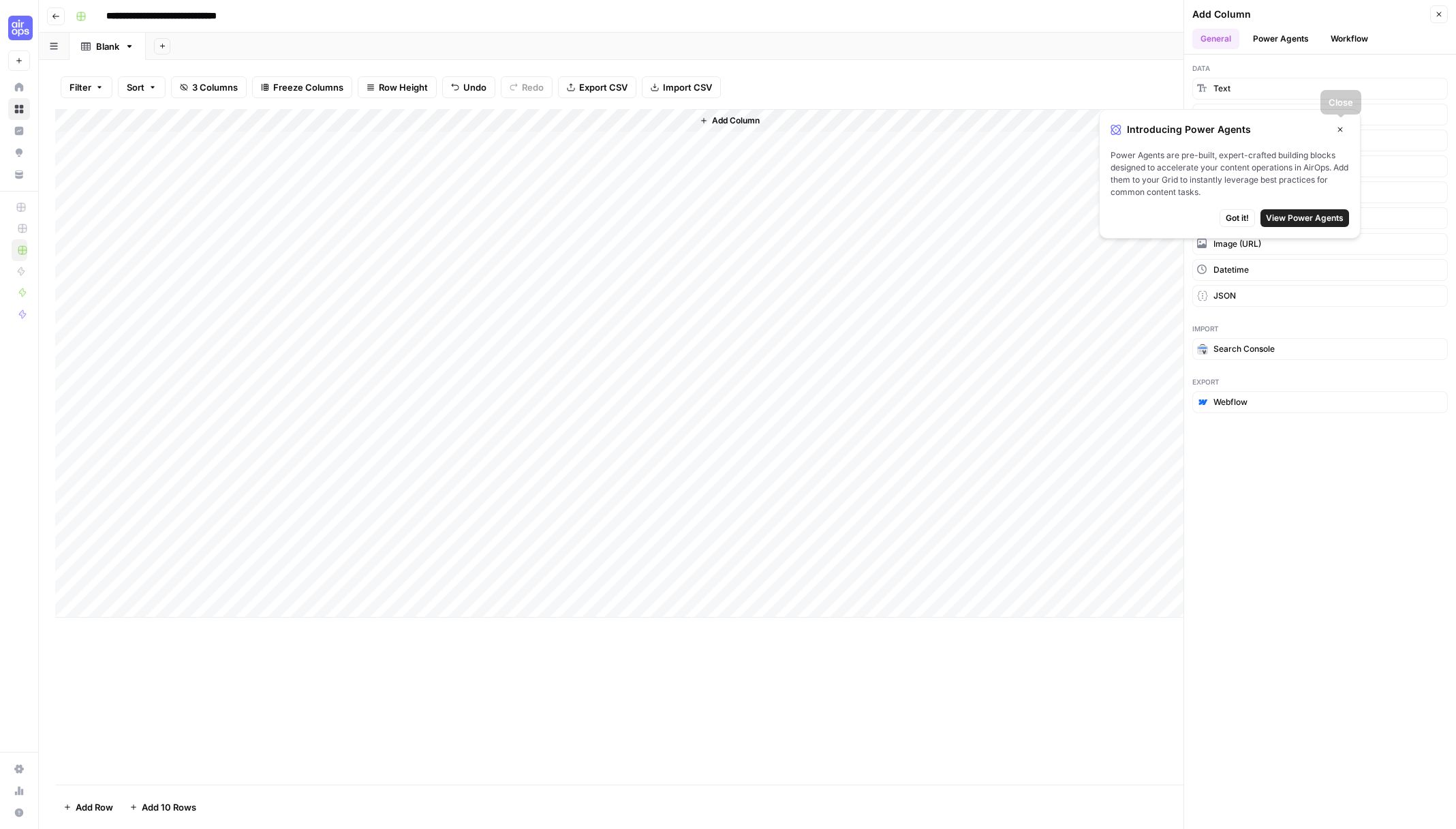
click at [1341, 126] on icon "button" at bounding box center [1340, 129] width 8 height 8
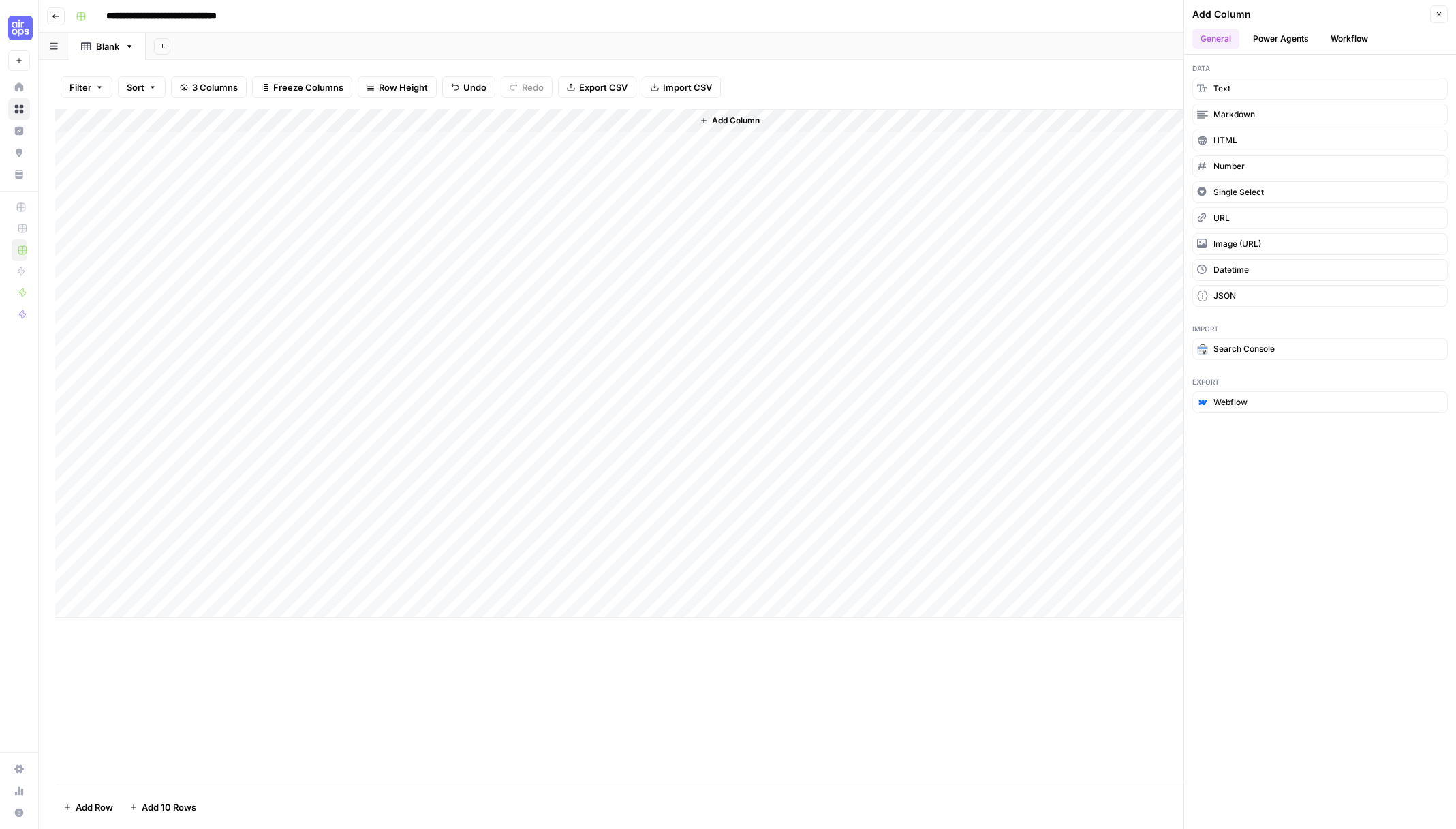
click at [1342, 36] on button "Workflow" at bounding box center [1349, 39] width 53 height 21
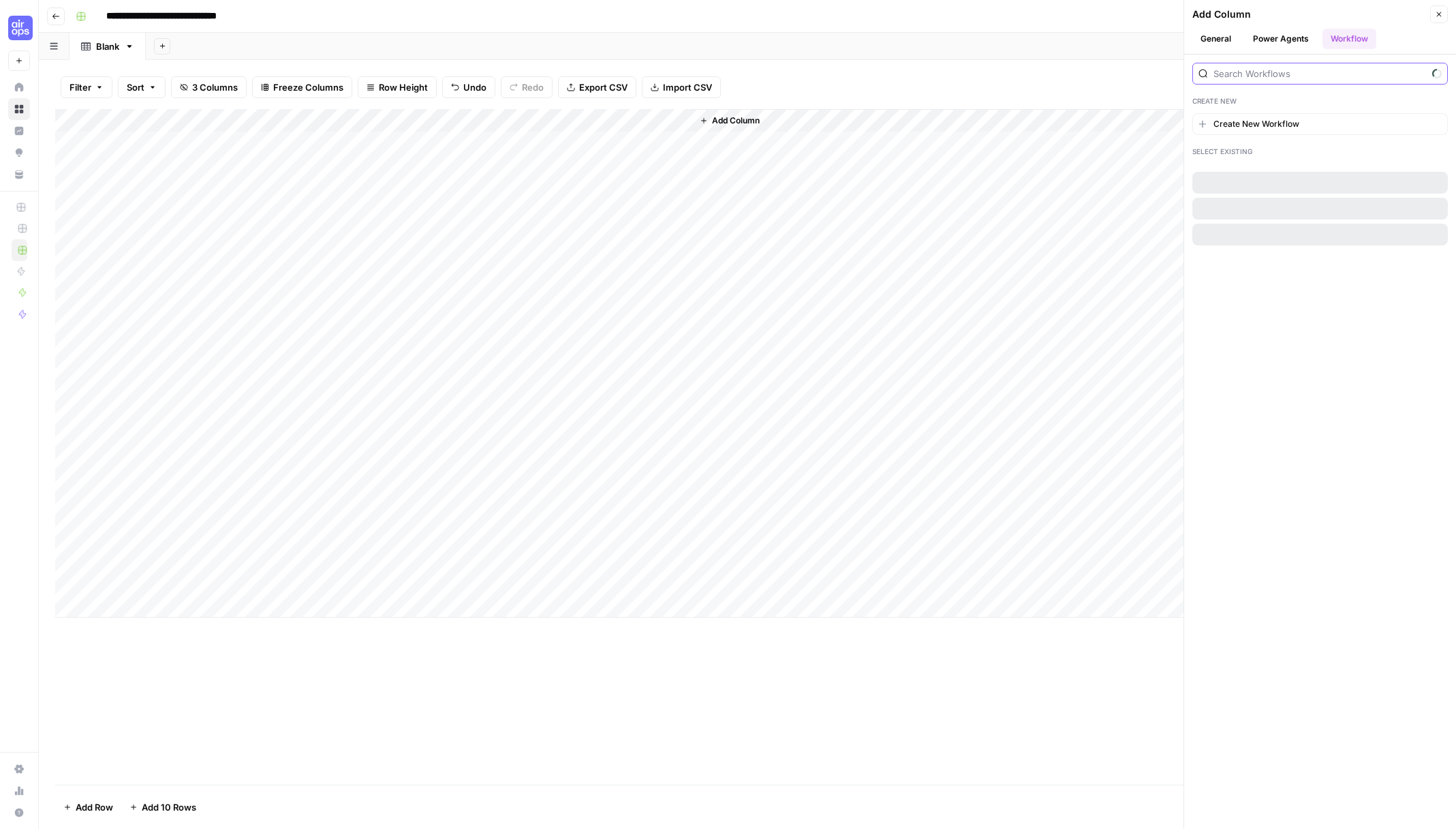
click at [1305, 73] on input "search" at bounding box center [1320, 73] width 213 height 14
type input "Brit"
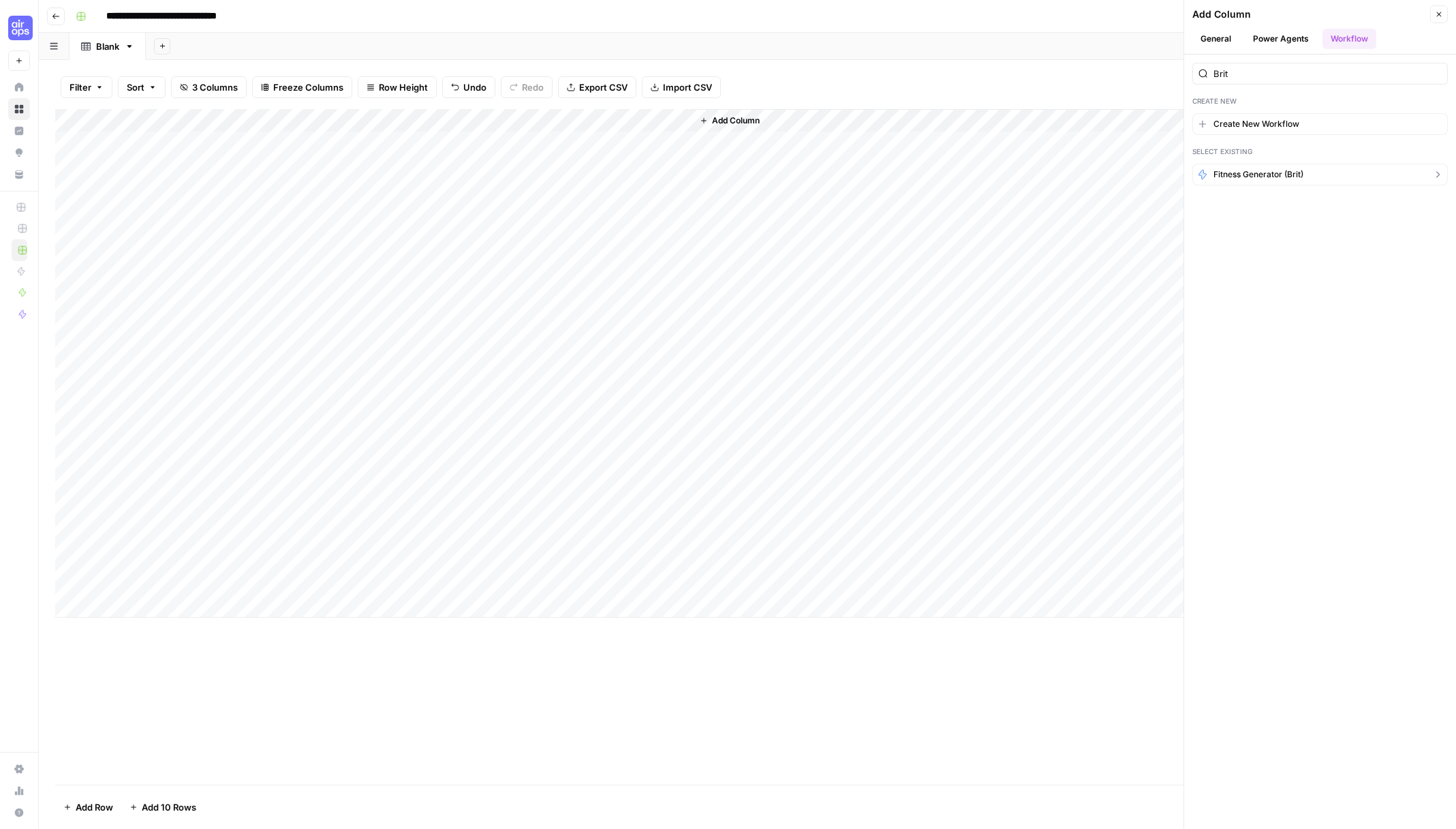
click at [1298, 176] on span "Fitness Generator (Brit)" at bounding box center [1258, 174] width 90 height 12
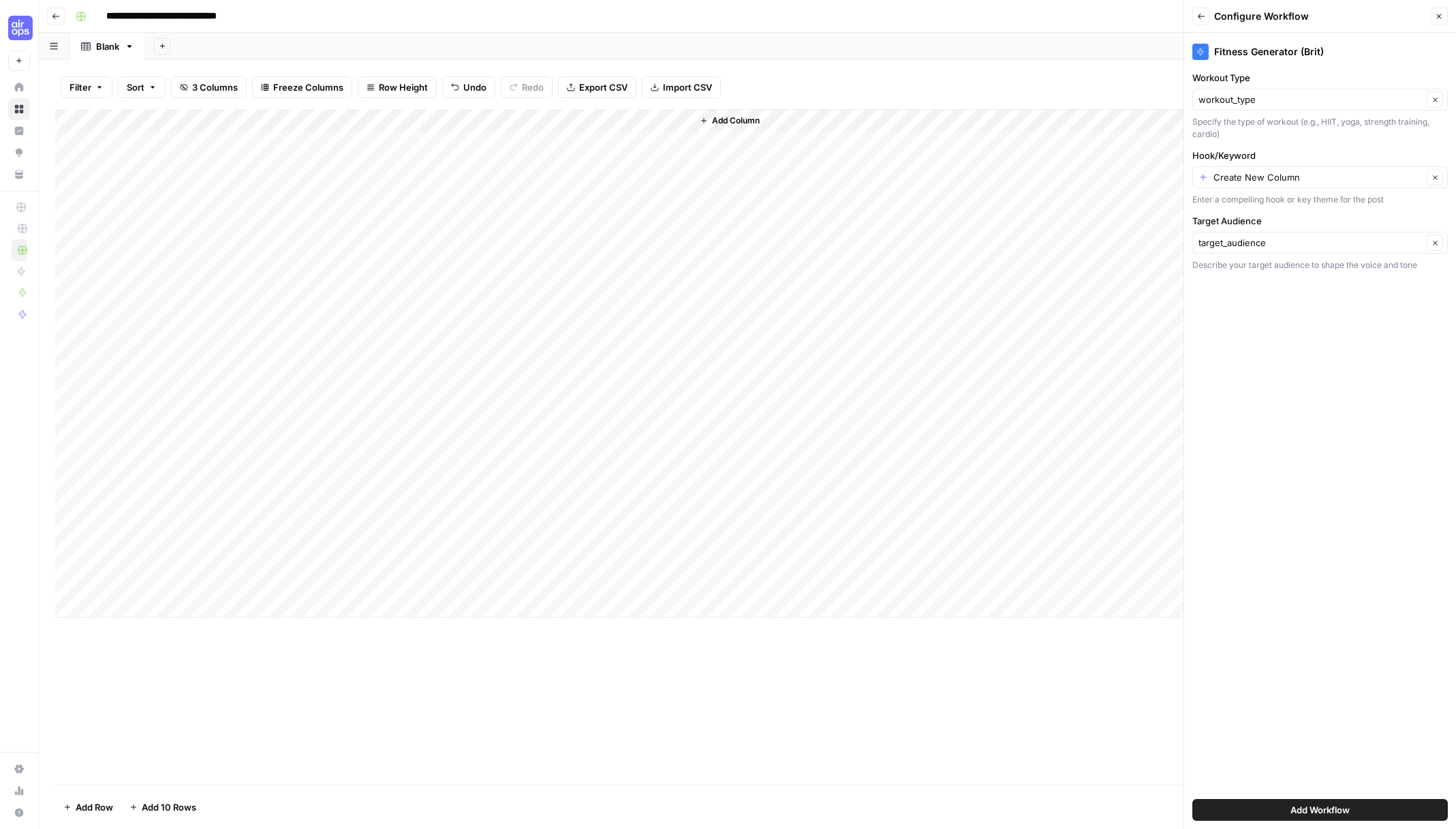
click at [1330, 809] on span "Add Workflow" at bounding box center [1320, 809] width 59 height 14
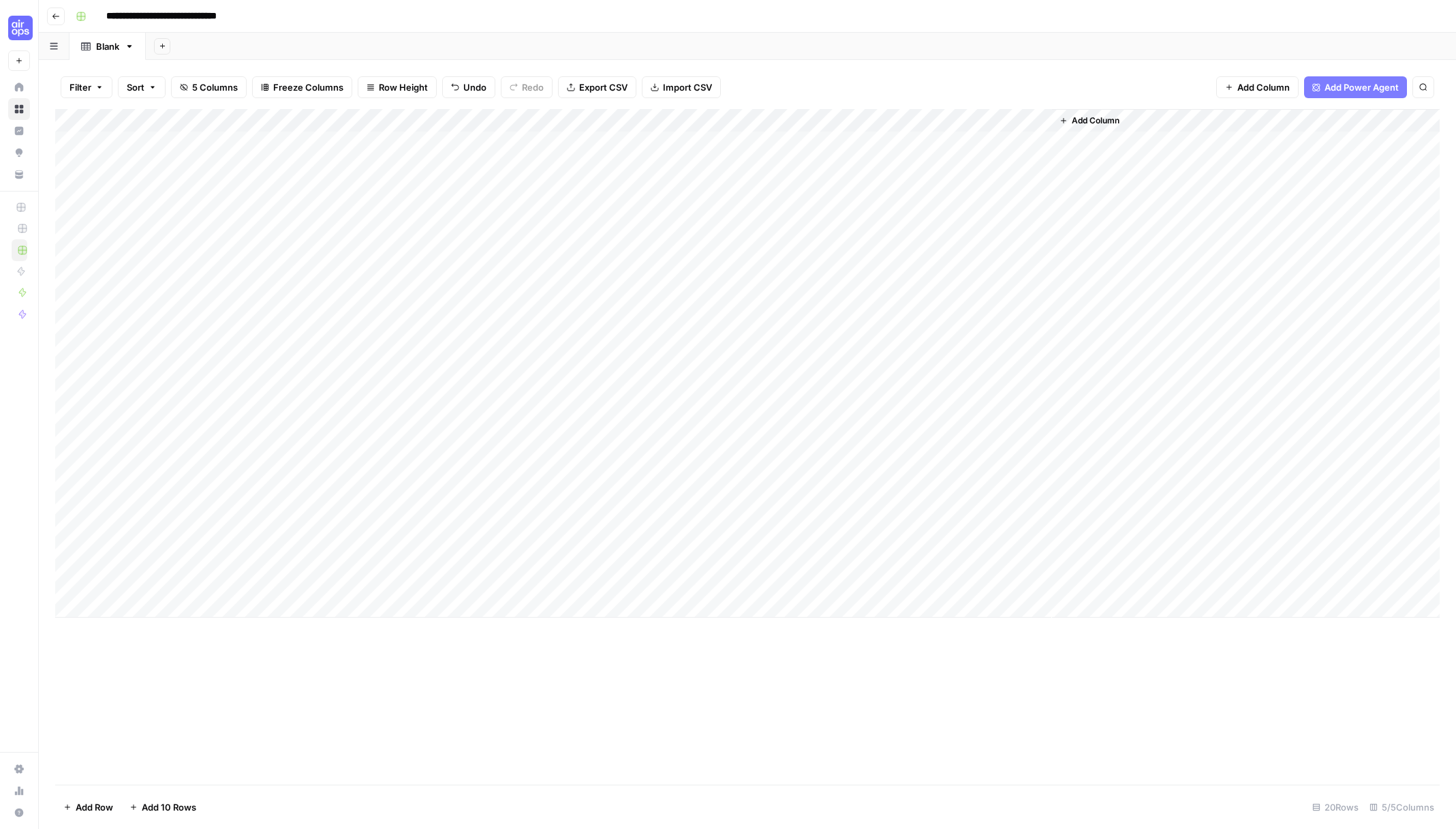
click at [897, 145] on div "Add Column" at bounding box center [747, 363] width 1384 height 508
click at [969, 141] on div "Add Column" at bounding box center [747, 363] width 1384 height 508
drag, startPoint x: 409, startPoint y: 140, endPoint x: 406, endPoint y: 466, distance: 326.0
click at [406, 466] on div "Add Column" at bounding box center [747, 363] width 1384 height 508
click at [788, 147] on div "Add Column" at bounding box center [747, 363] width 1384 height 508
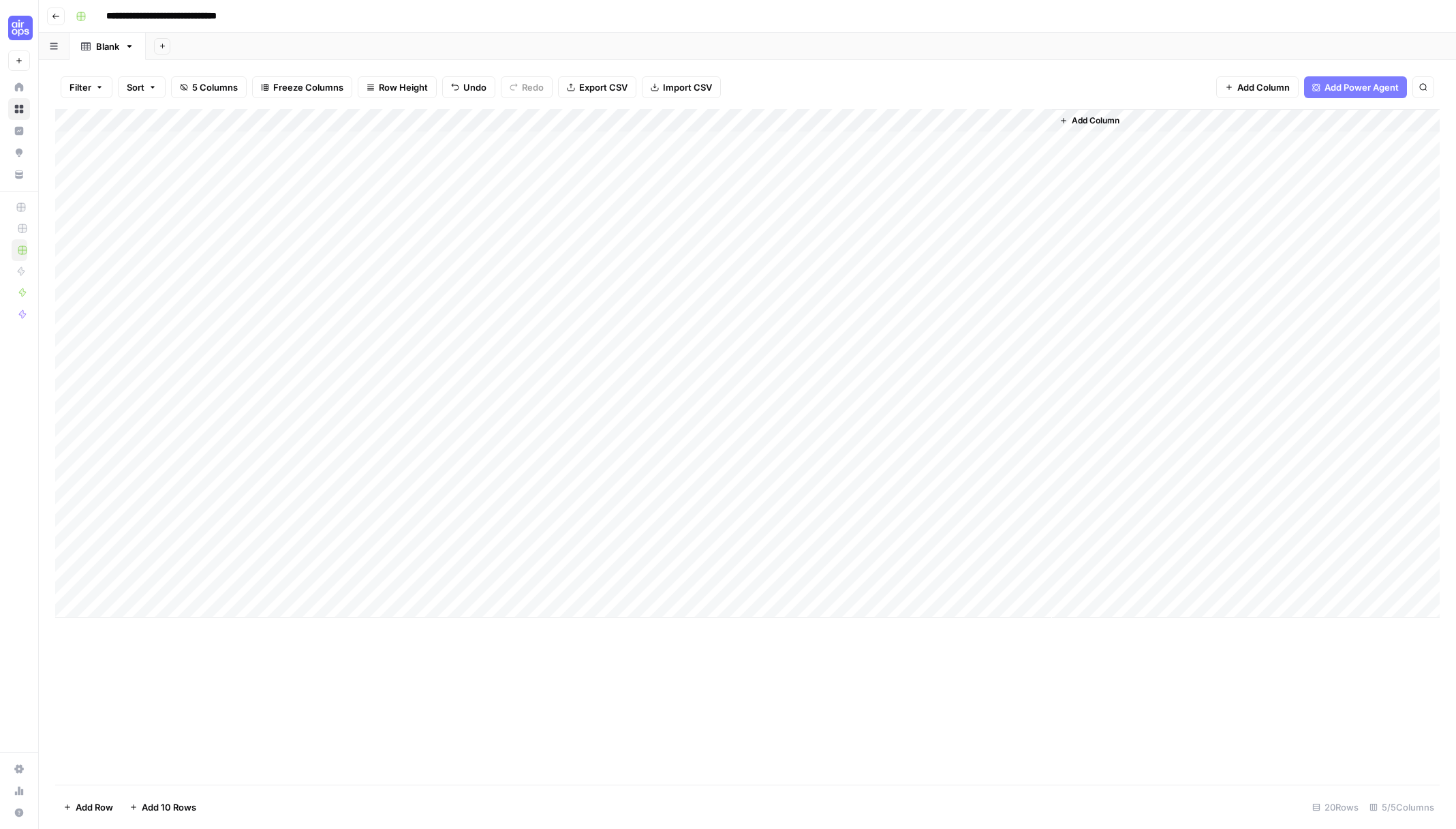
click at [899, 146] on div "Add Column" at bounding box center [747, 363] width 1384 height 508
